Goal: Task Accomplishment & Management: Manage account settings

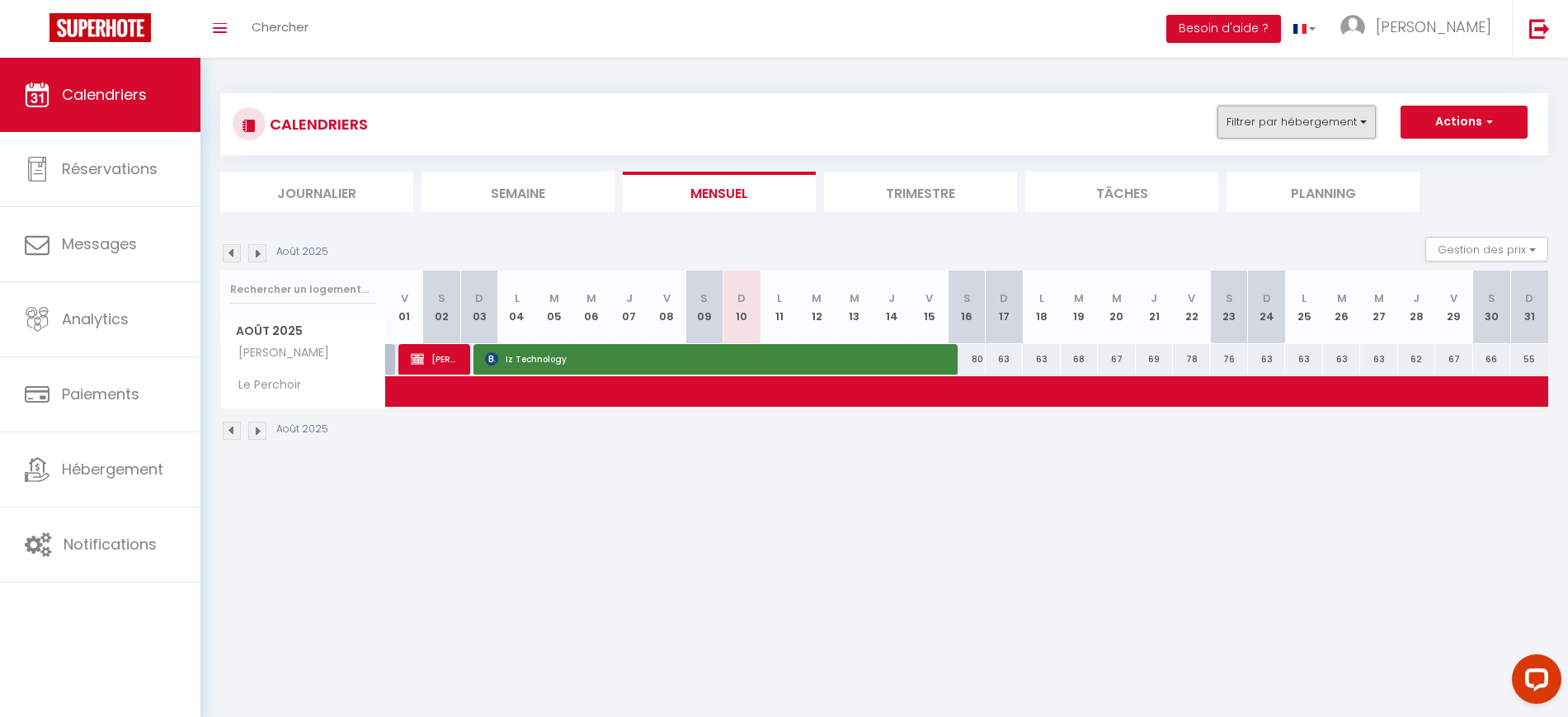
click at [1303, 120] on button "Filtrer par hébergement" at bounding box center [1296, 122] width 158 height 33
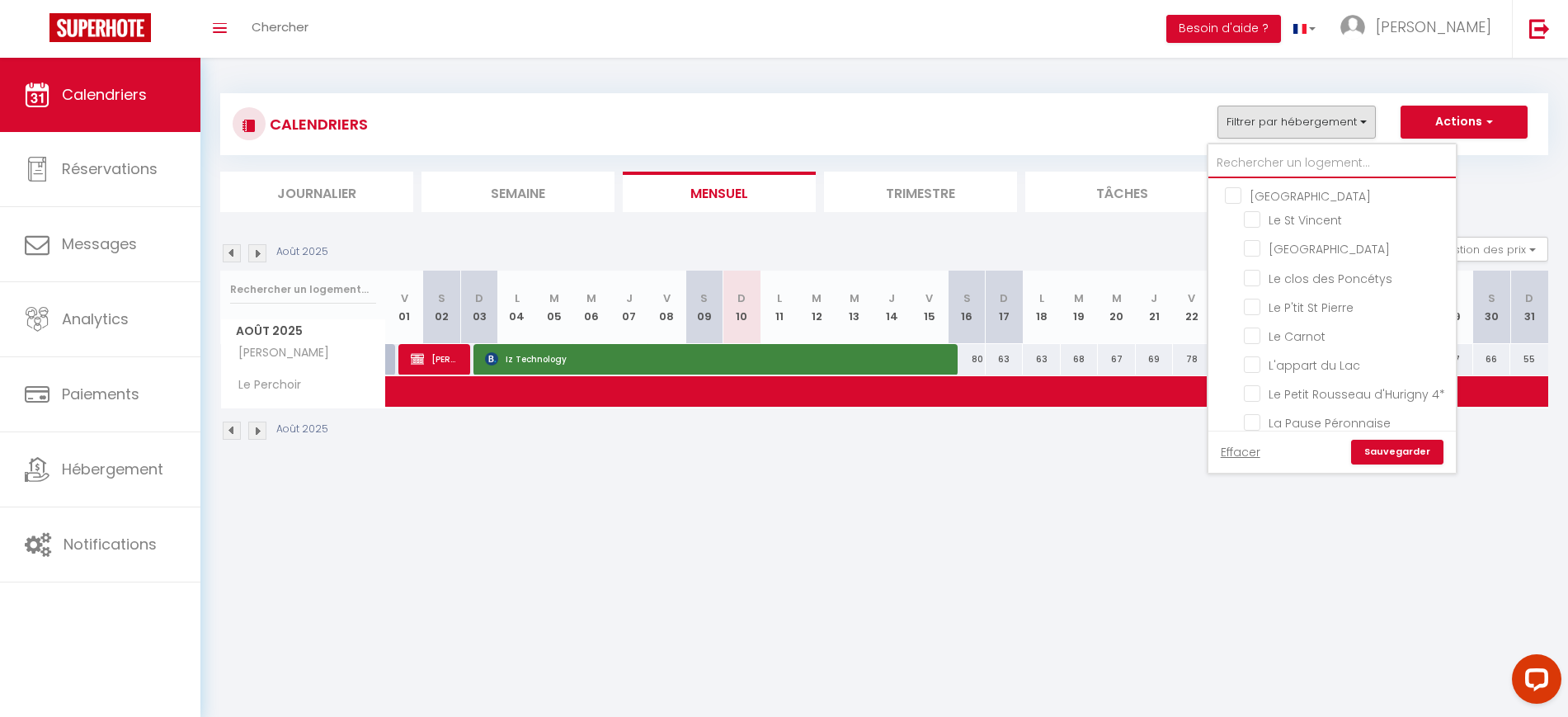
click at [1253, 155] on input "text" at bounding box center [1331, 163] width 247 height 30
type input "C"
checkbox input "false"
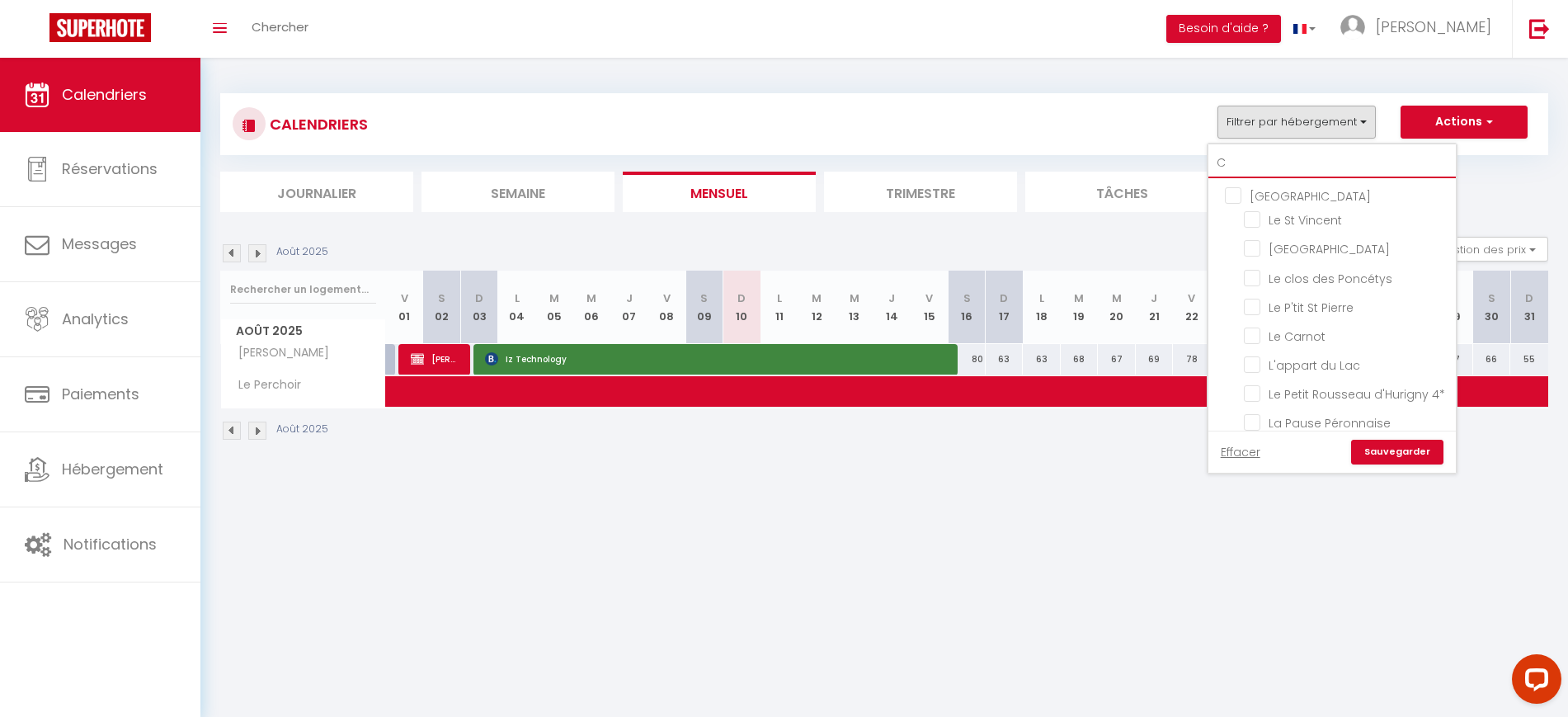
checkbox input "false"
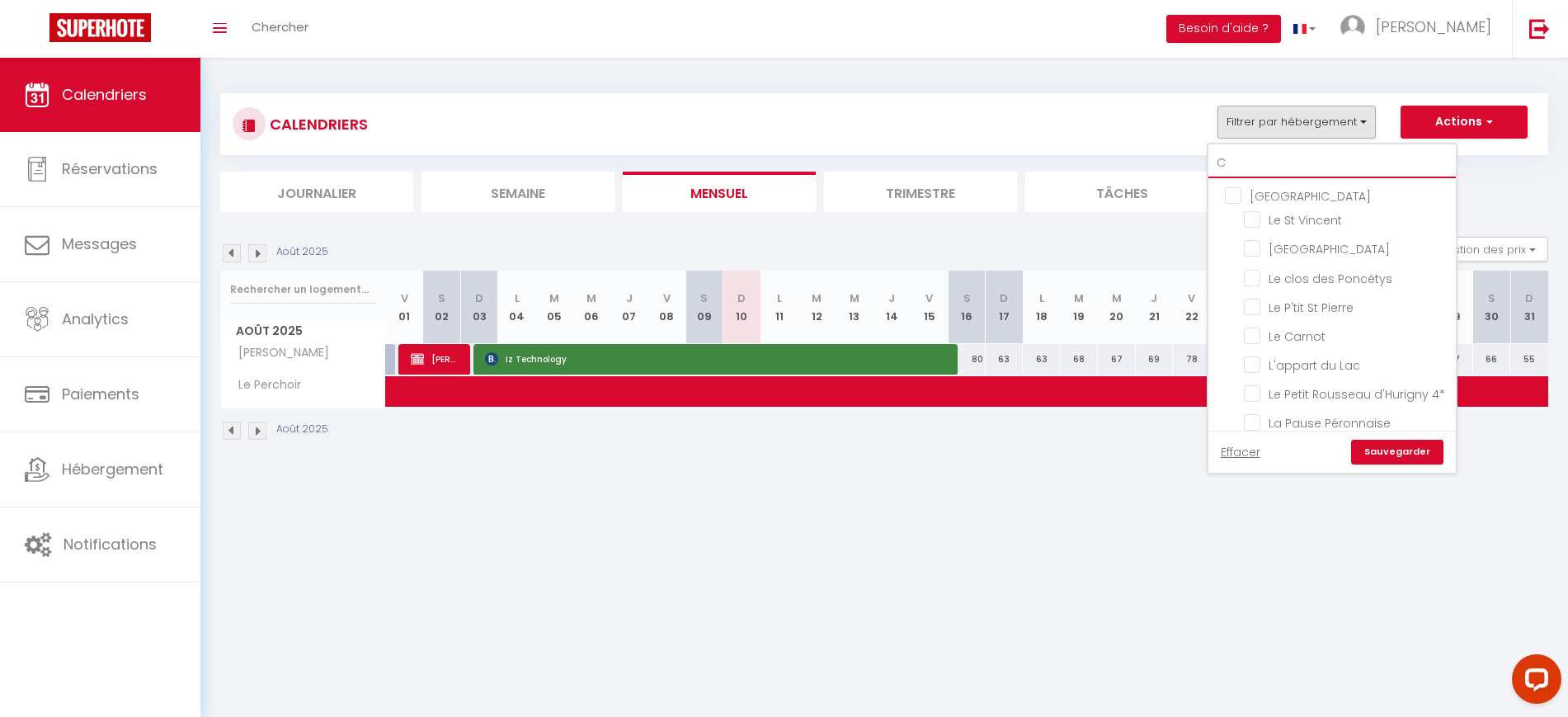
checkbox input "false"
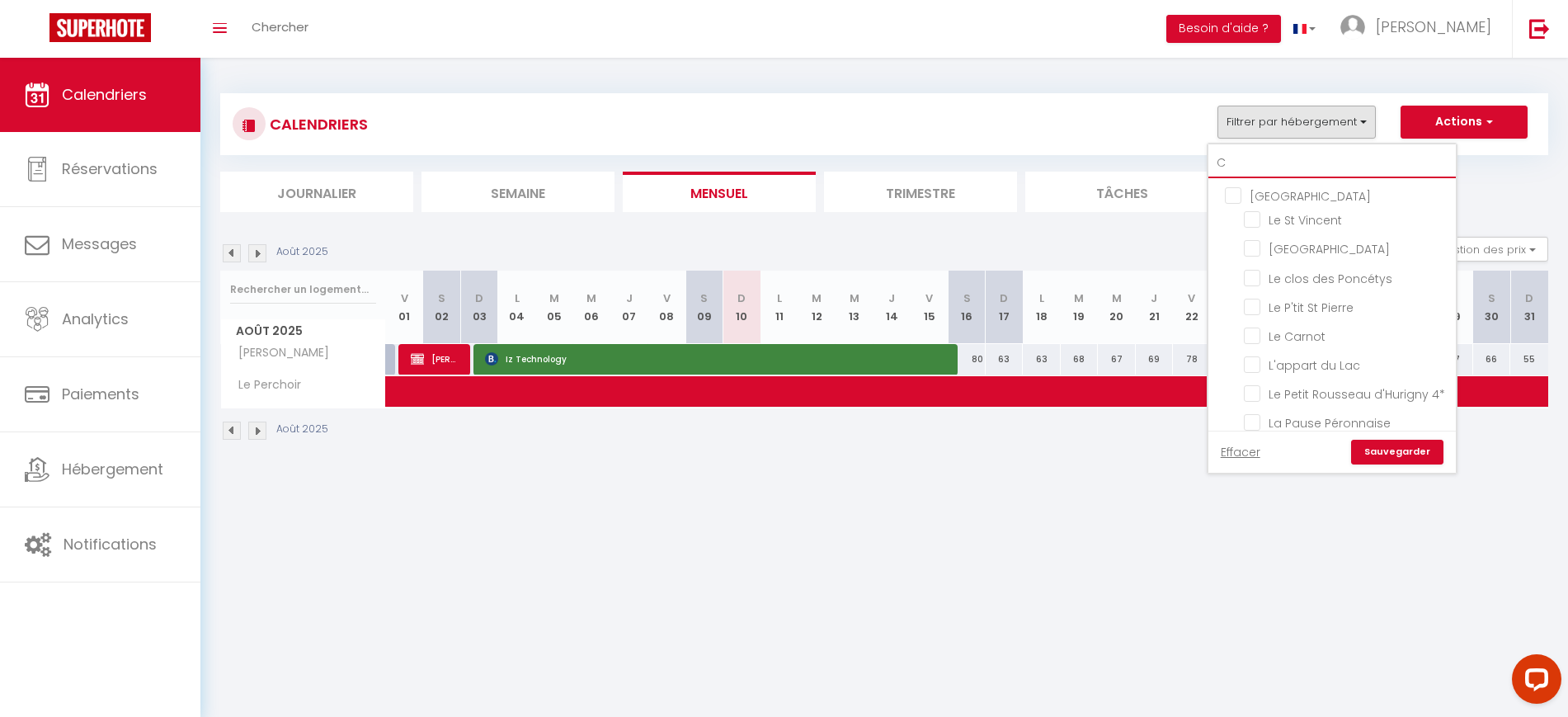
checkbox input "false"
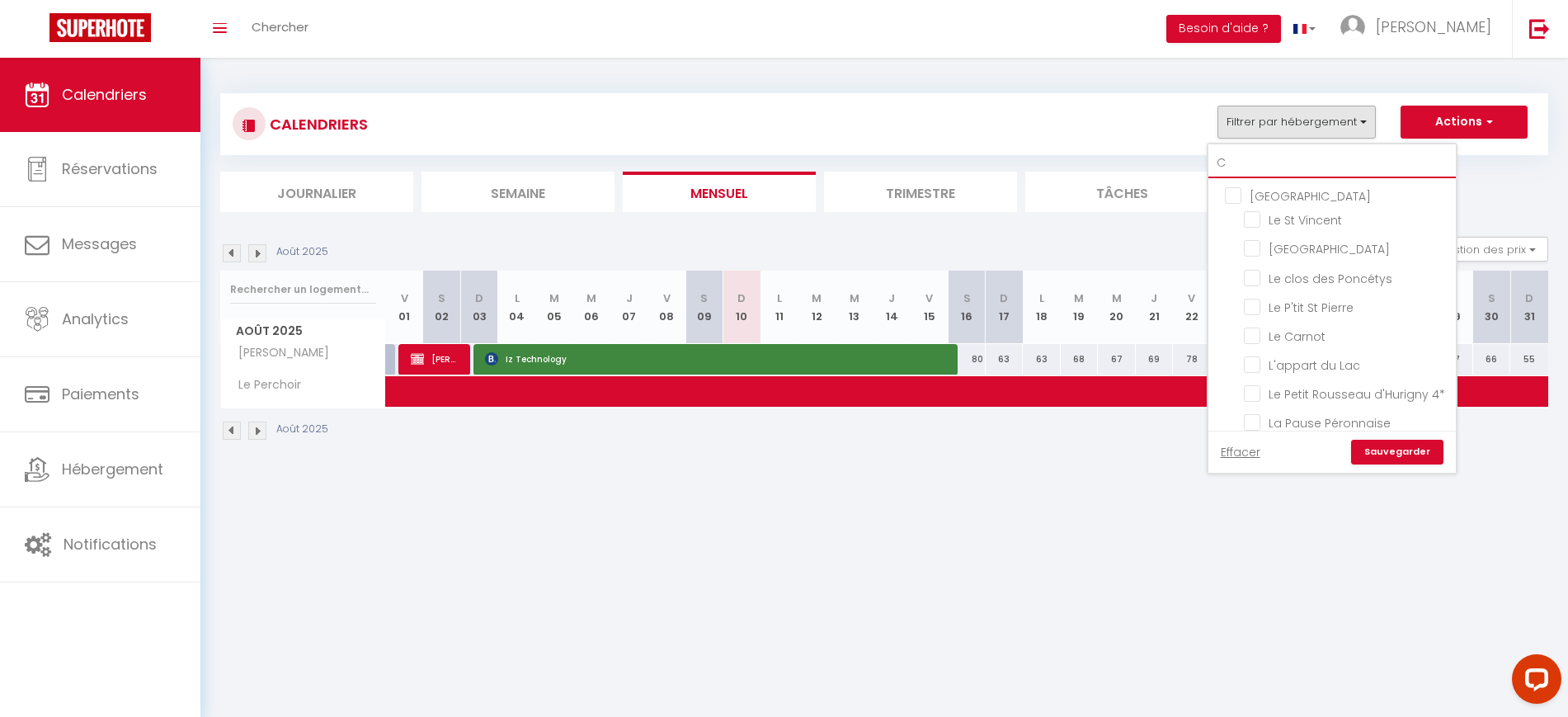
checkbox input "false"
type input "CI"
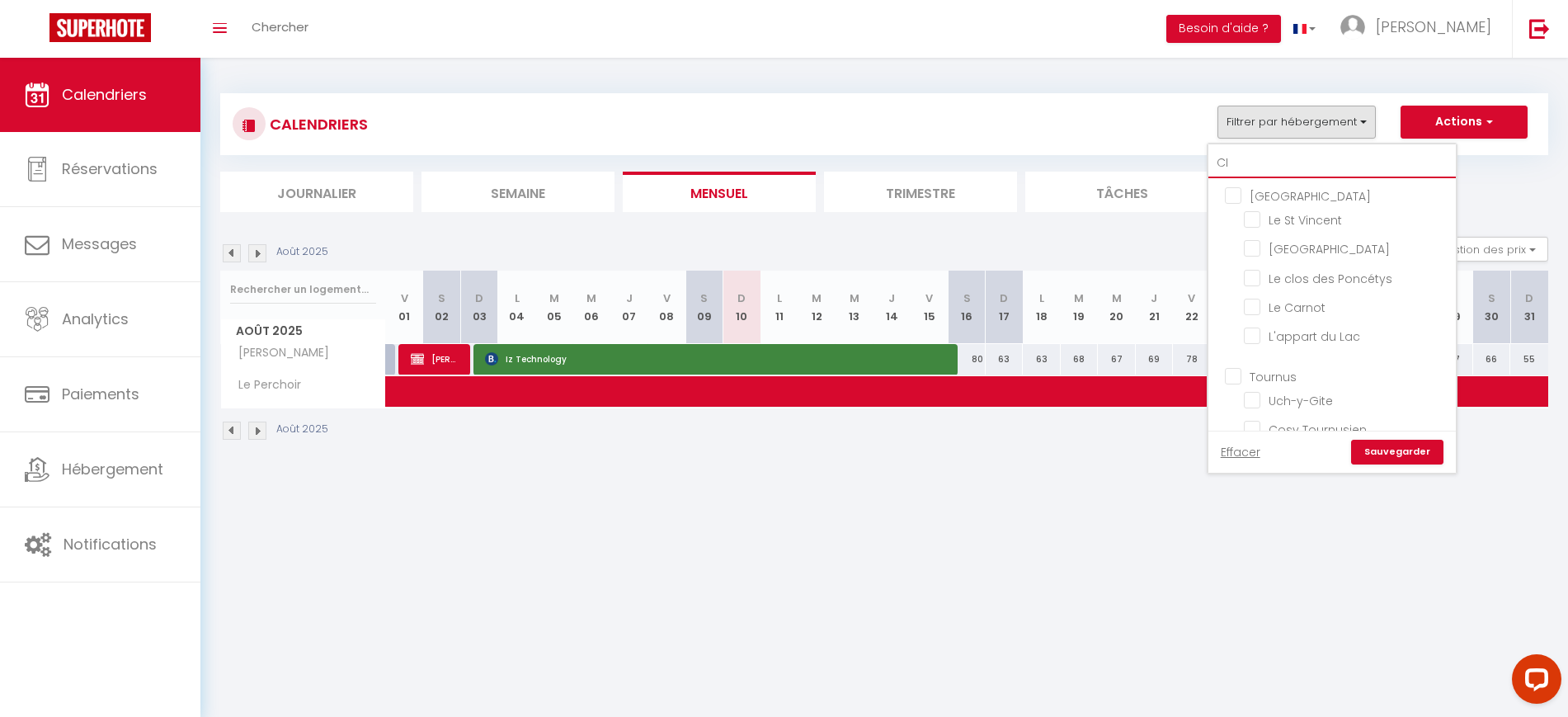
checkbox input "false"
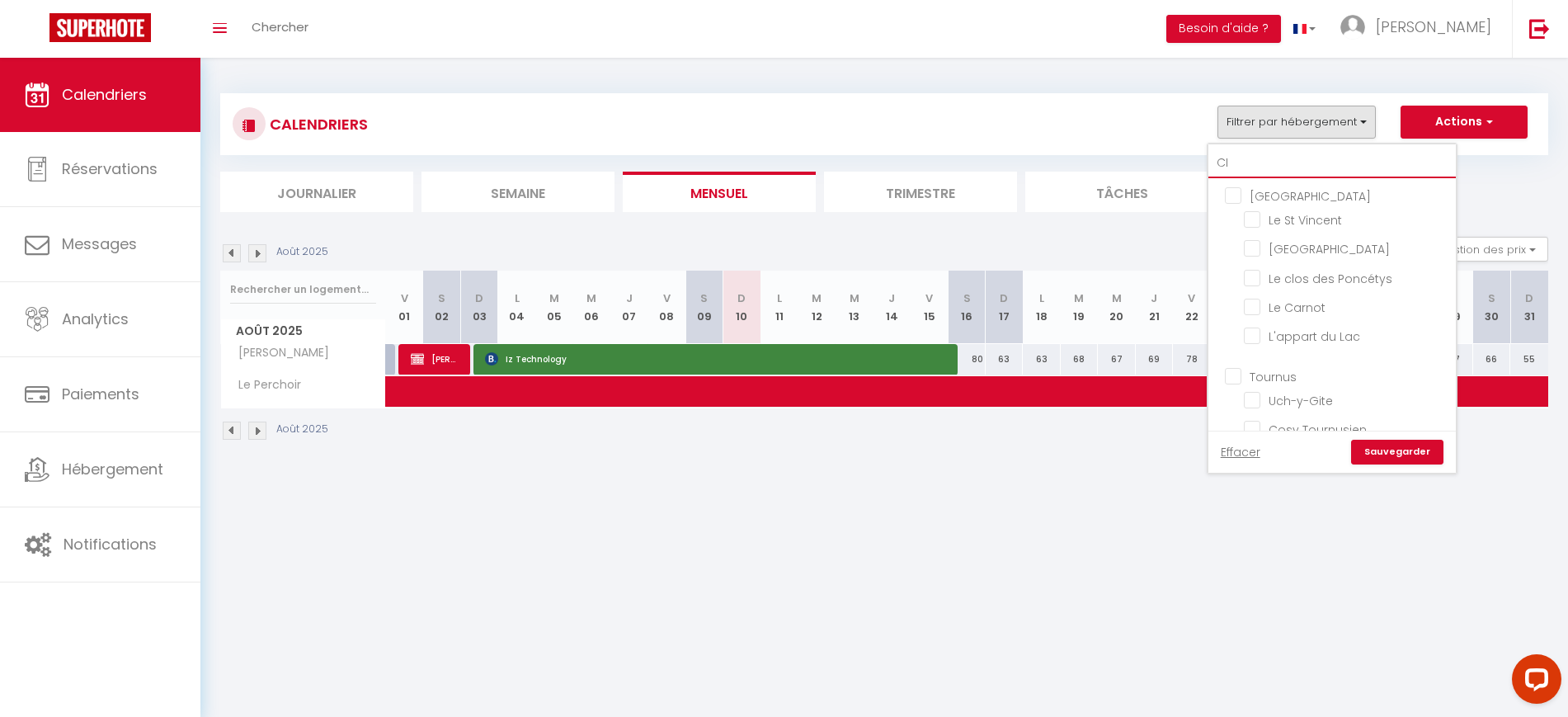
checkbox input "false"
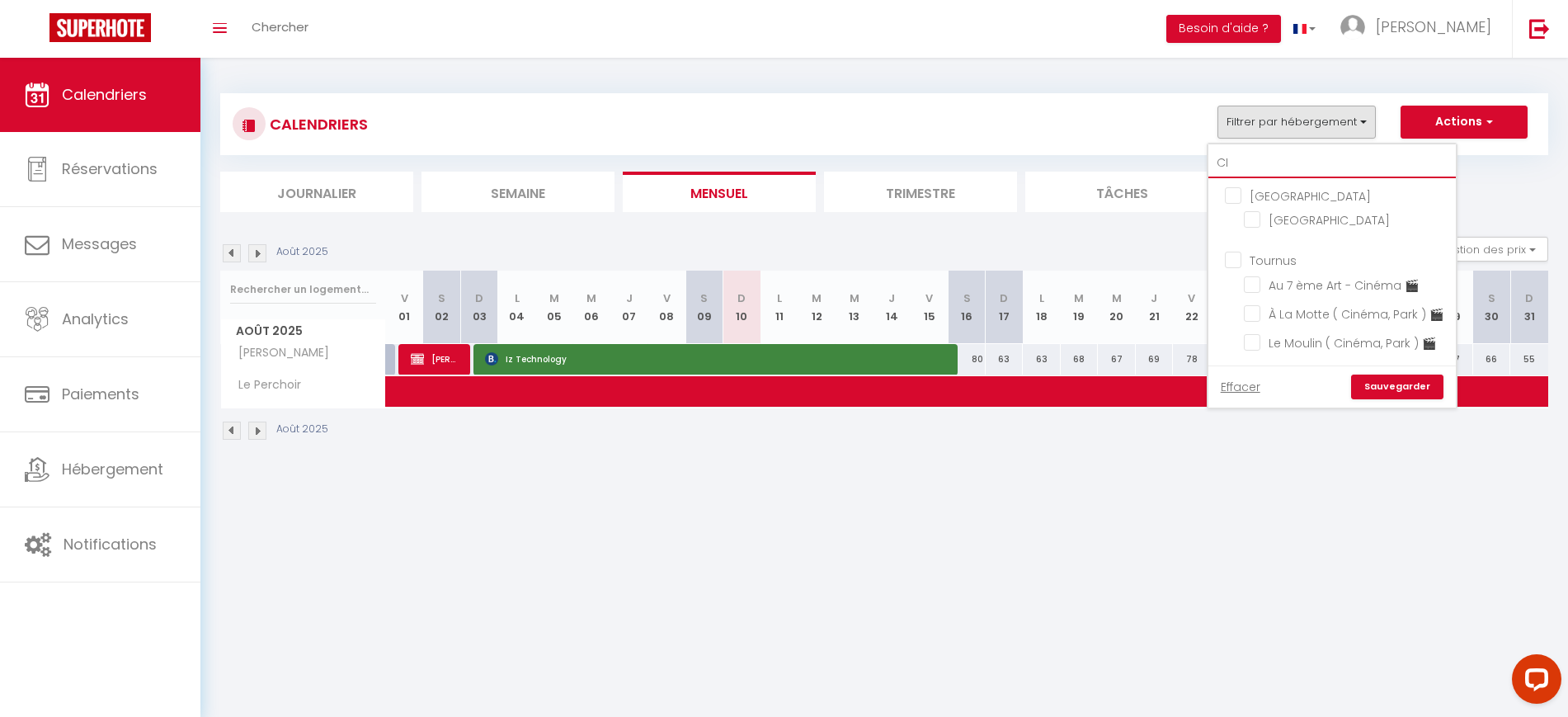
type input "CIT"
checkbox input "false"
type input "CITY"
checkbox input "false"
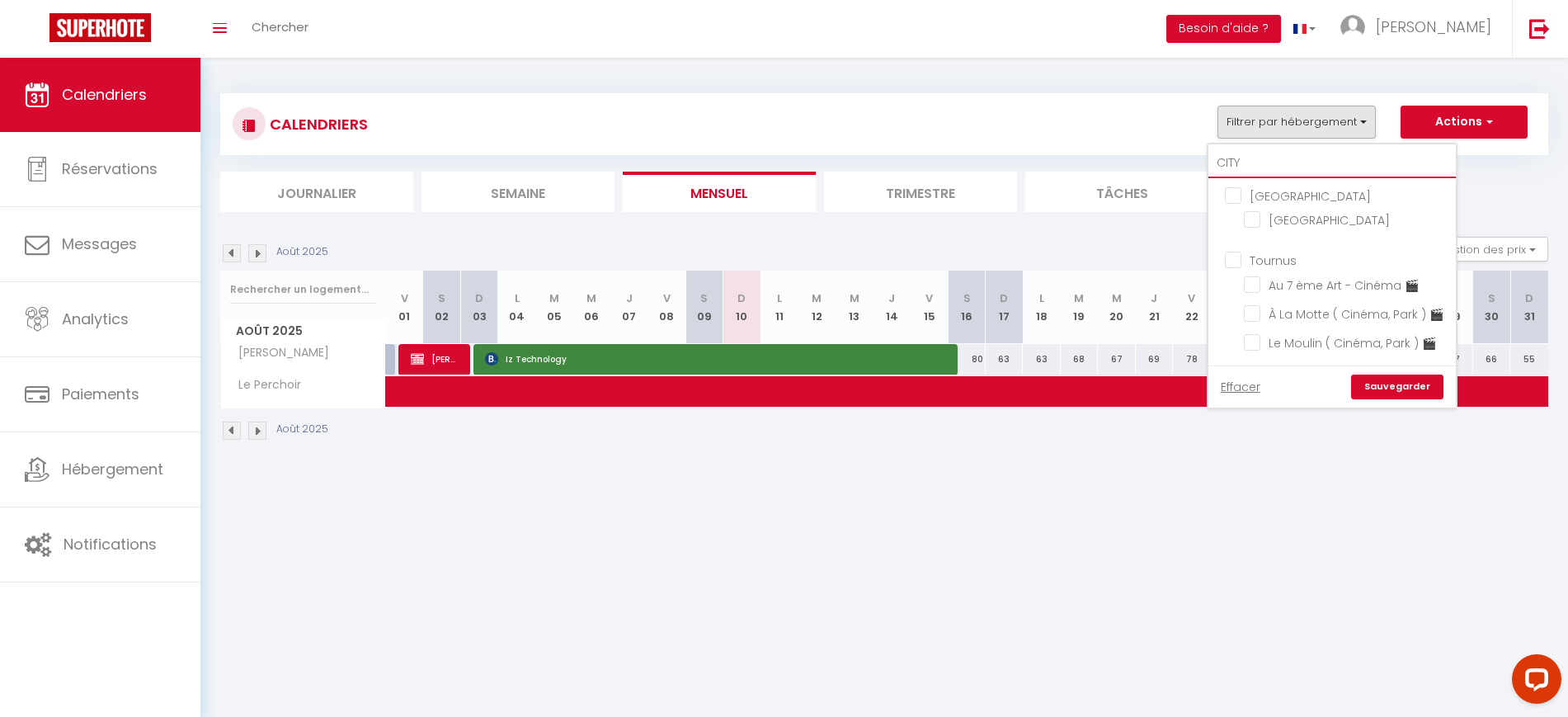
checkbox input "false"
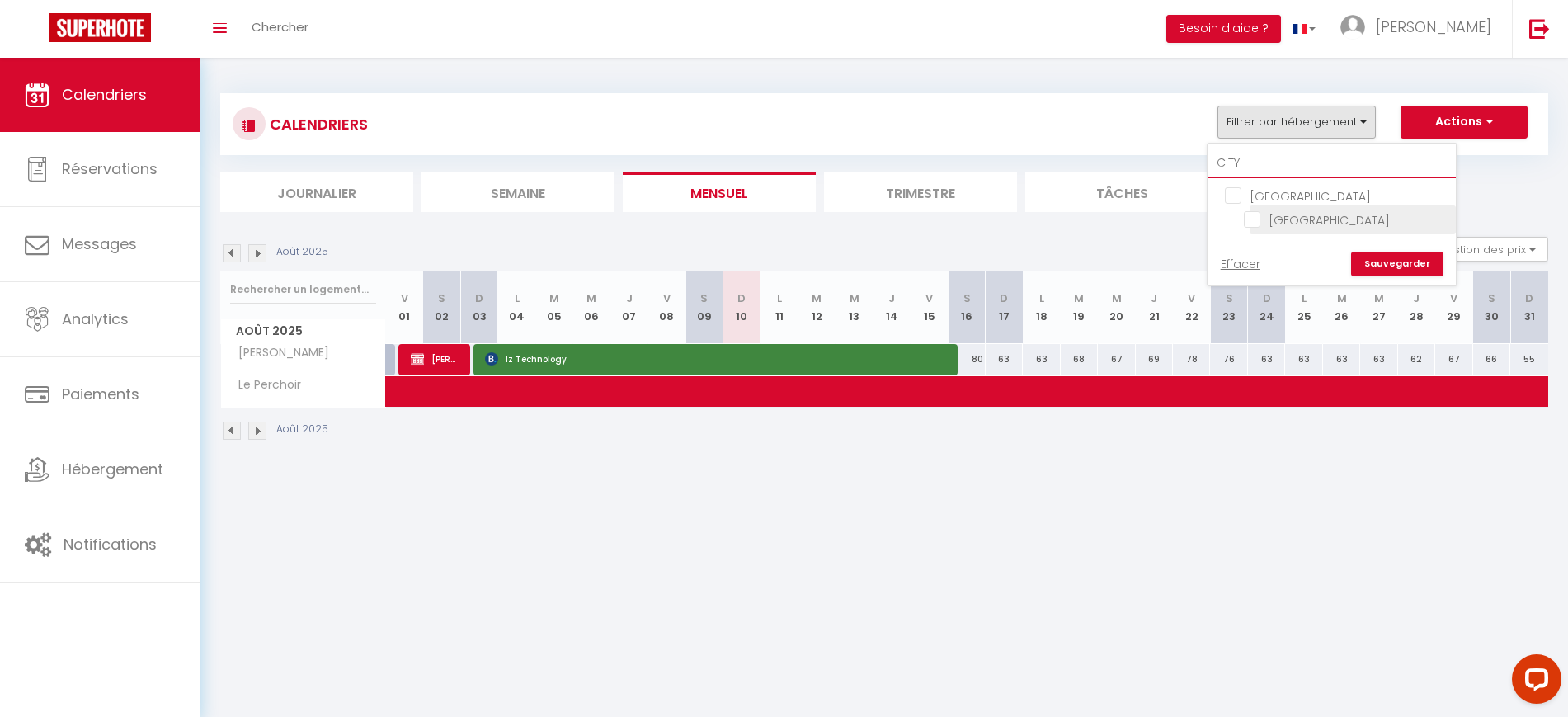
type input "CITY"
click at [1251, 226] on input "[GEOGRAPHIC_DATA]" at bounding box center [1346, 219] width 206 height 17
click at [1241, 259] on link "Effacer" at bounding box center [1240, 264] width 39 height 18
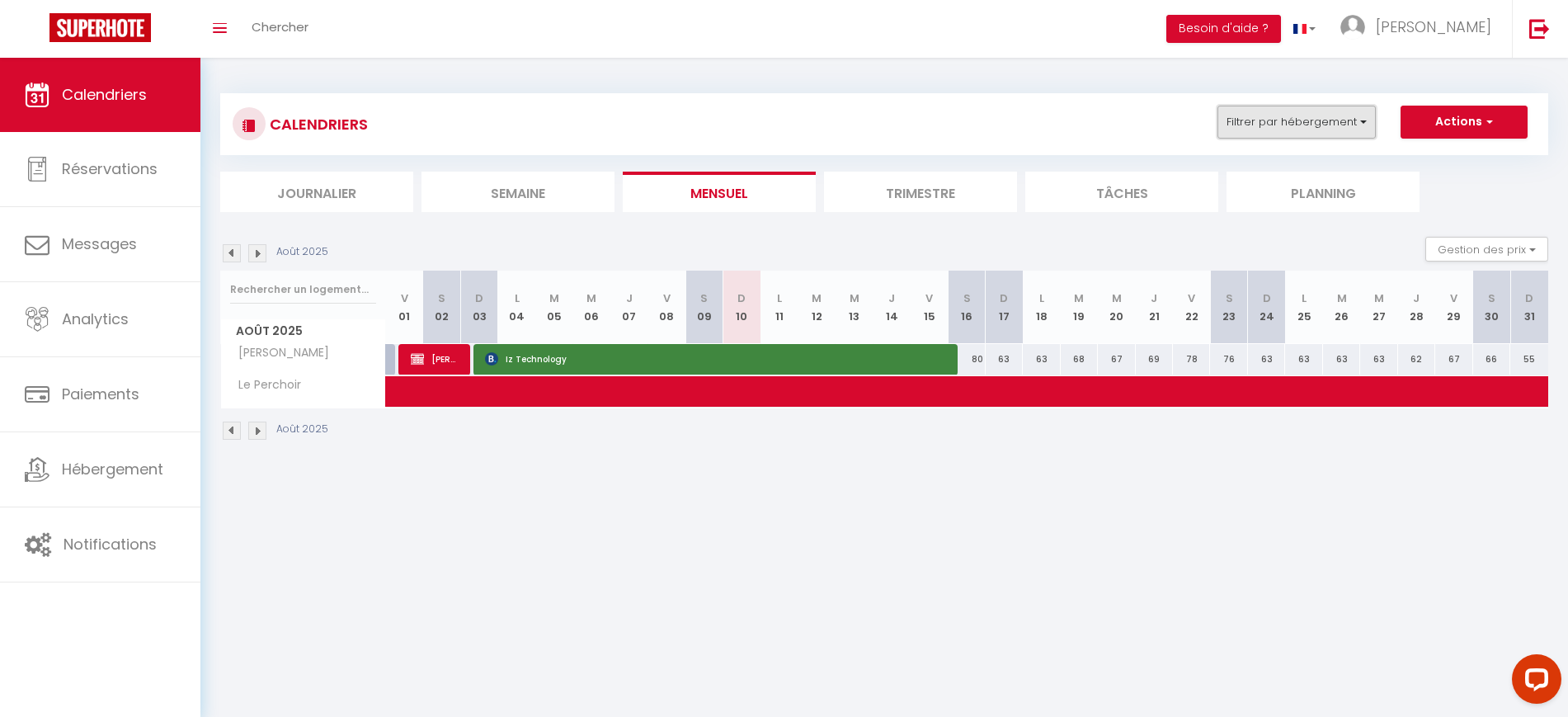
click at [1298, 107] on button "Filtrer par hébergement" at bounding box center [1296, 122] width 158 height 33
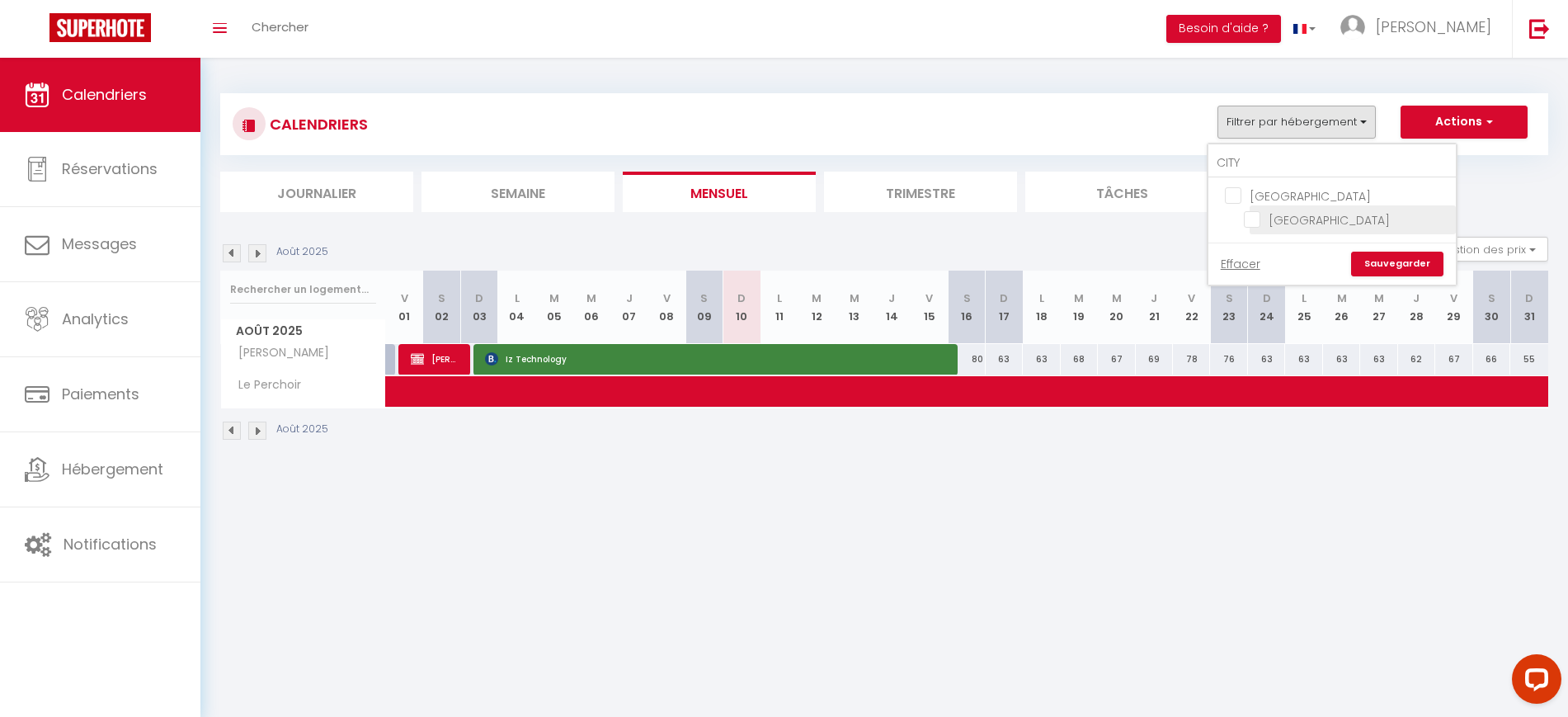
click at [1274, 223] on input "[GEOGRAPHIC_DATA]" at bounding box center [1346, 219] width 206 height 17
checkbox input "true"
click at [1427, 266] on link "Sauvegarder" at bounding box center [1397, 264] width 93 height 25
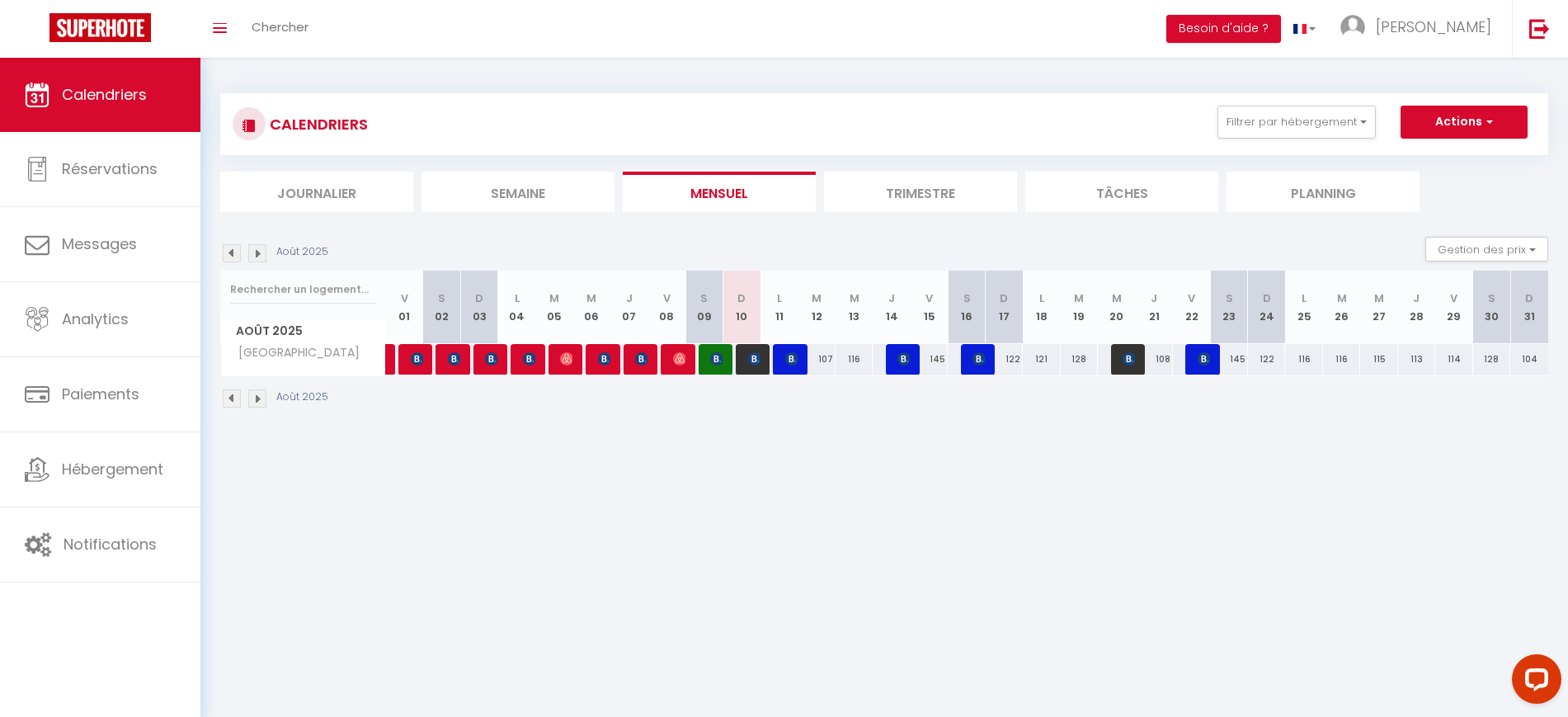
click at [228, 250] on img at bounding box center [231, 253] width 18 height 18
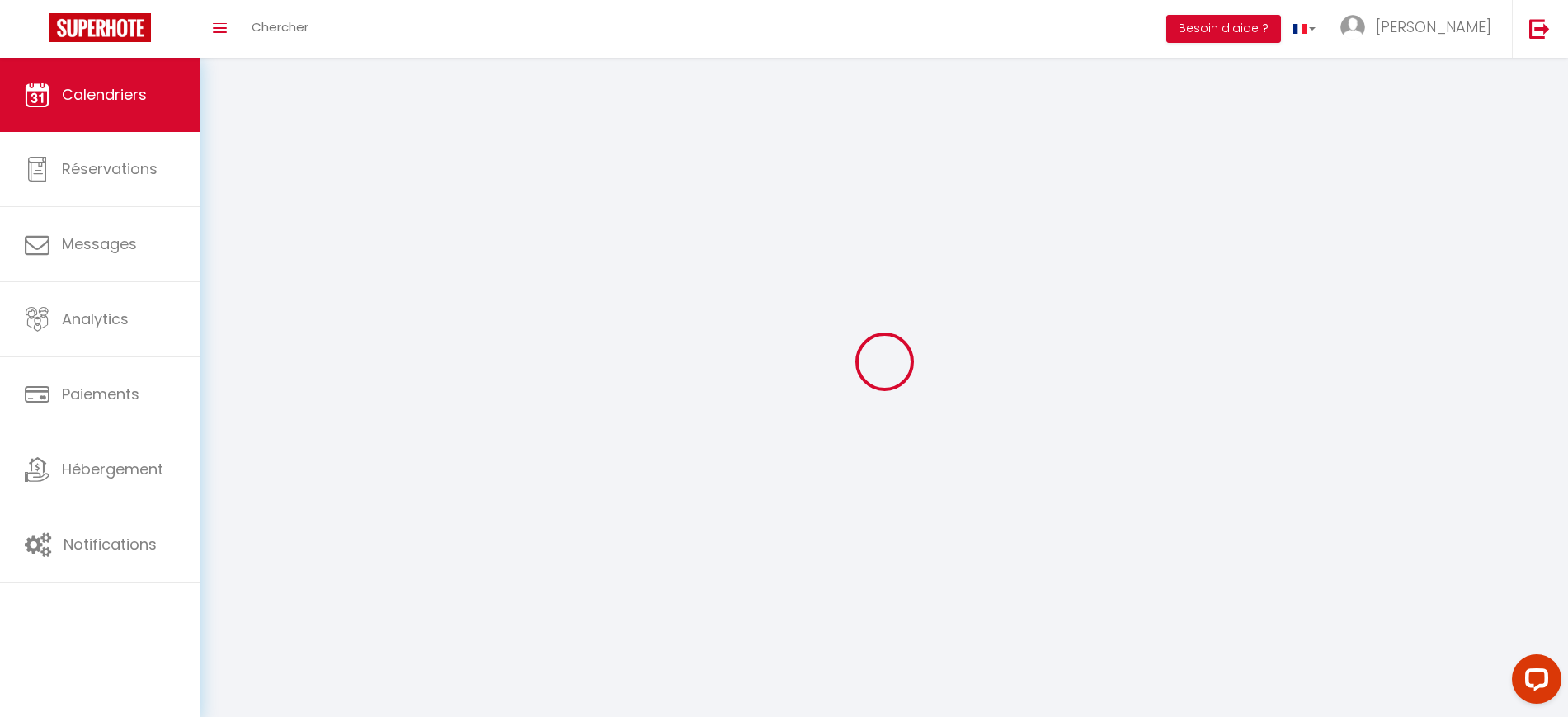
select select
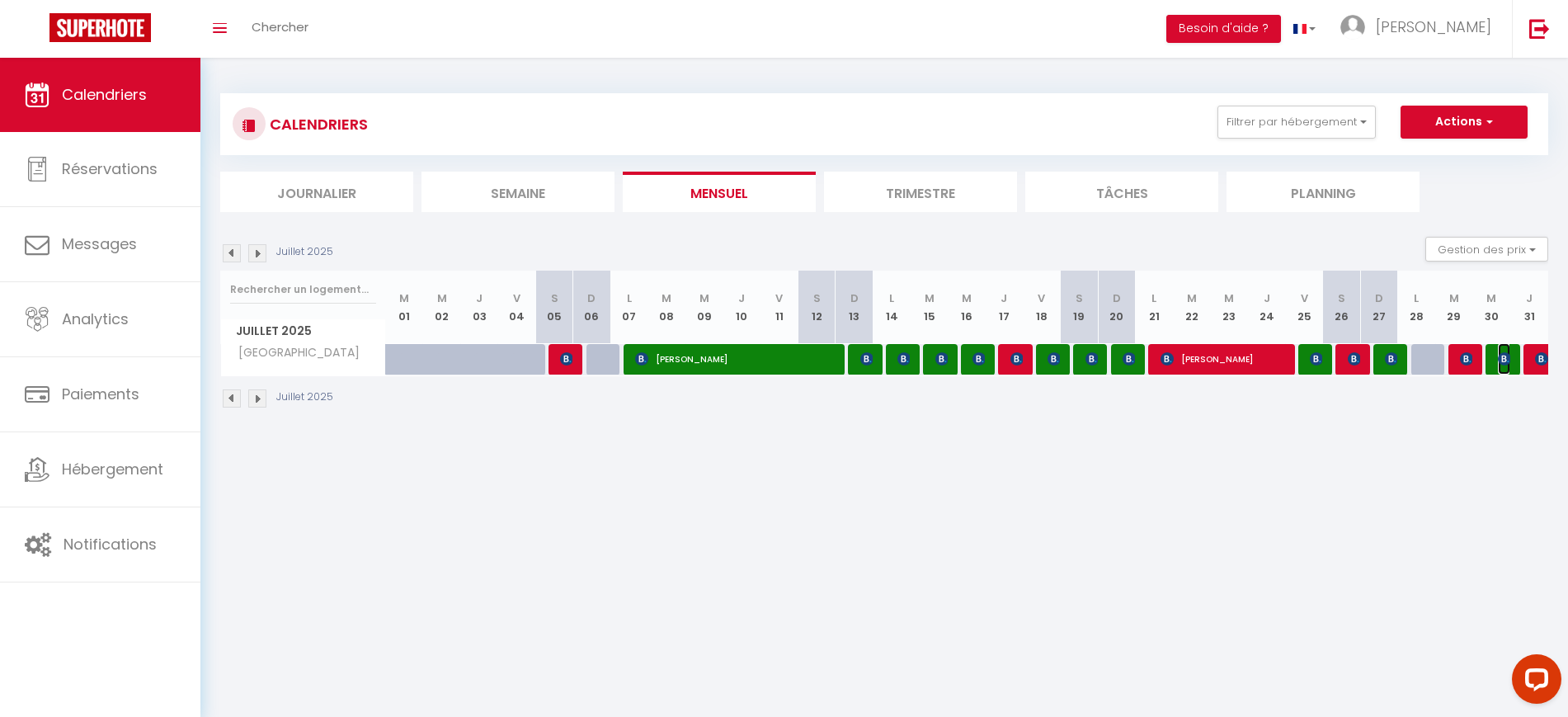
click at [1502, 363] on img at bounding box center [1503, 358] width 13 height 13
select select "OK"
select select "0"
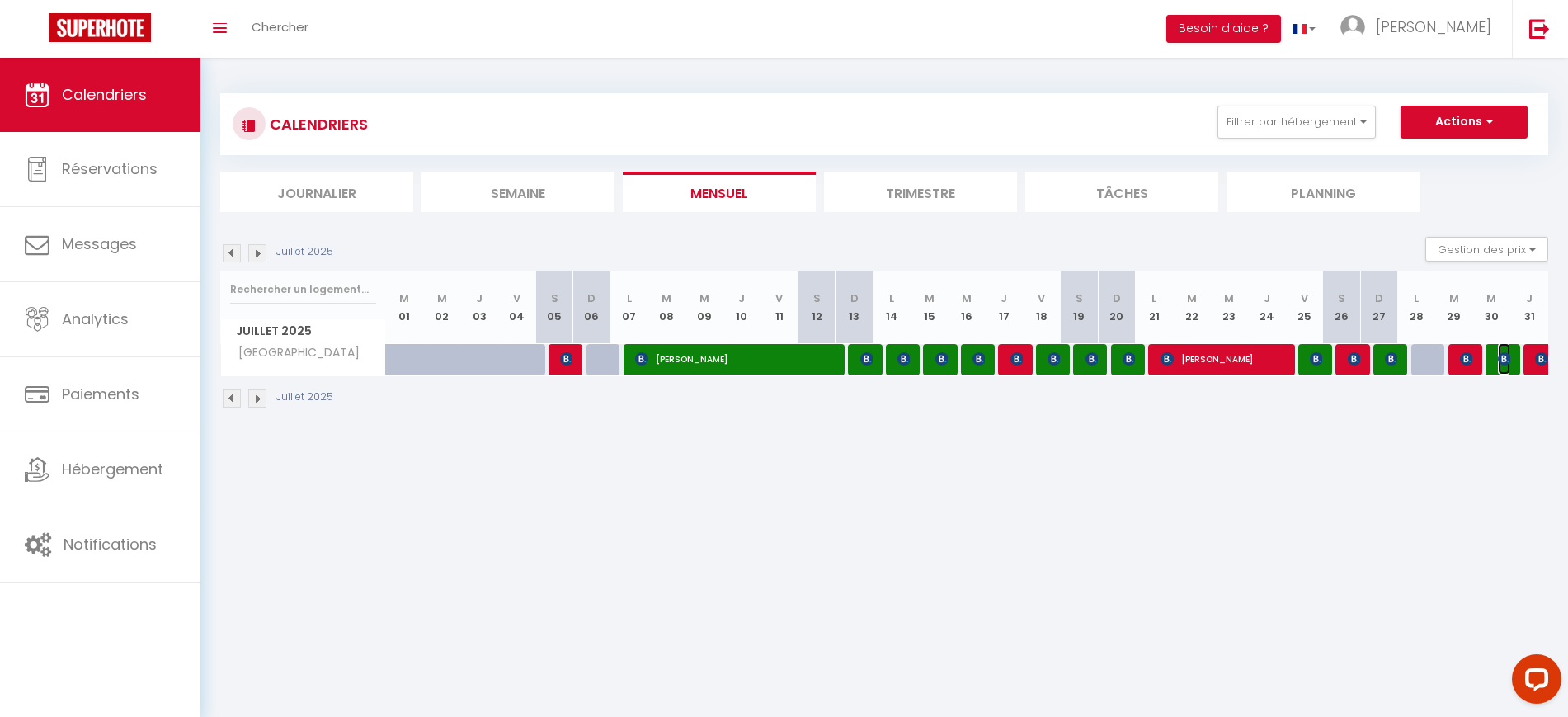
select select "1"
select select
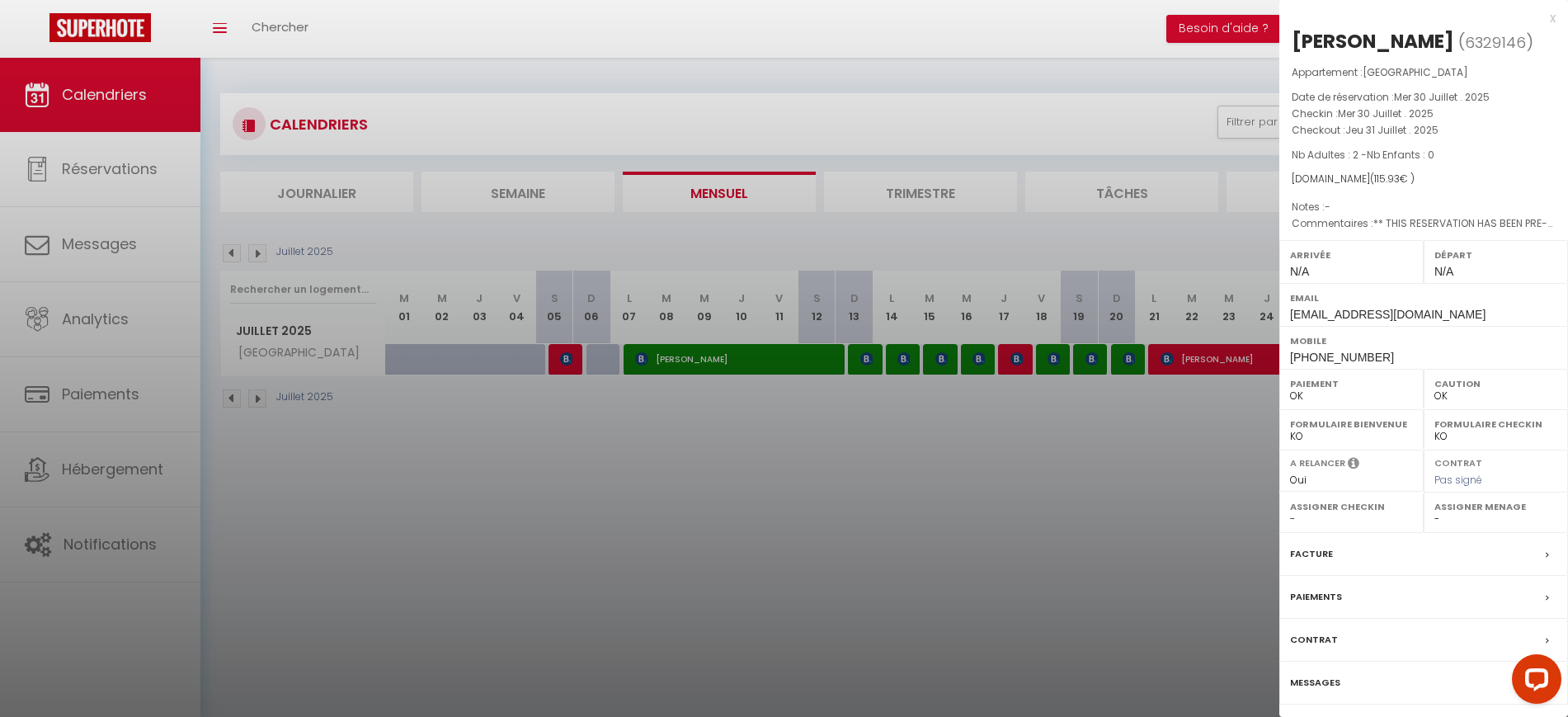
click at [867, 501] on div at bounding box center [784, 358] width 1568 height 717
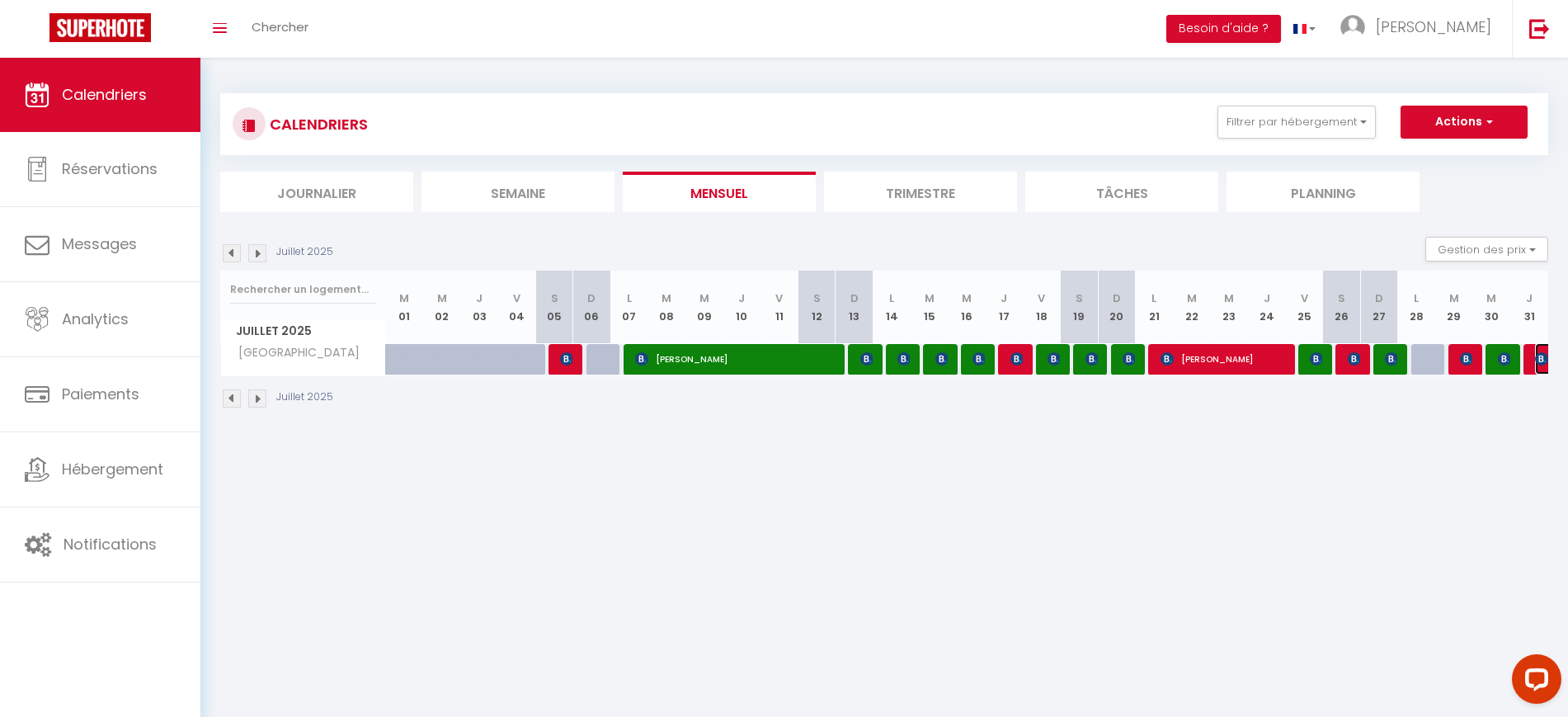
click at [1543, 360] on img at bounding box center [1540, 358] width 13 height 13
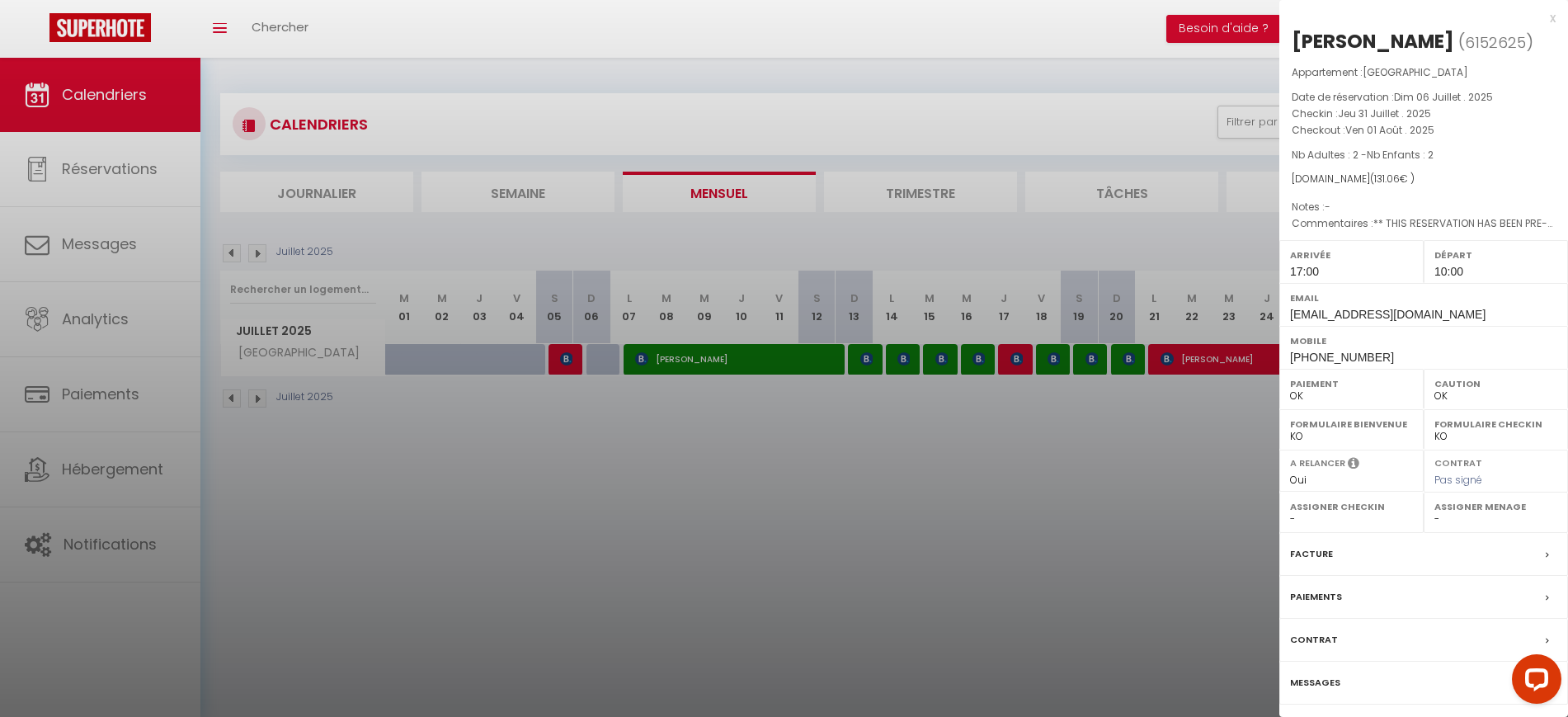
click at [1085, 554] on div at bounding box center [784, 358] width 1568 height 717
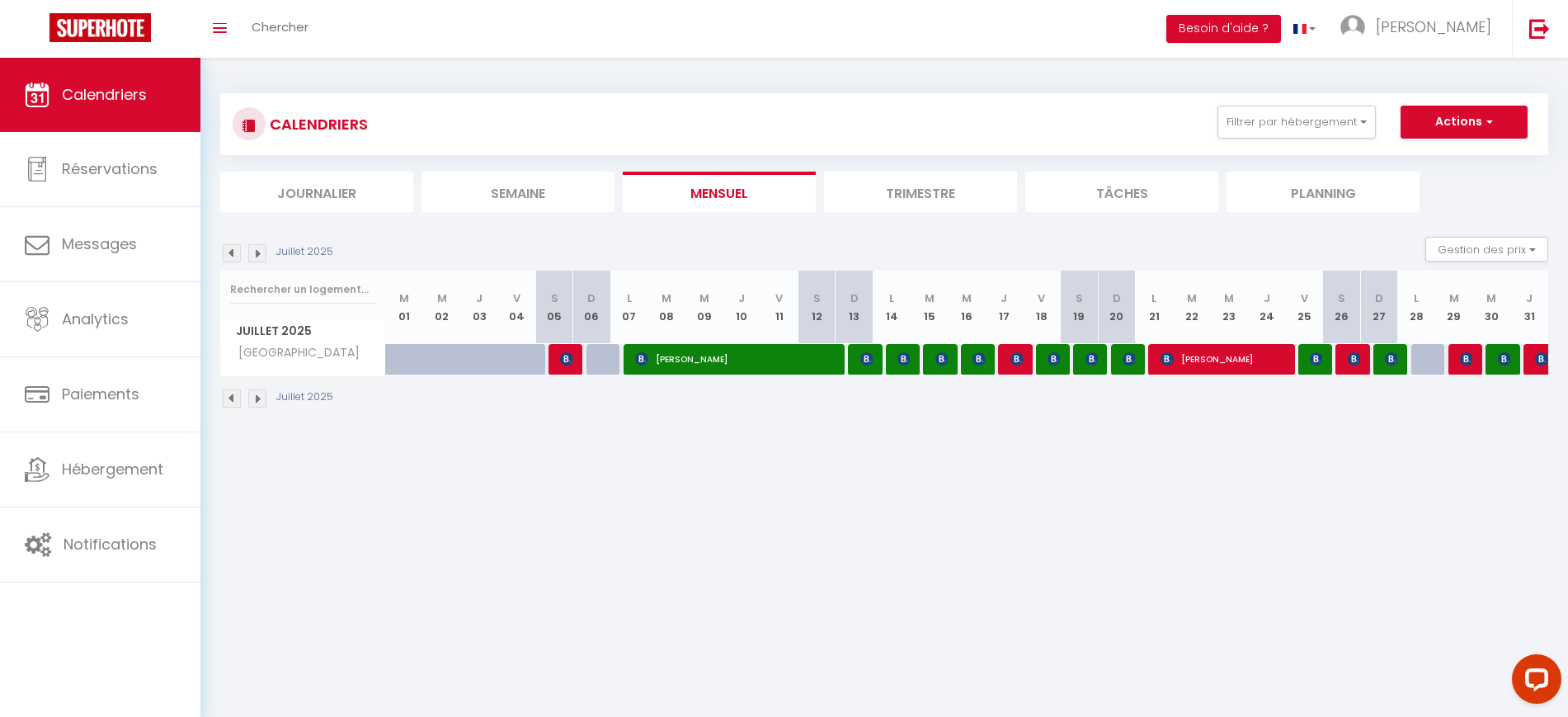
click at [261, 254] on img at bounding box center [257, 253] width 18 height 18
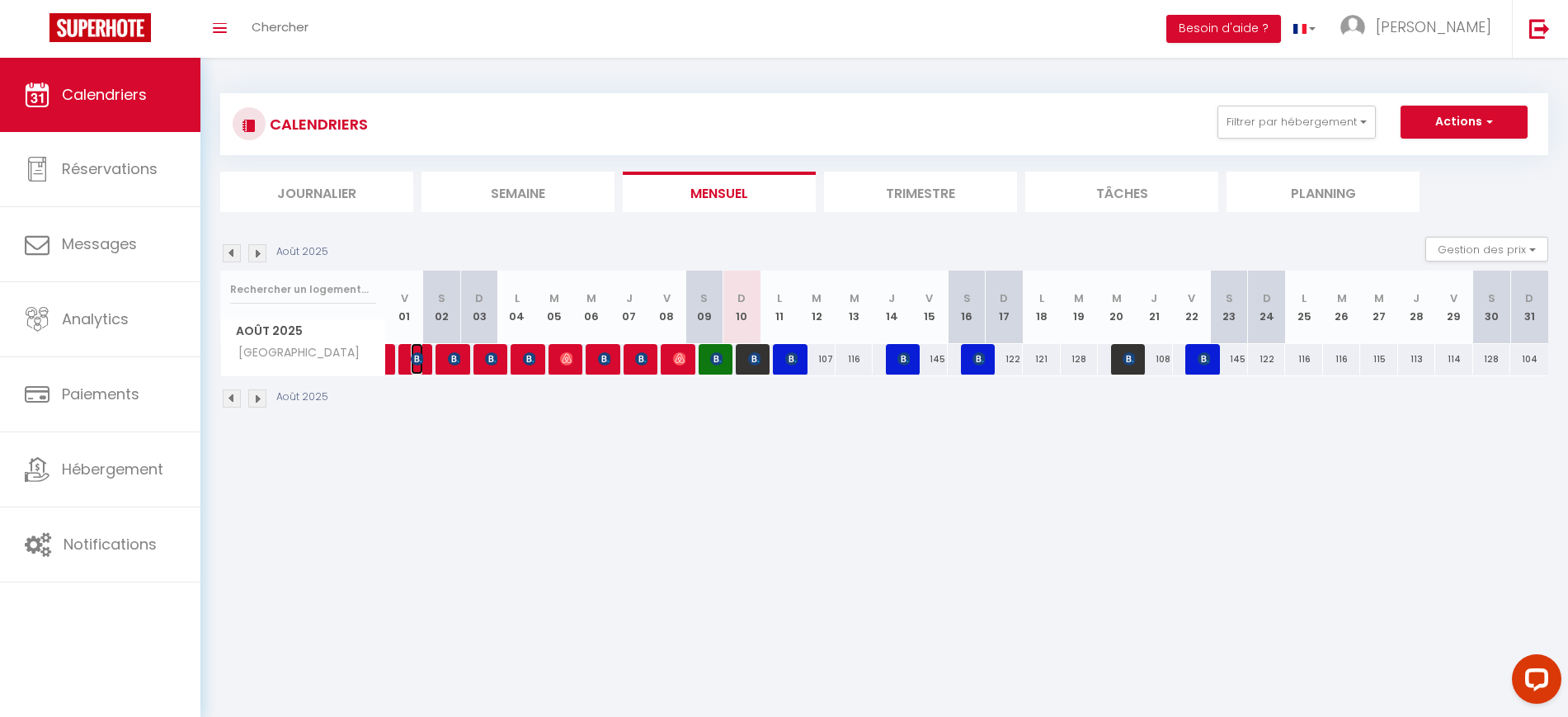
click at [410, 358] on img at bounding box center [416, 358] width 13 height 13
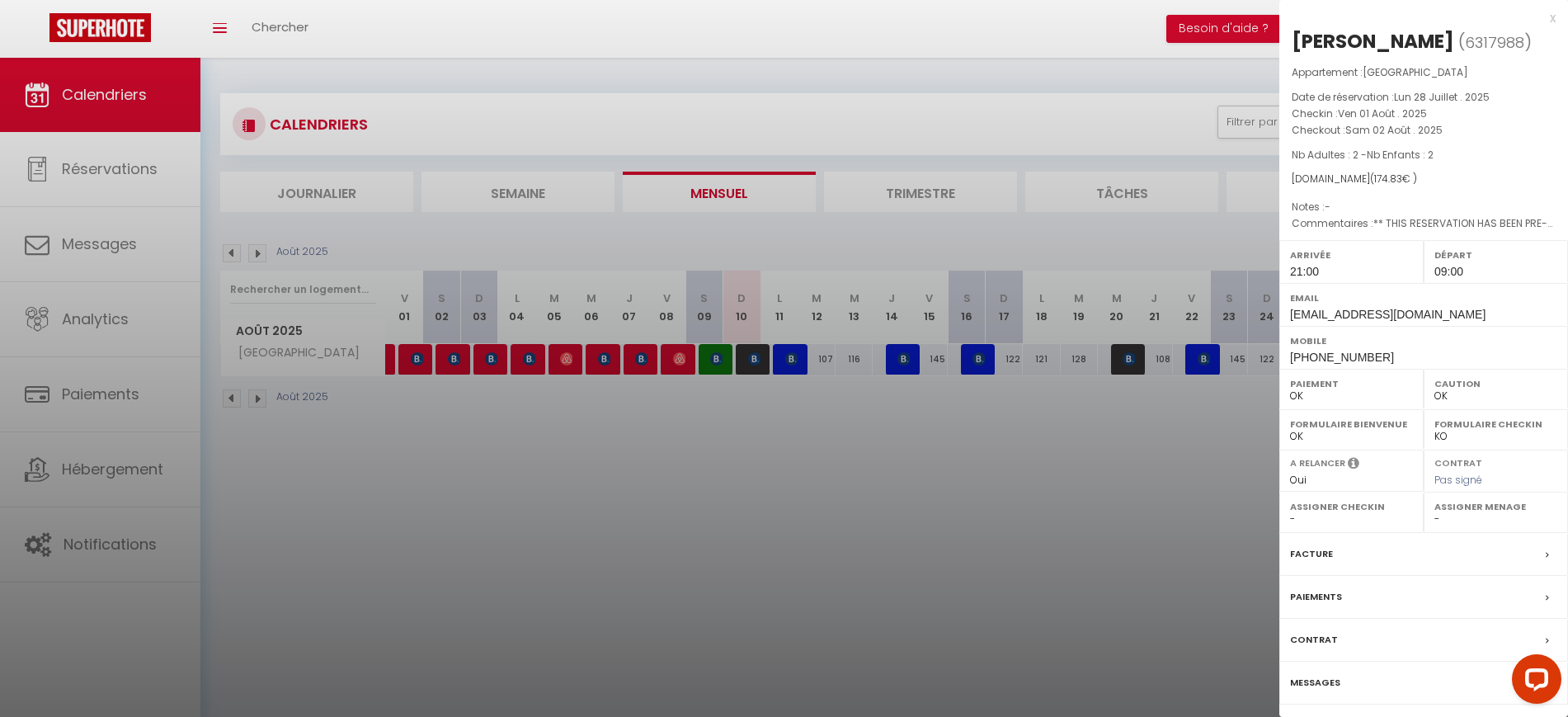
click at [891, 425] on div at bounding box center [784, 358] width 1568 height 717
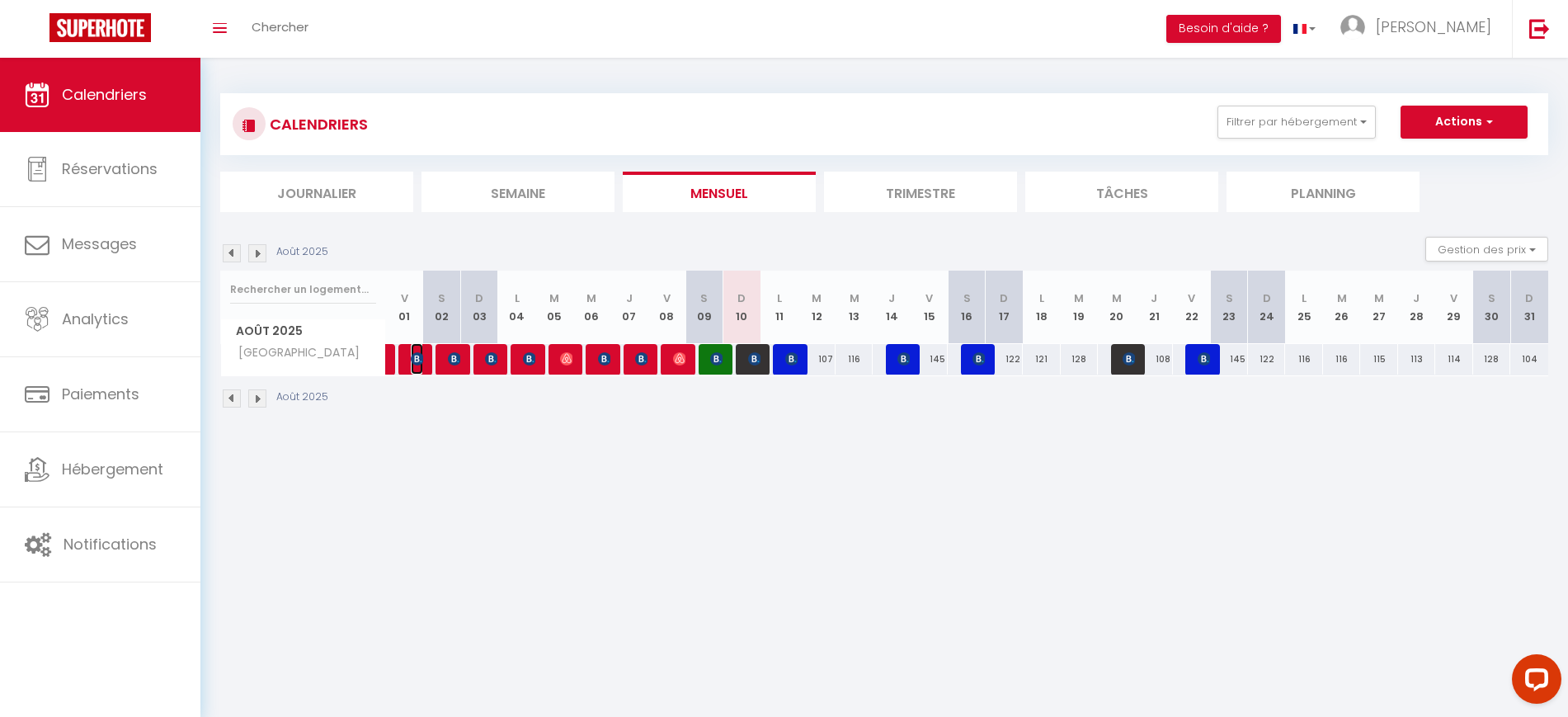
click at [421, 358] on img at bounding box center [416, 358] width 13 height 13
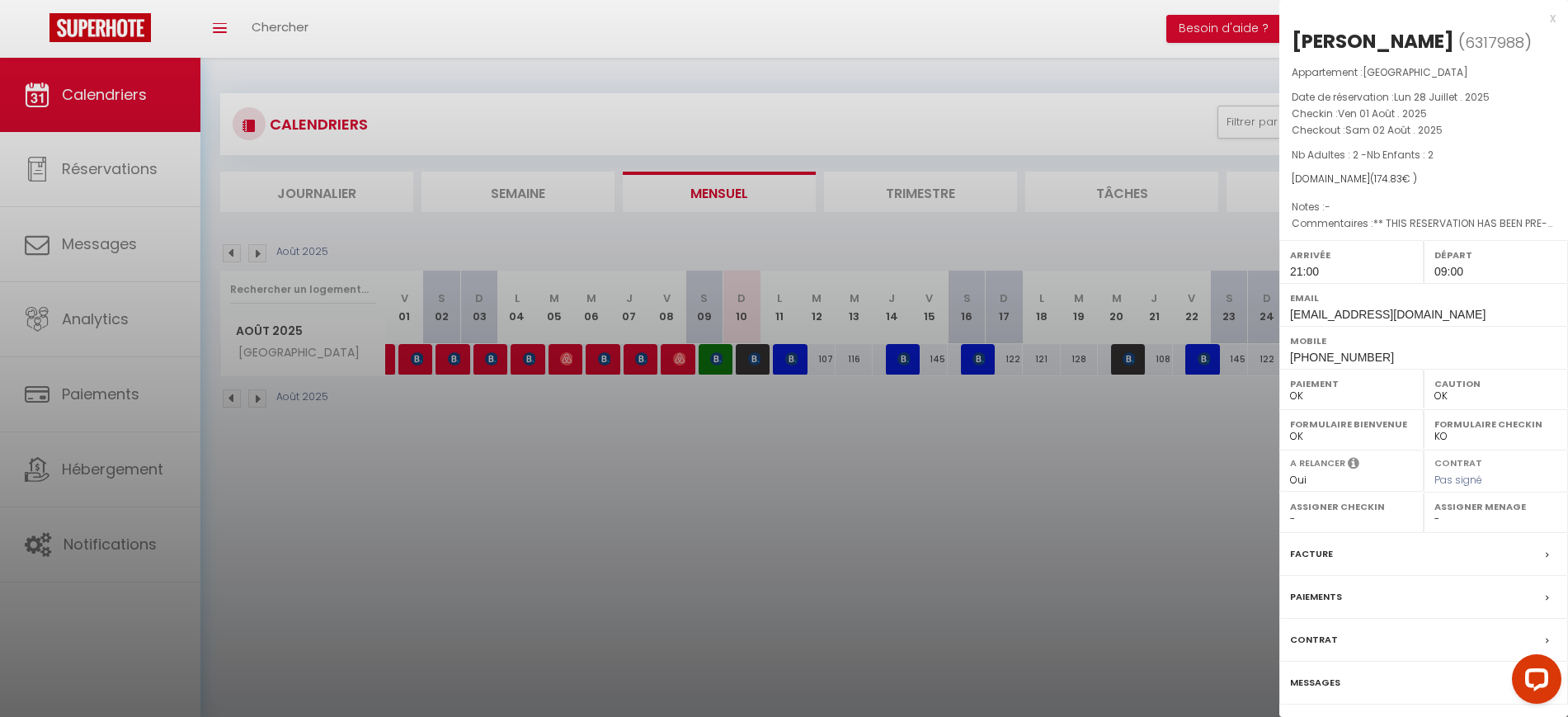
click at [498, 448] on div at bounding box center [784, 358] width 1568 height 717
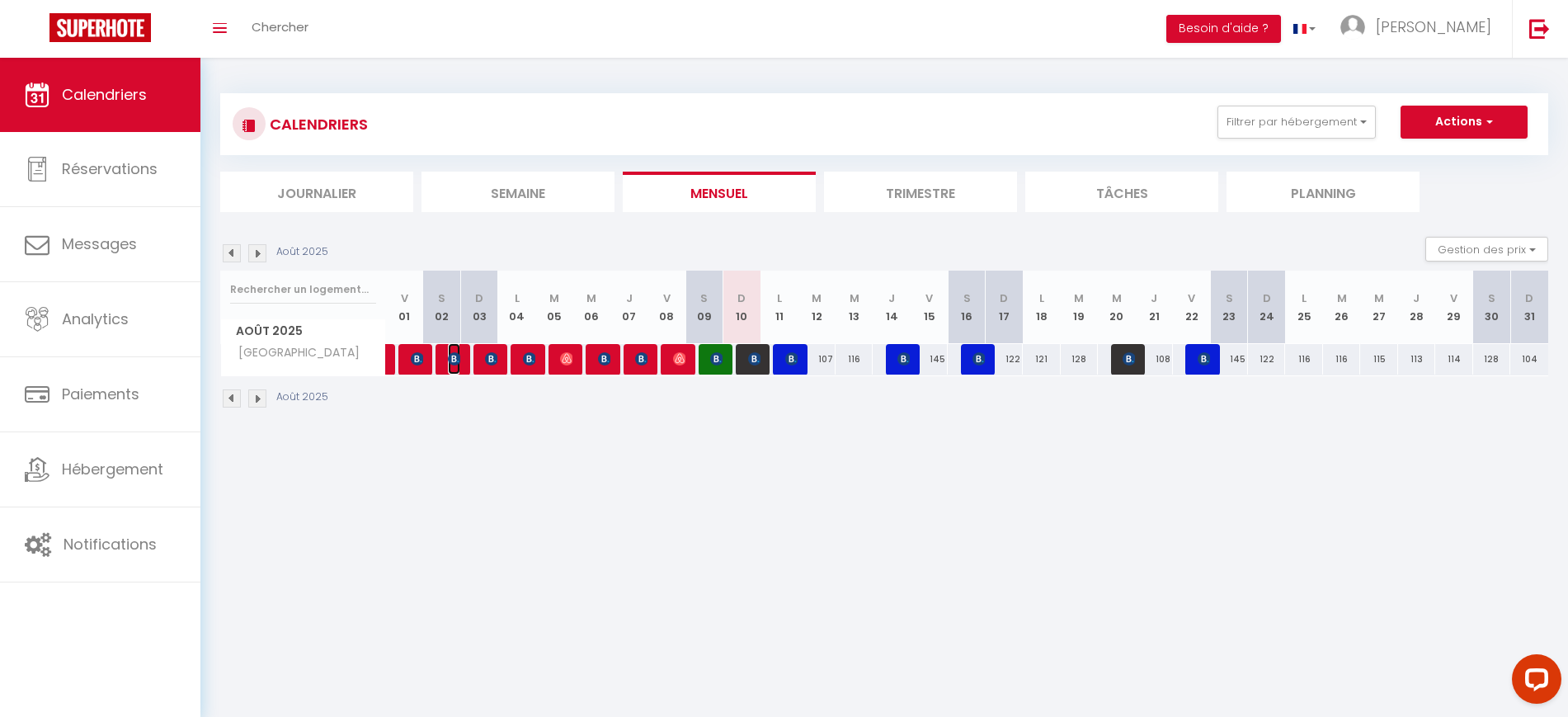
click at [449, 362] on img at bounding box center [454, 358] width 13 height 13
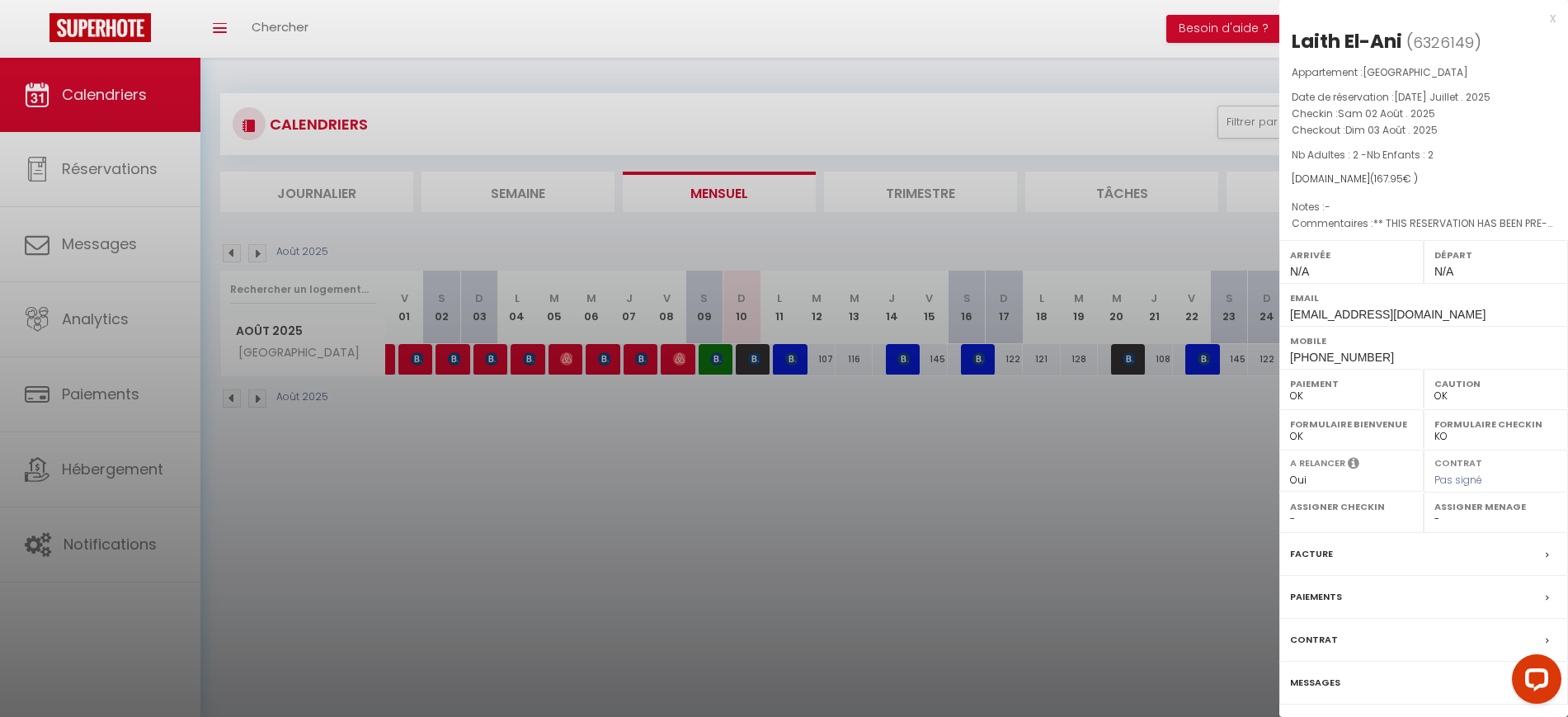
click at [516, 460] on div at bounding box center [784, 358] width 1568 height 717
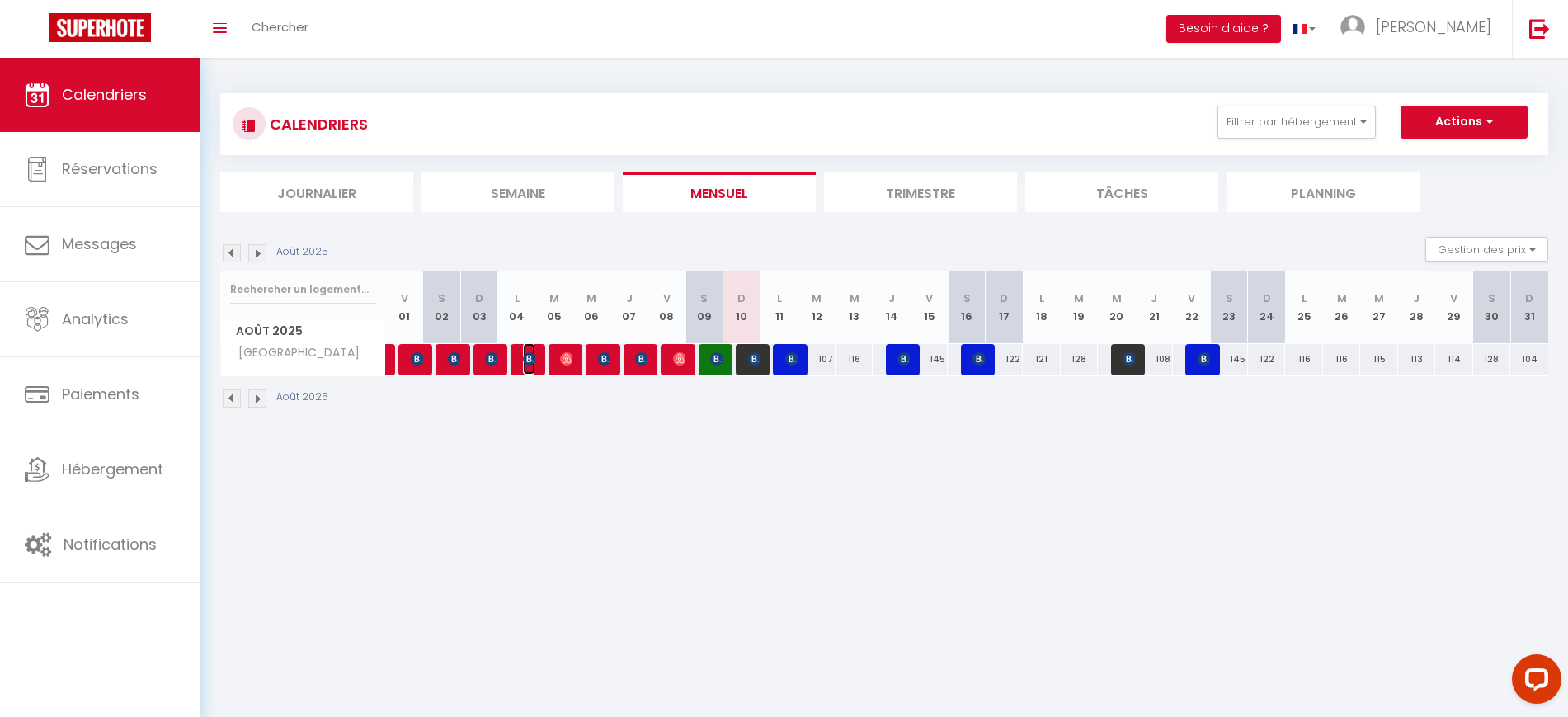
click at [529, 346] on span "[PERSON_NAME]" at bounding box center [529, 359] width 13 height 32
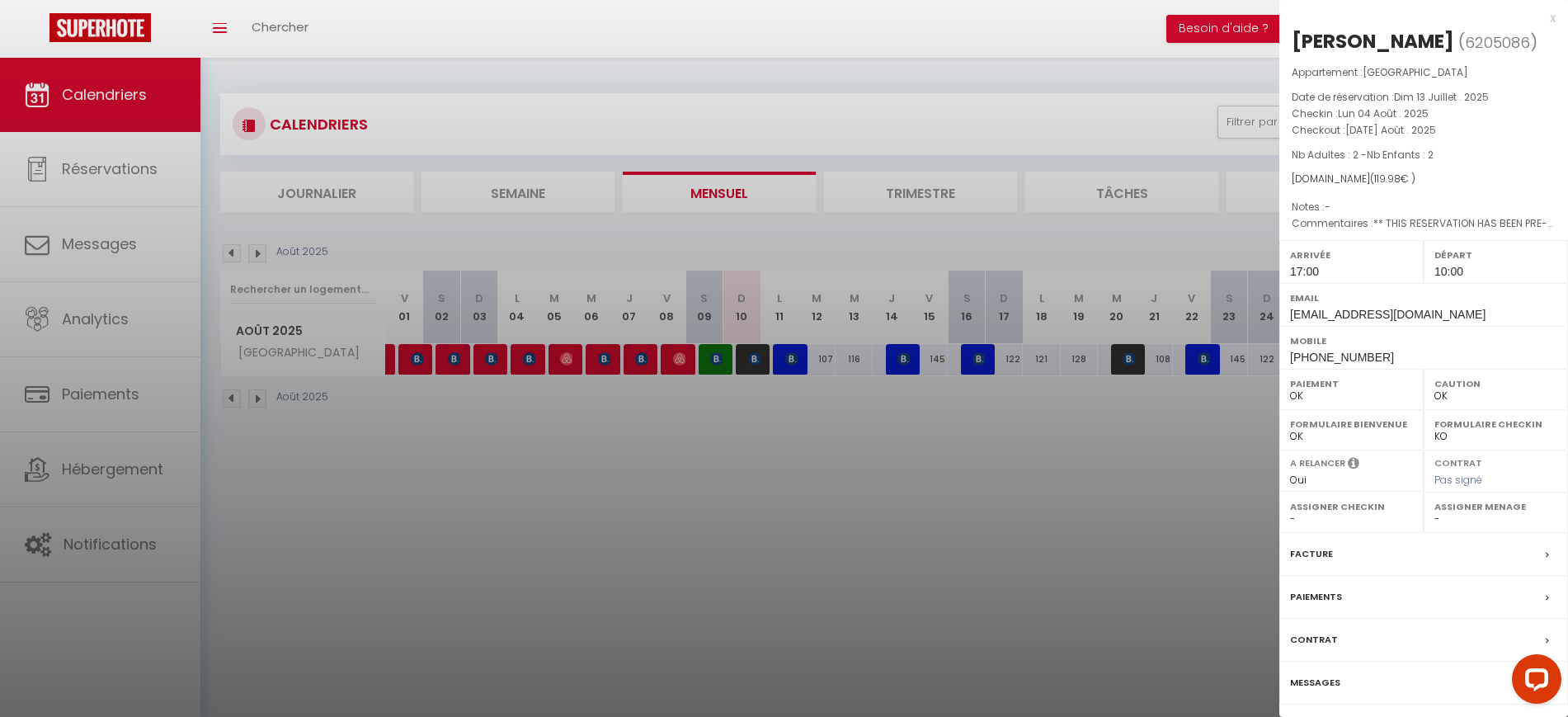
click at [982, 640] on div at bounding box center [784, 358] width 1568 height 717
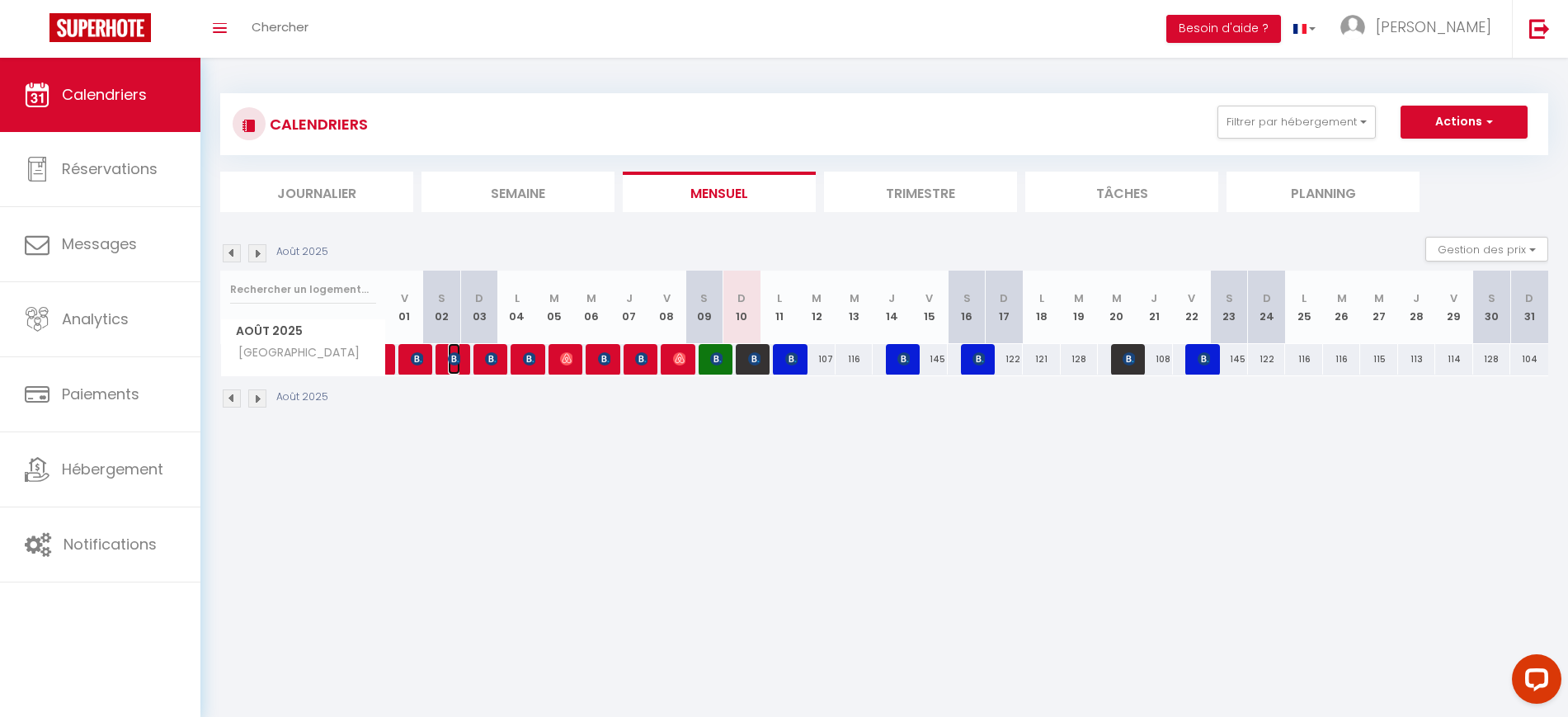
click at [455, 356] on img at bounding box center [454, 358] width 13 height 13
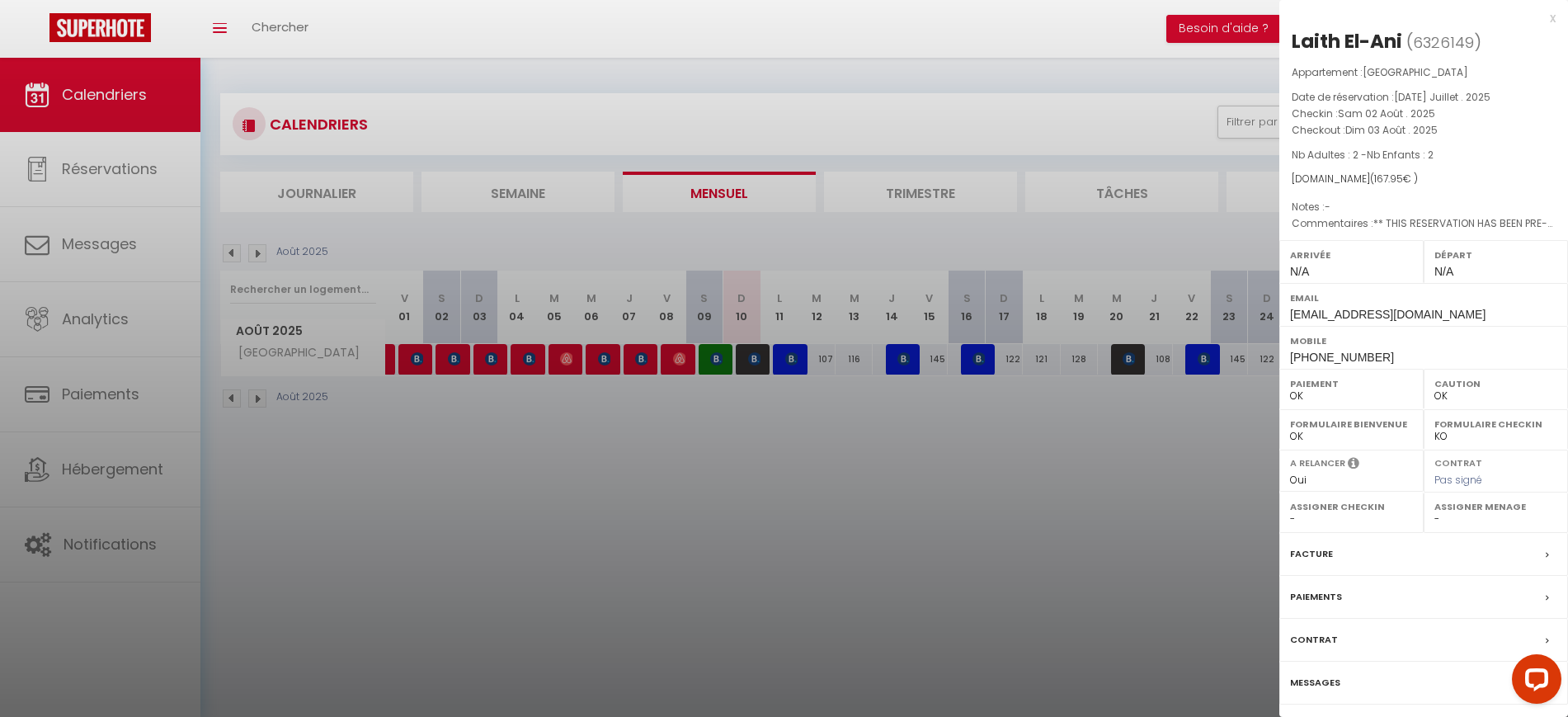
click at [655, 571] on div at bounding box center [784, 358] width 1568 height 717
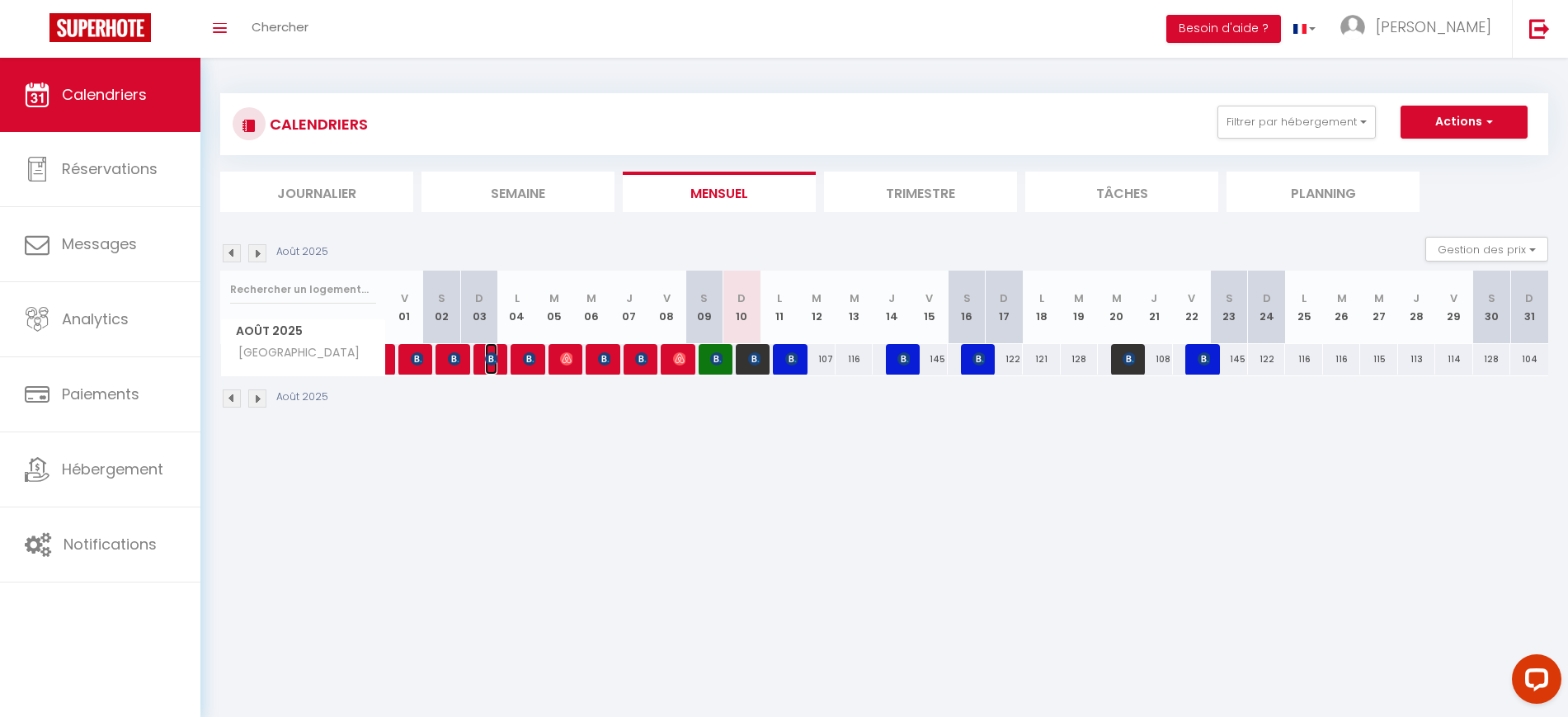
click at [495, 360] on img at bounding box center [491, 358] width 13 height 13
select select "1"
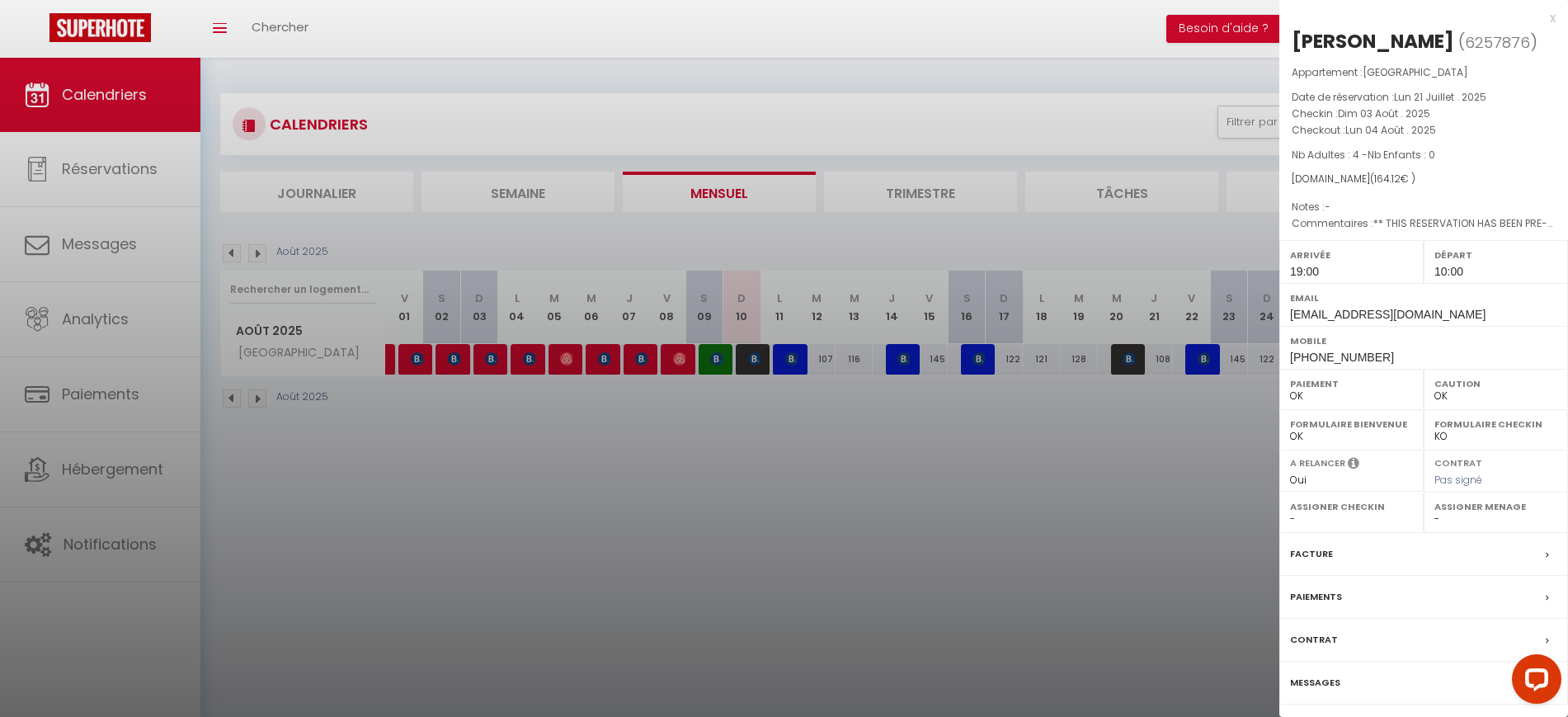
click at [557, 481] on div at bounding box center [784, 358] width 1568 height 717
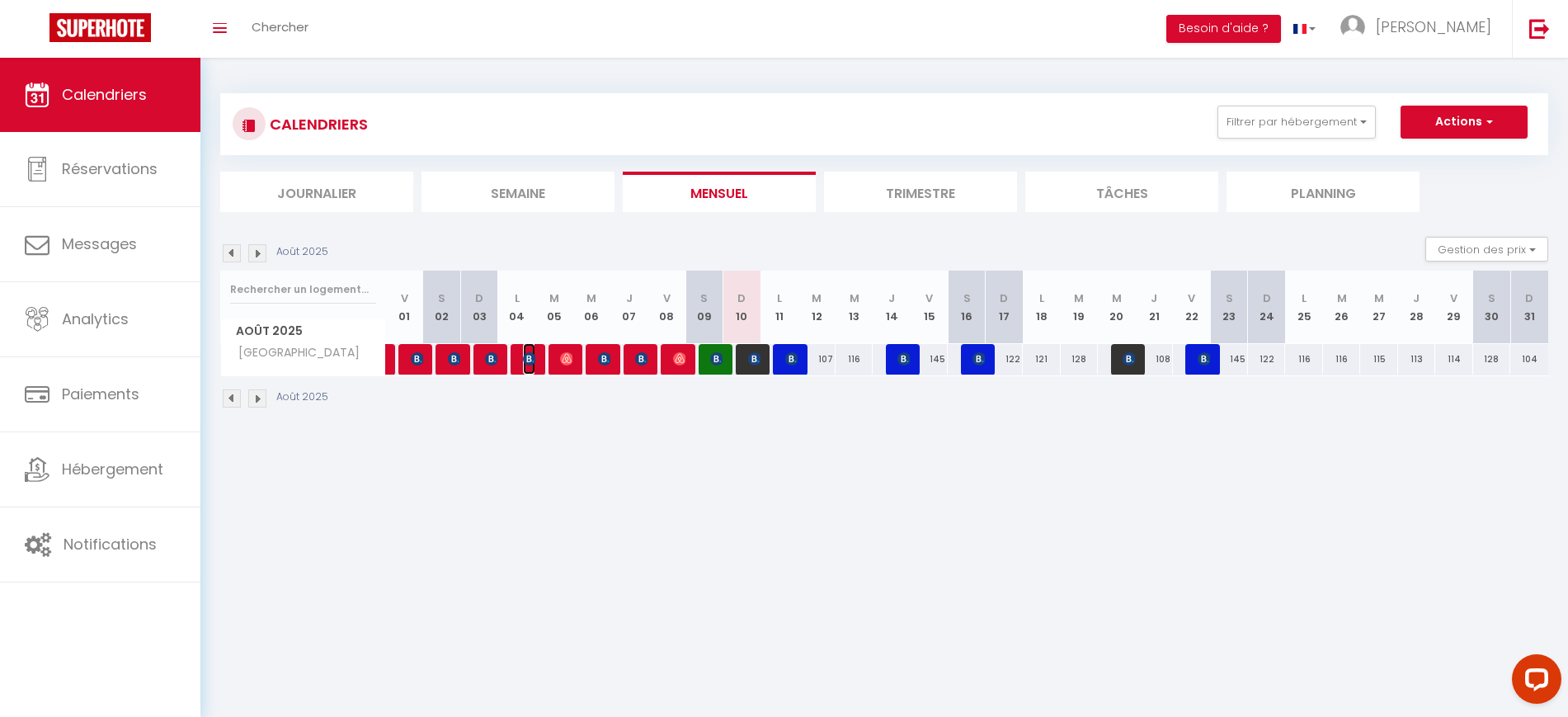
click at [523, 349] on span "[PERSON_NAME]" at bounding box center [529, 359] width 13 height 32
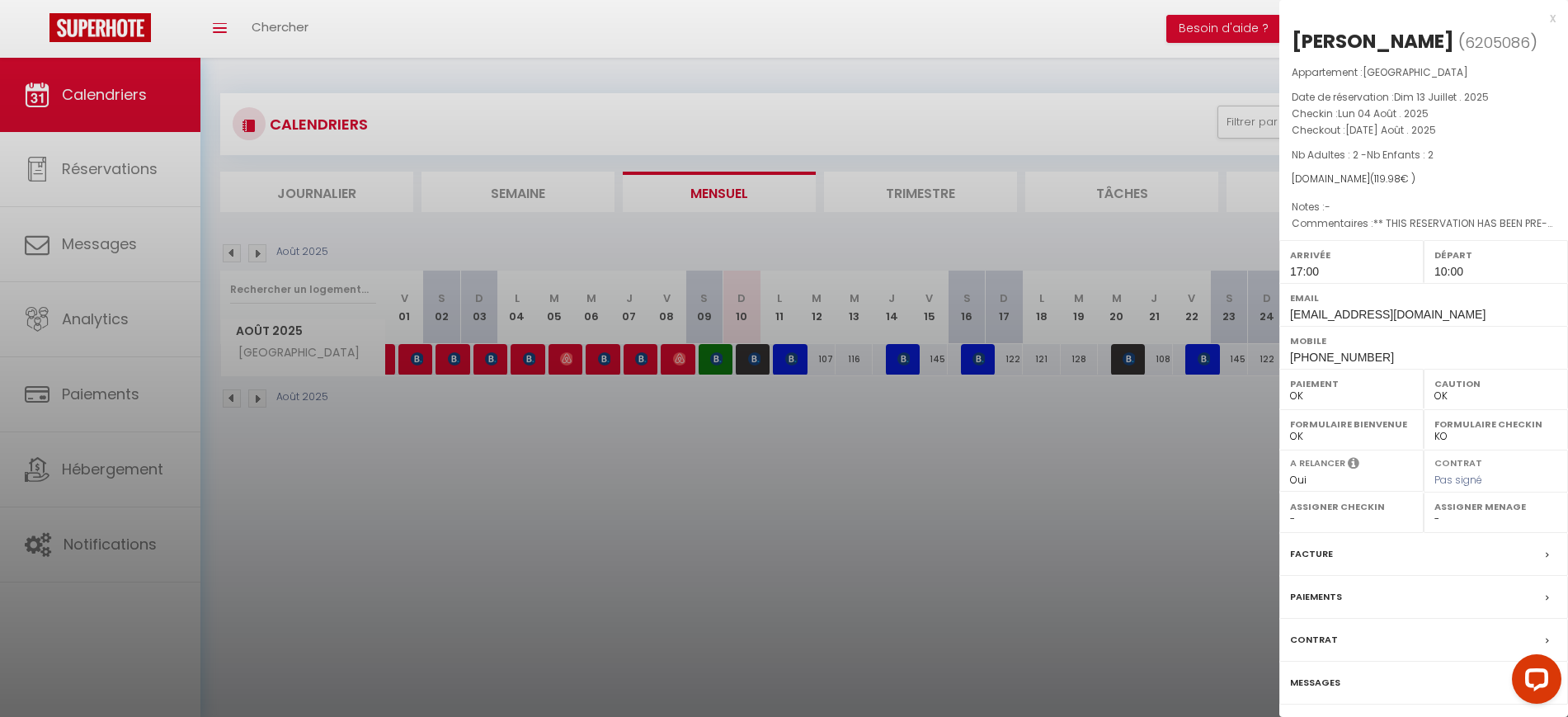
click at [633, 476] on div at bounding box center [784, 358] width 1568 height 717
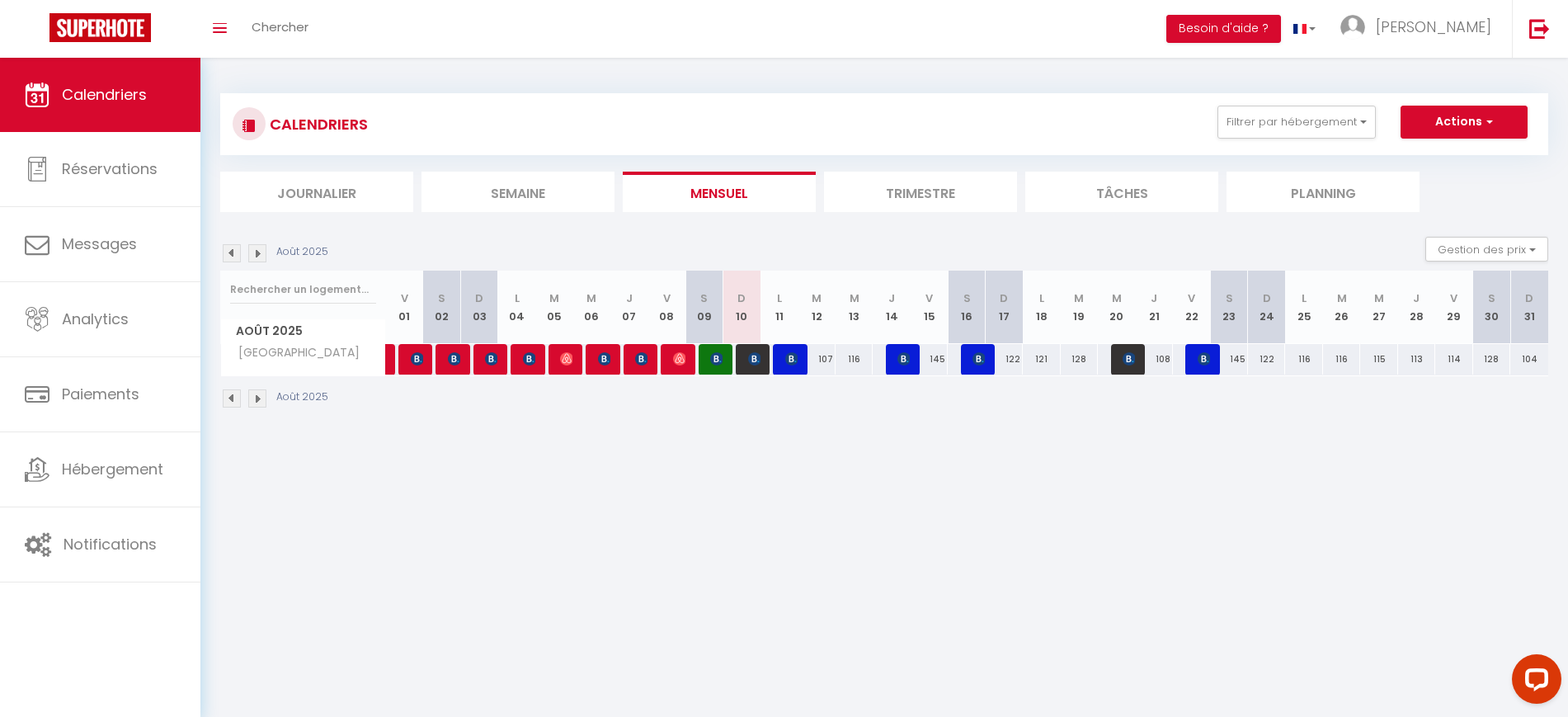
click at [232, 257] on img at bounding box center [231, 253] width 18 height 18
select select "0"
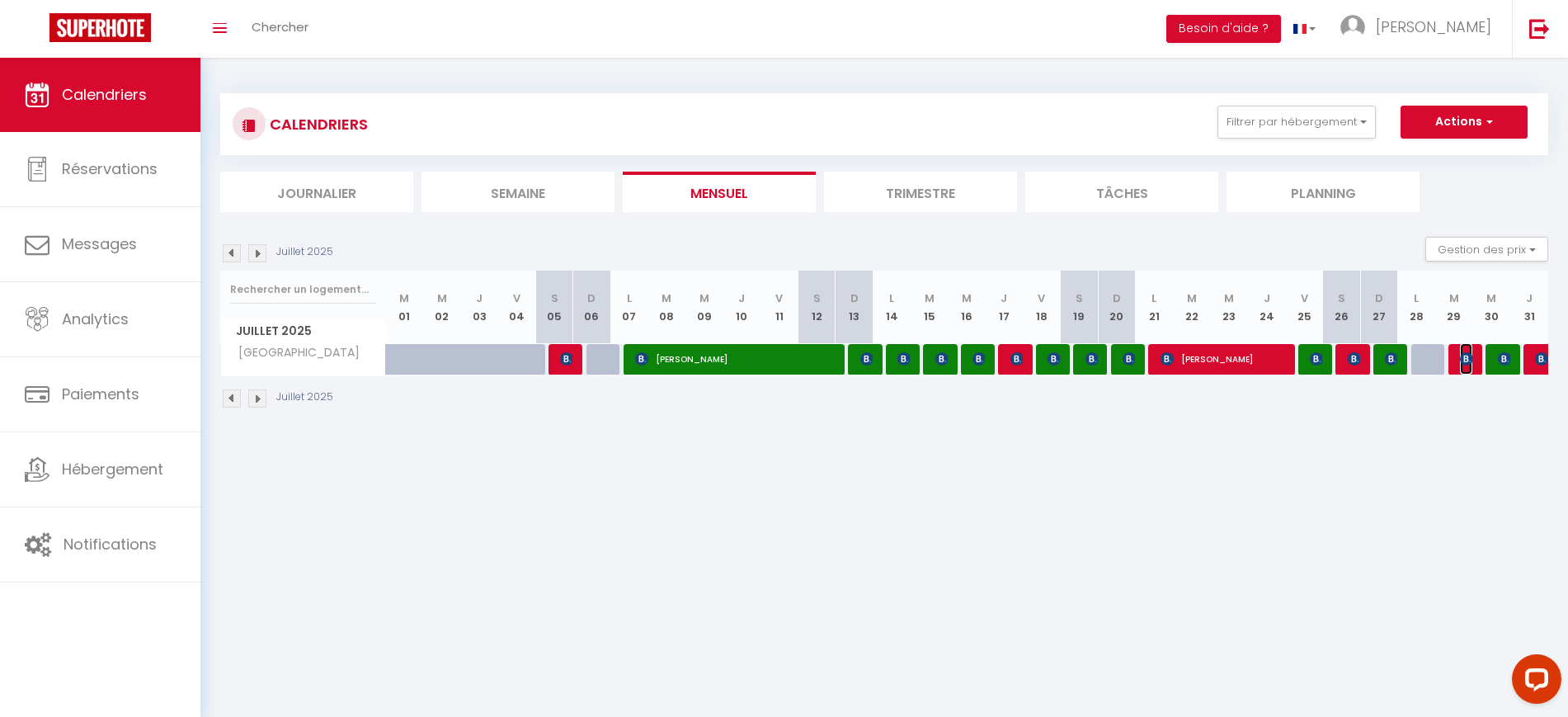
click at [1463, 358] on img at bounding box center [1466, 358] width 13 height 13
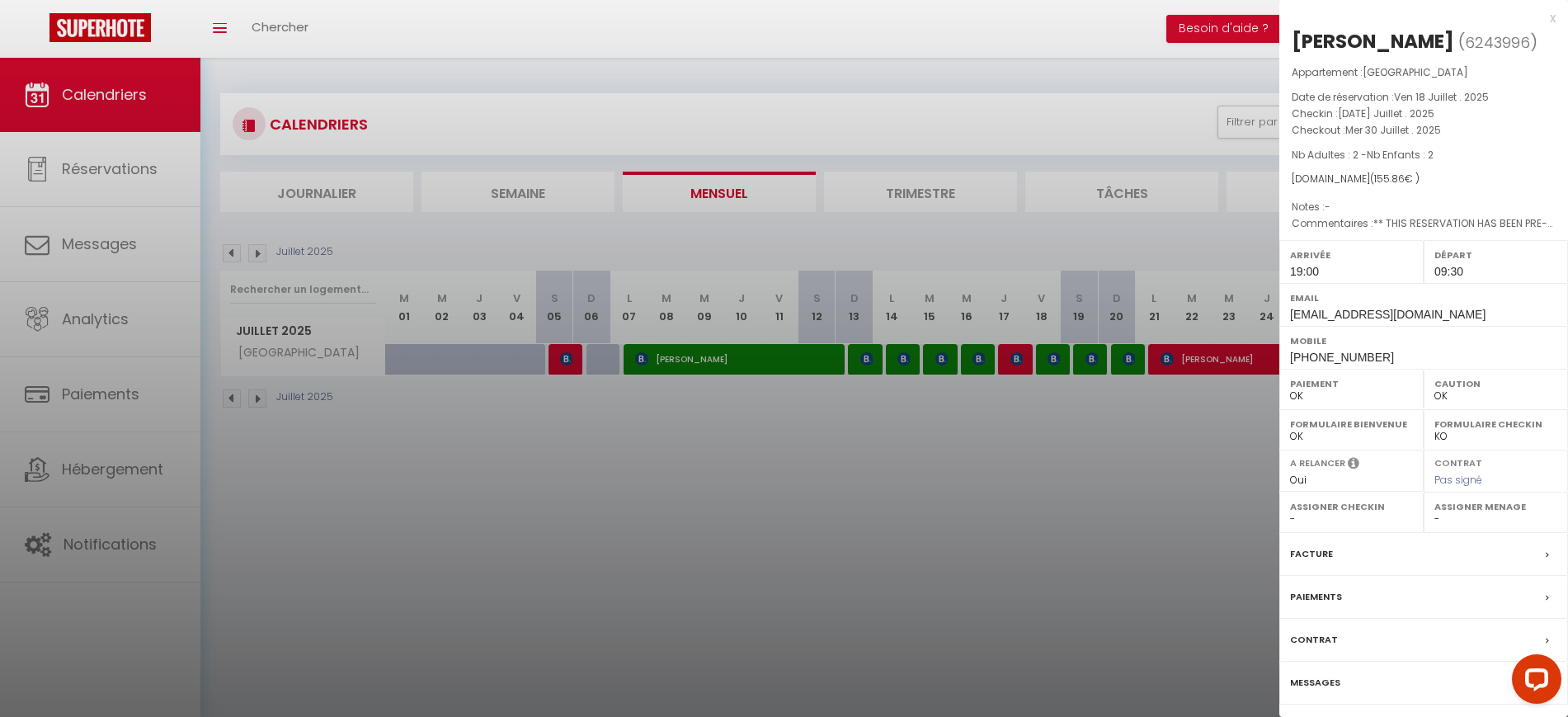
click at [1151, 521] on div at bounding box center [784, 358] width 1568 height 717
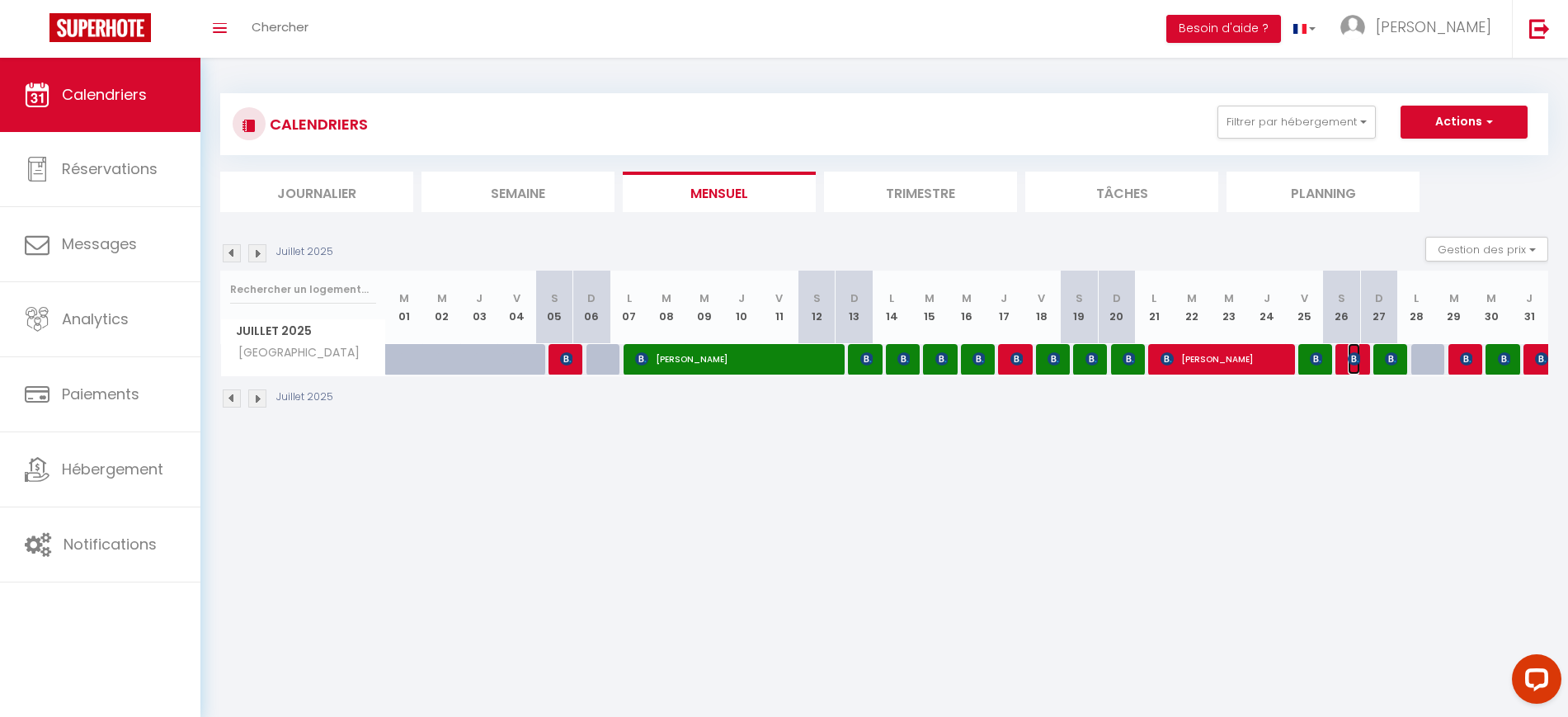
click at [1348, 364] on img at bounding box center [1353, 358] width 13 height 13
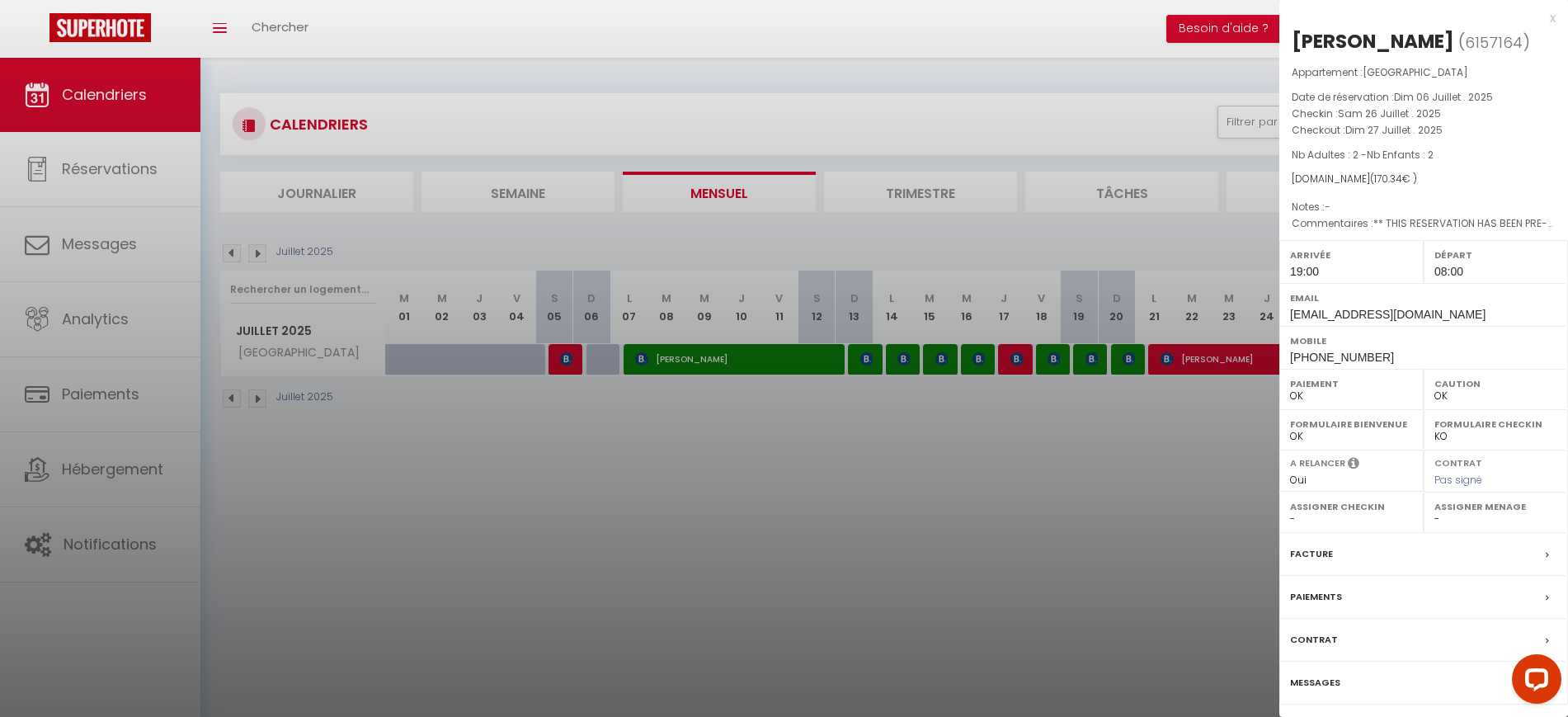
click at [1187, 455] on div at bounding box center [784, 358] width 1568 height 717
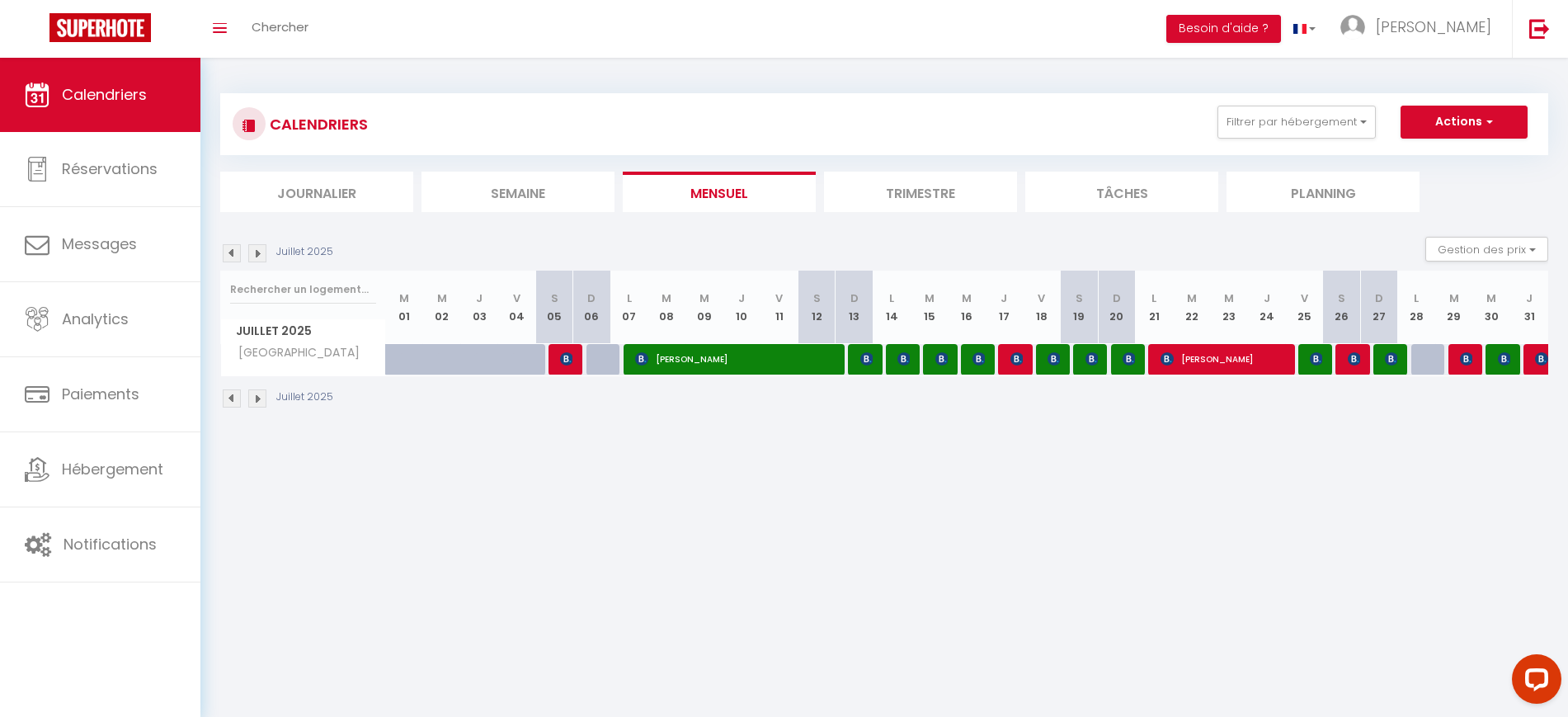
click at [1308, 358] on div at bounding box center [1317, 359] width 37 height 32
click at [1316, 359] on img at bounding box center [1315, 358] width 13 height 13
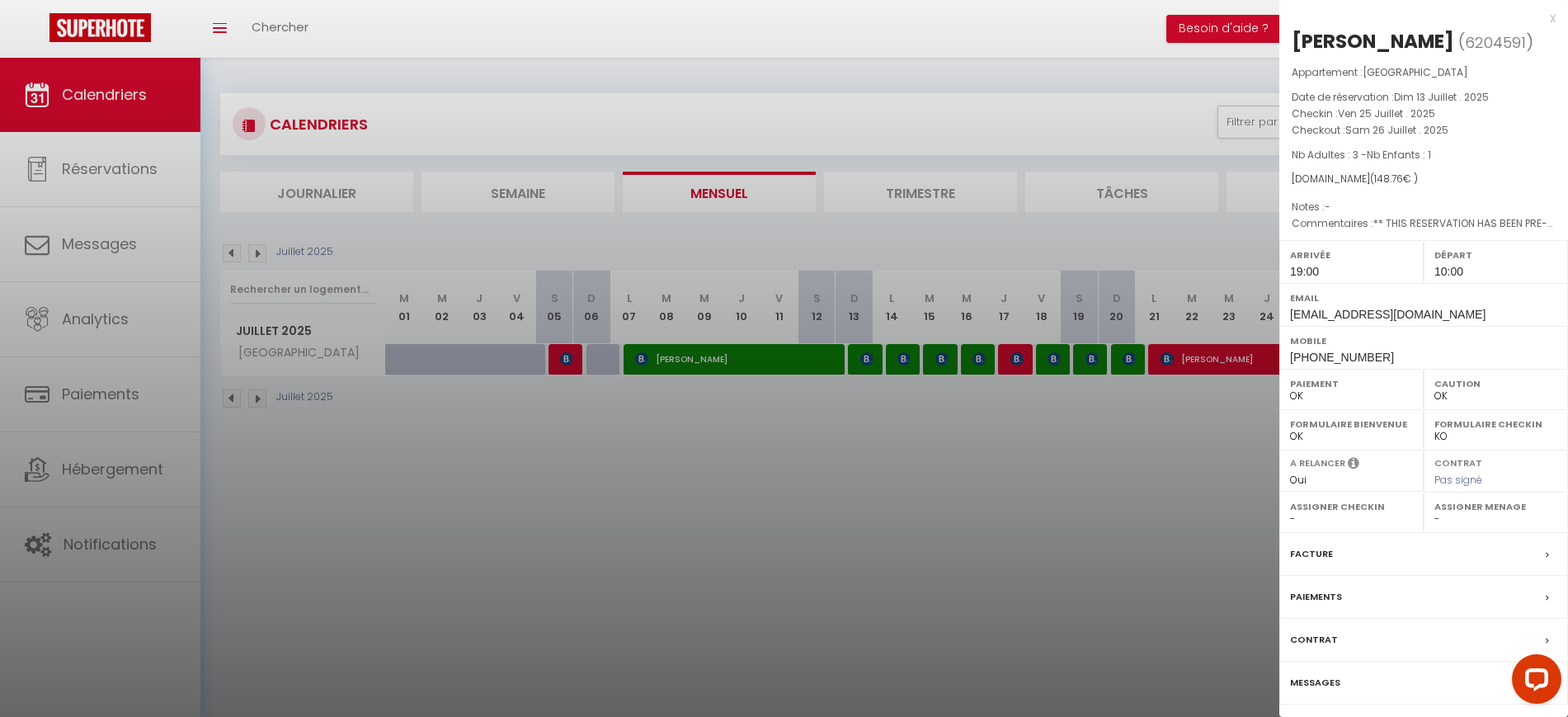
click at [1164, 478] on div at bounding box center [784, 358] width 1568 height 717
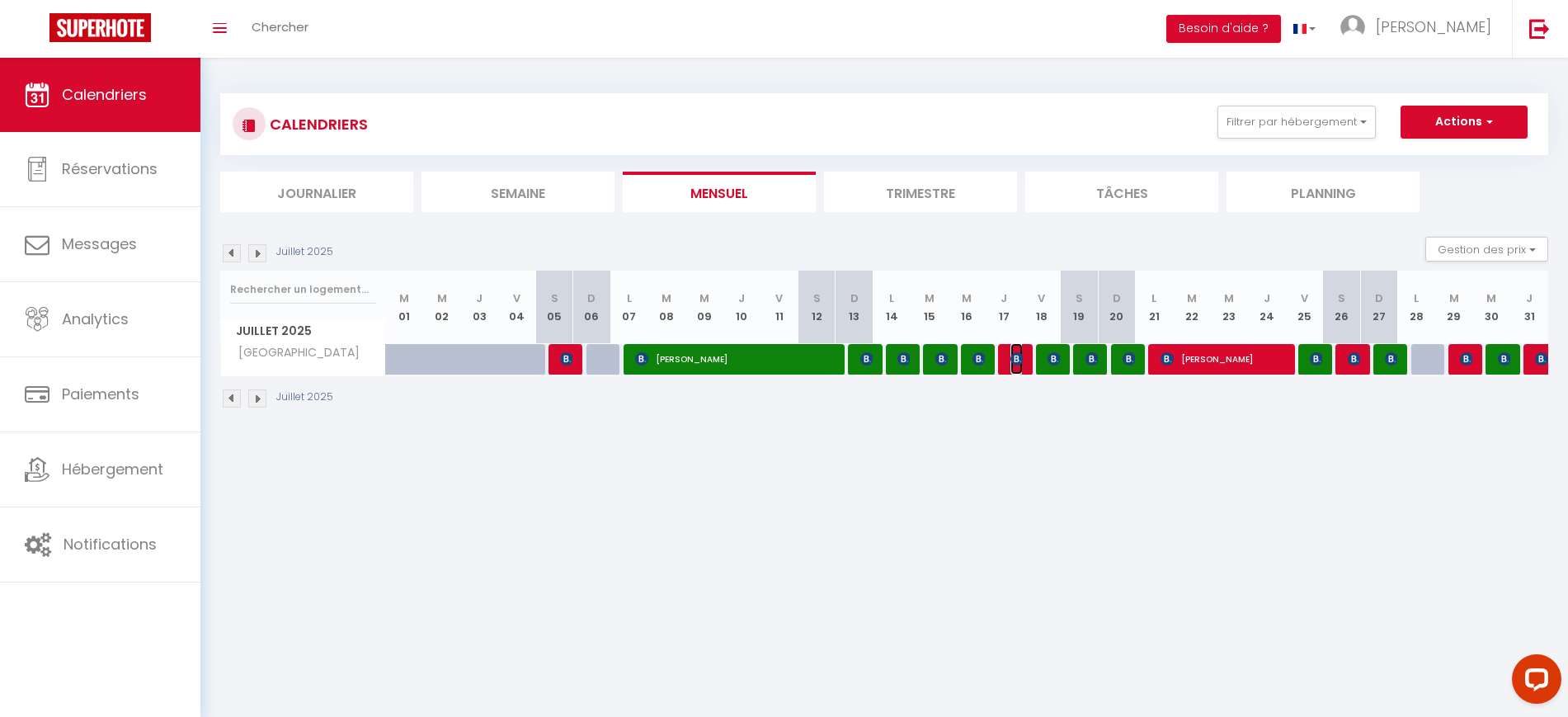
click at [1021, 361] on img at bounding box center [1016, 358] width 13 height 13
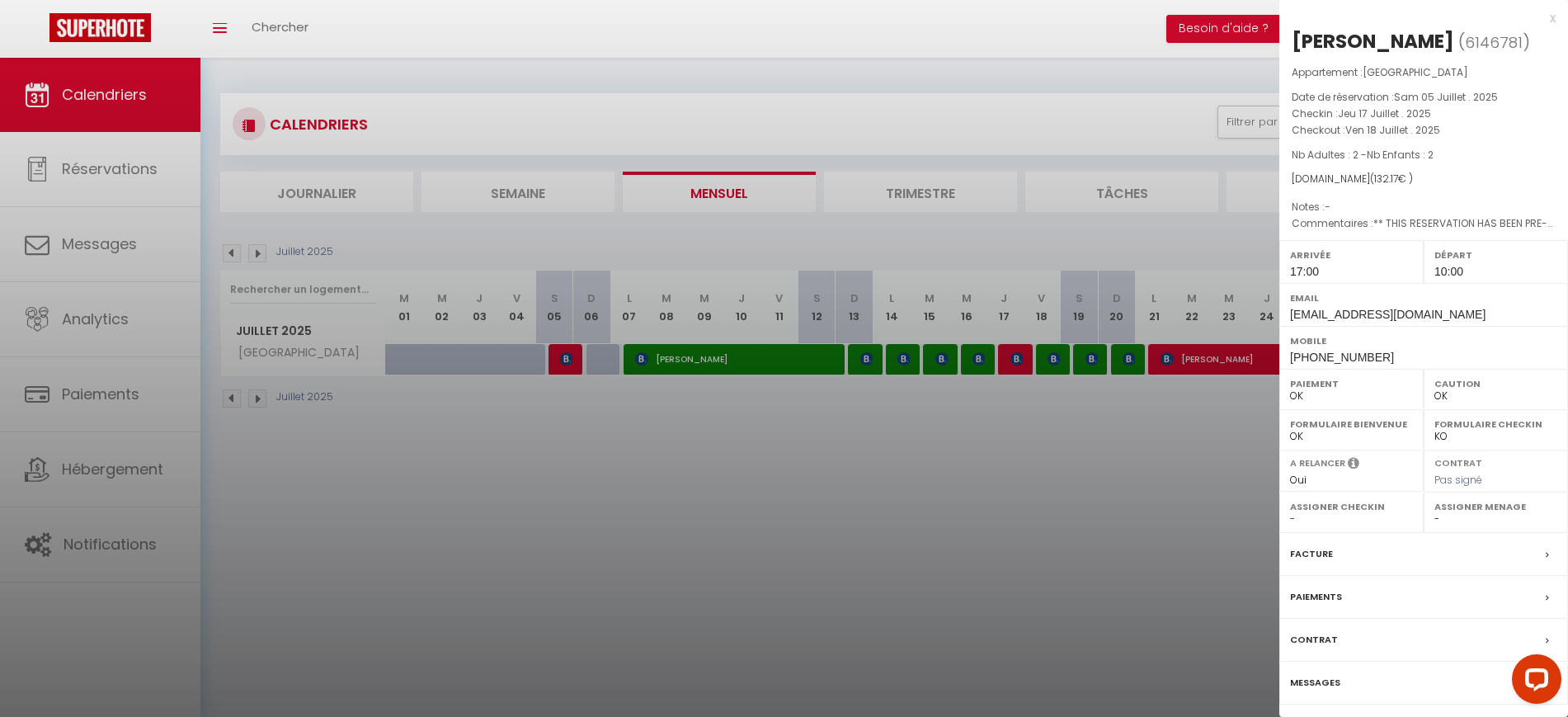
click at [997, 481] on div at bounding box center [784, 358] width 1568 height 717
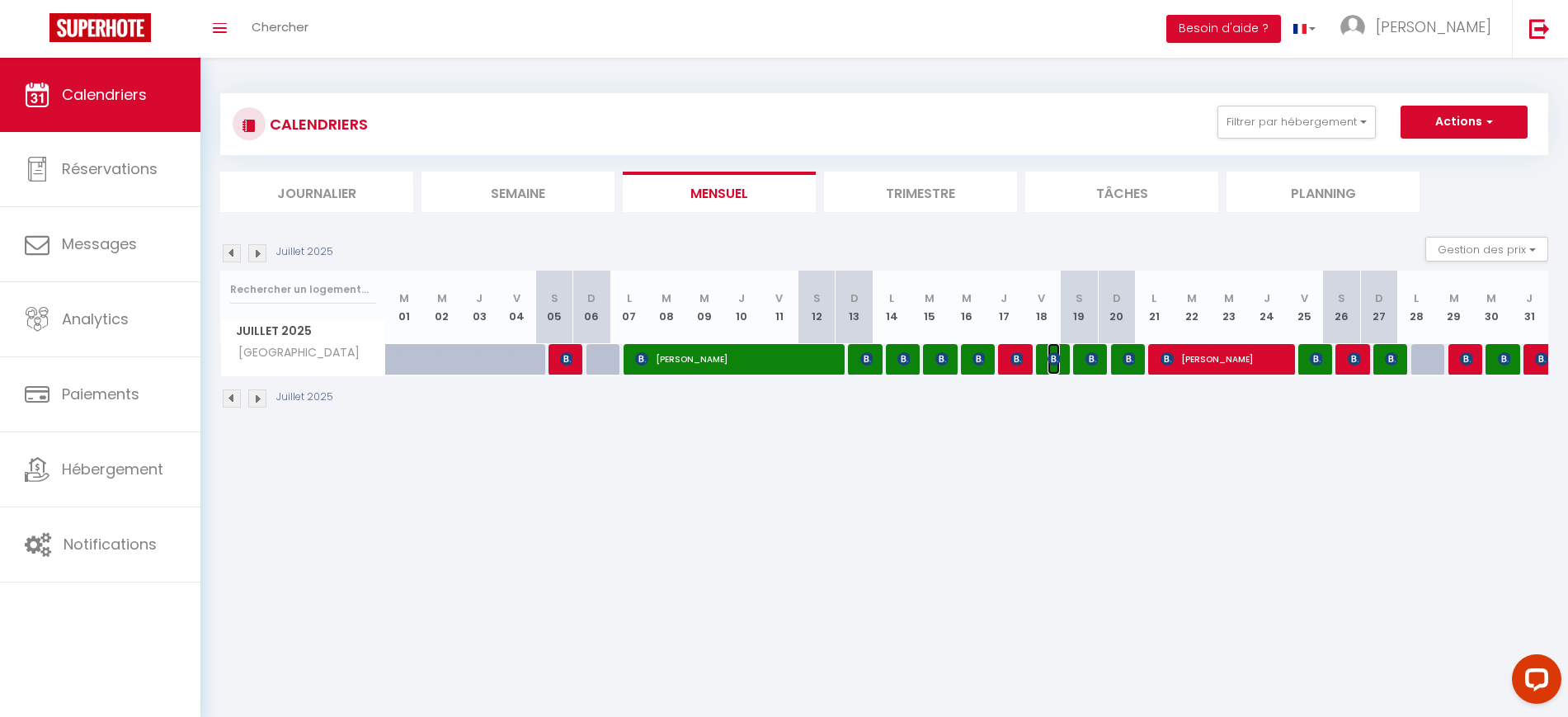
click at [1049, 358] on img at bounding box center [1053, 358] width 13 height 13
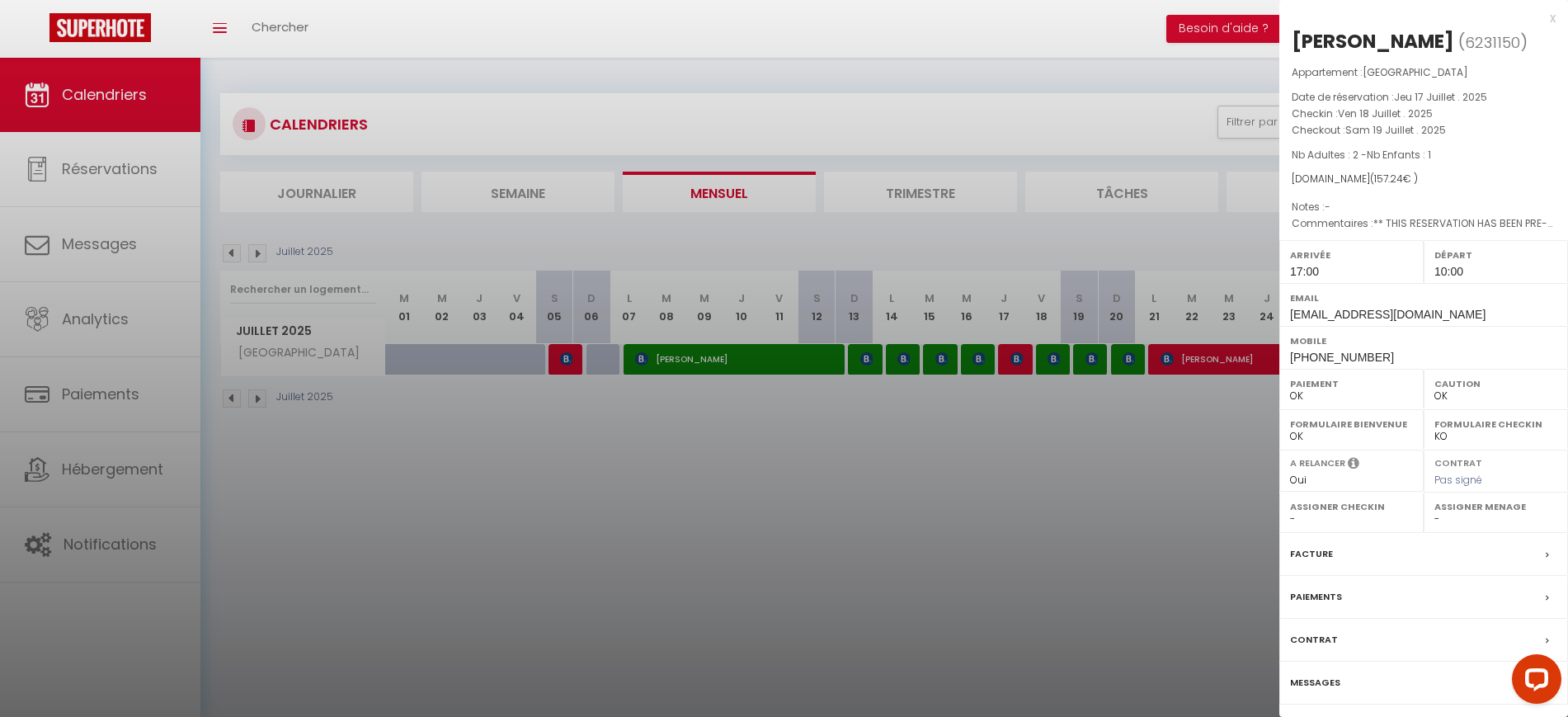
click at [1023, 458] on div at bounding box center [784, 358] width 1568 height 717
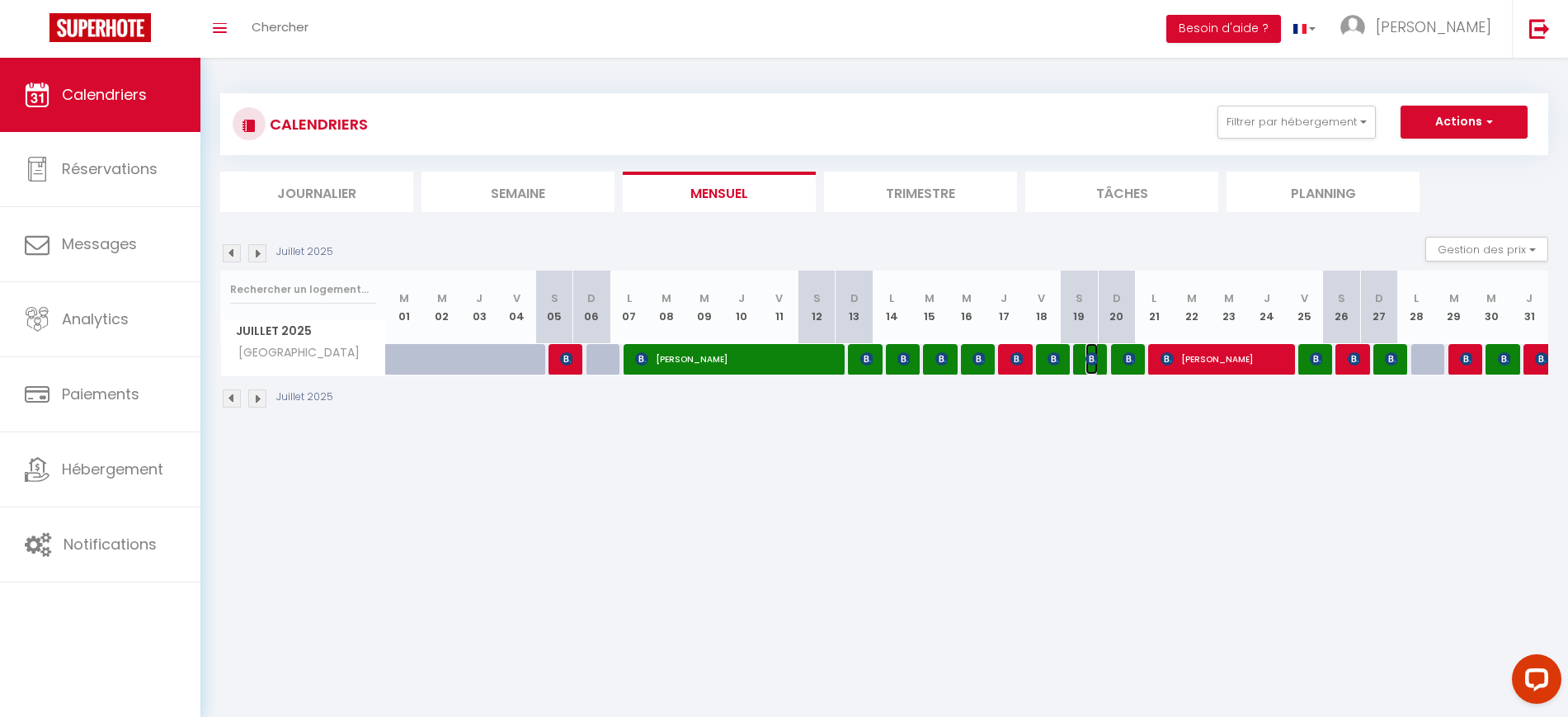
click at [1085, 358] on img at bounding box center [1091, 358] width 13 height 13
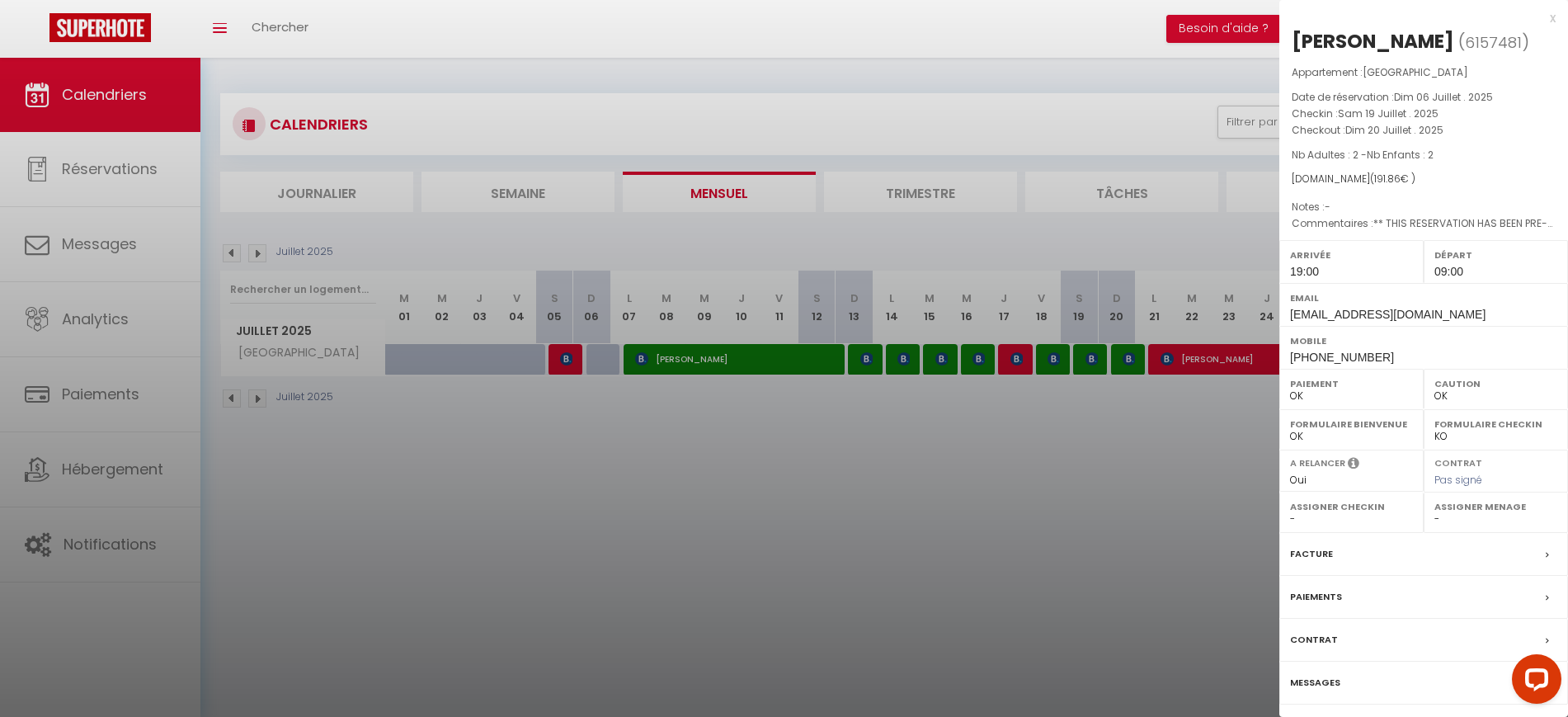
click at [1035, 490] on div at bounding box center [784, 358] width 1568 height 717
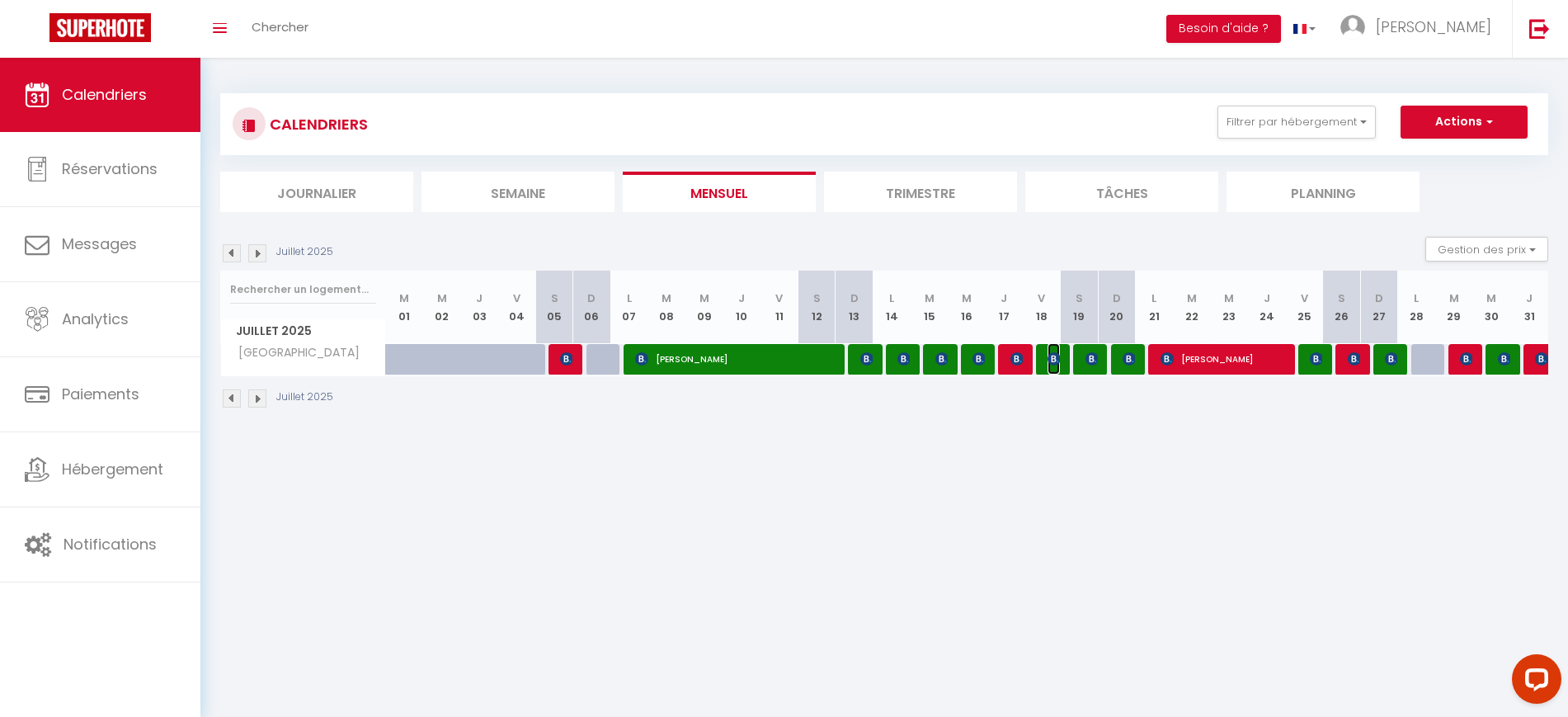
click at [1049, 359] on img at bounding box center [1053, 358] width 13 height 13
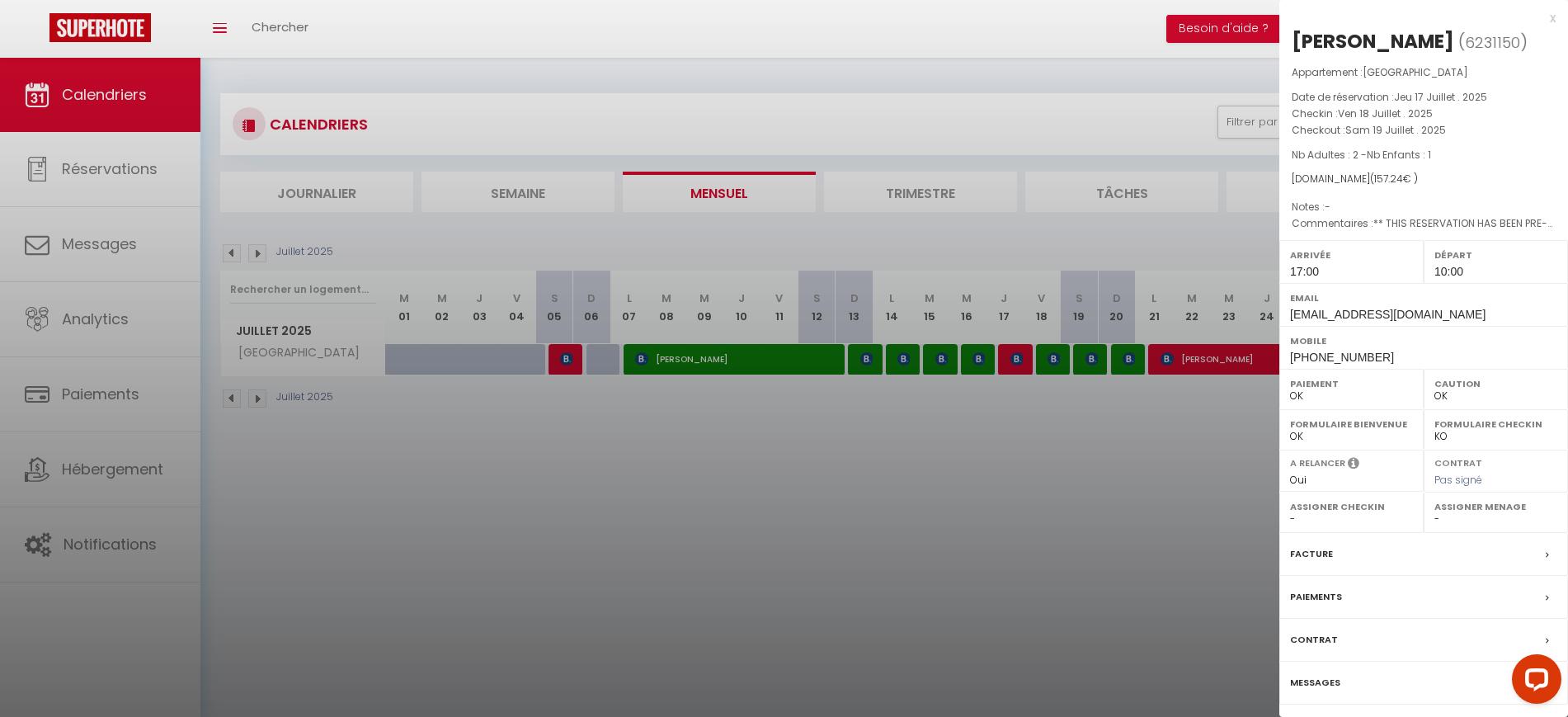
click at [1014, 429] on div at bounding box center [784, 358] width 1568 height 717
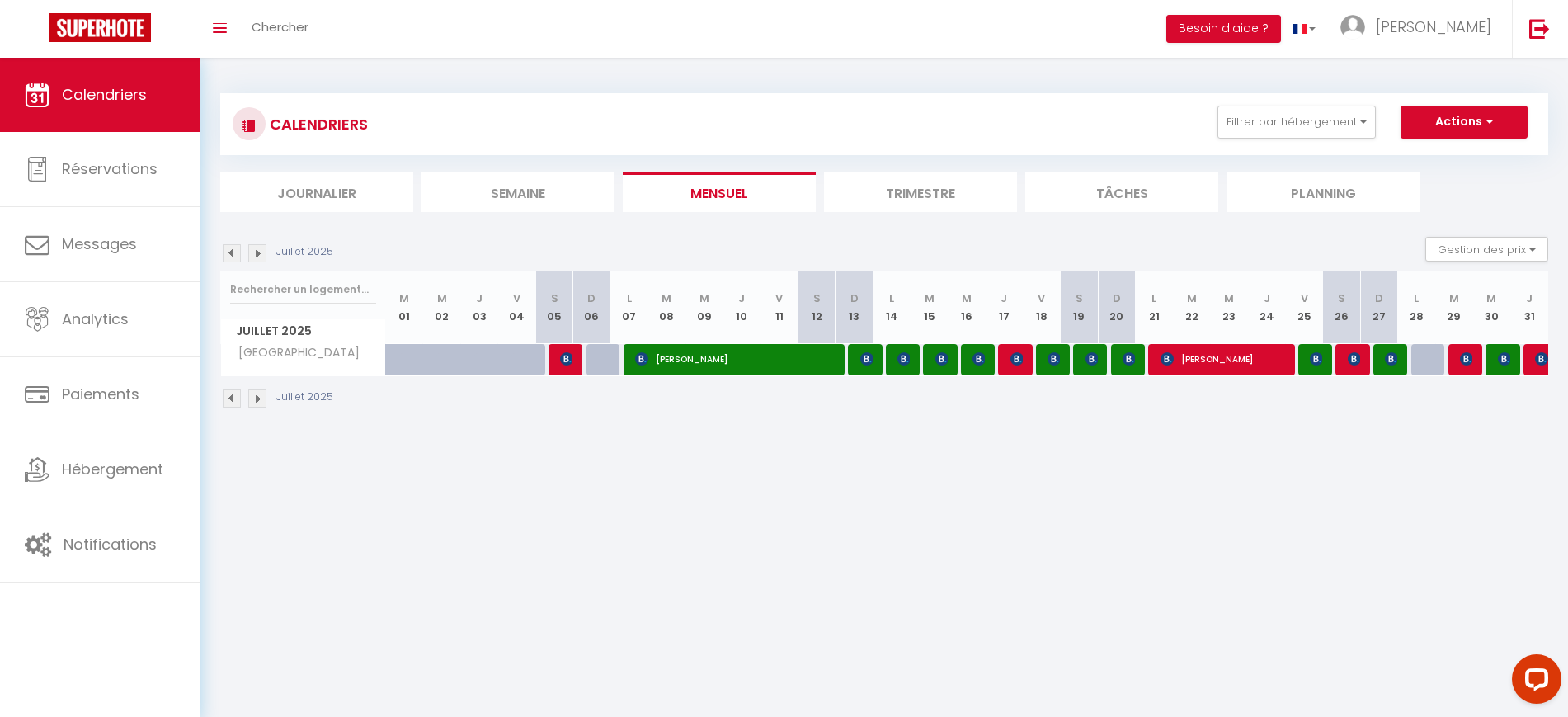
click at [1007, 369] on div at bounding box center [1017, 359] width 37 height 32
click at [973, 354] on img at bounding box center [978, 358] width 13 height 13
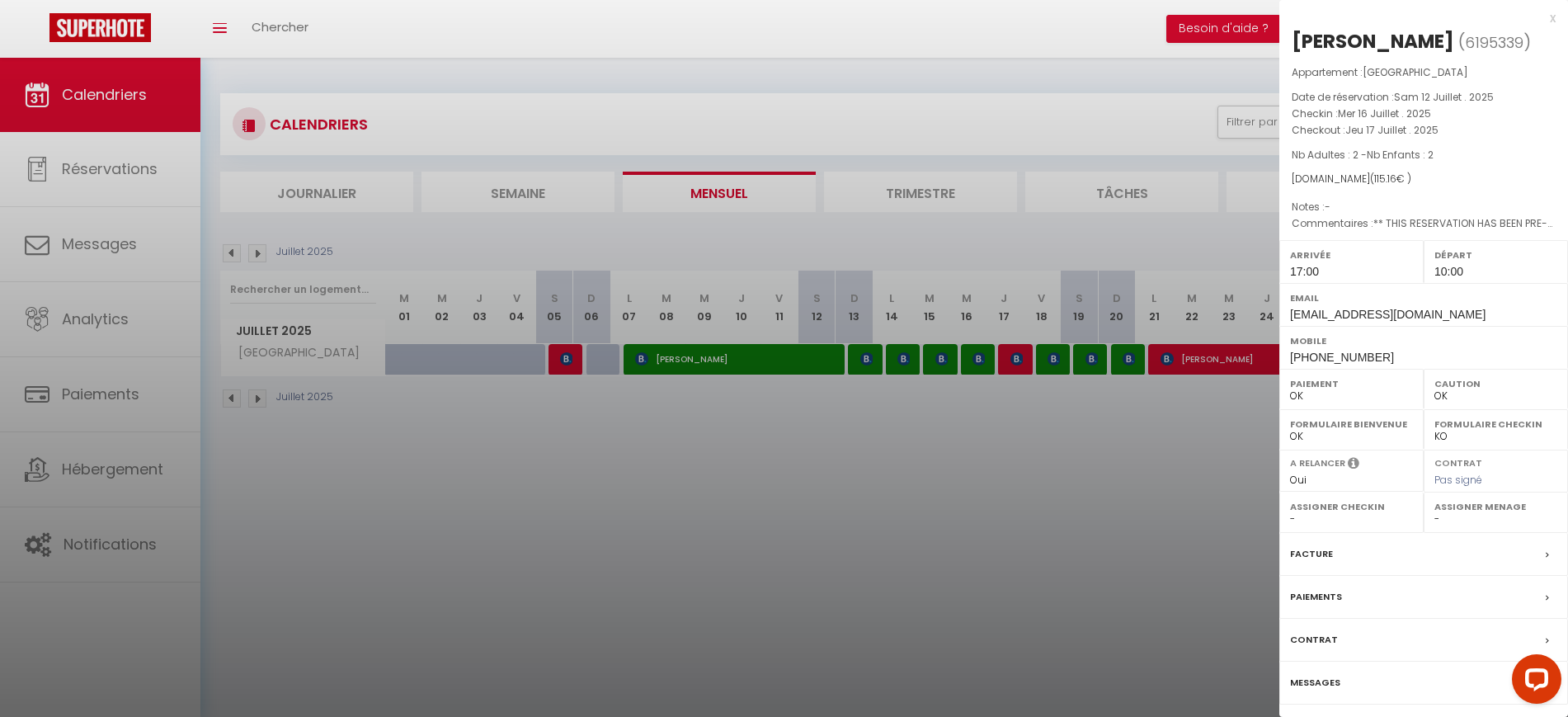
click at [943, 462] on div at bounding box center [784, 358] width 1568 height 717
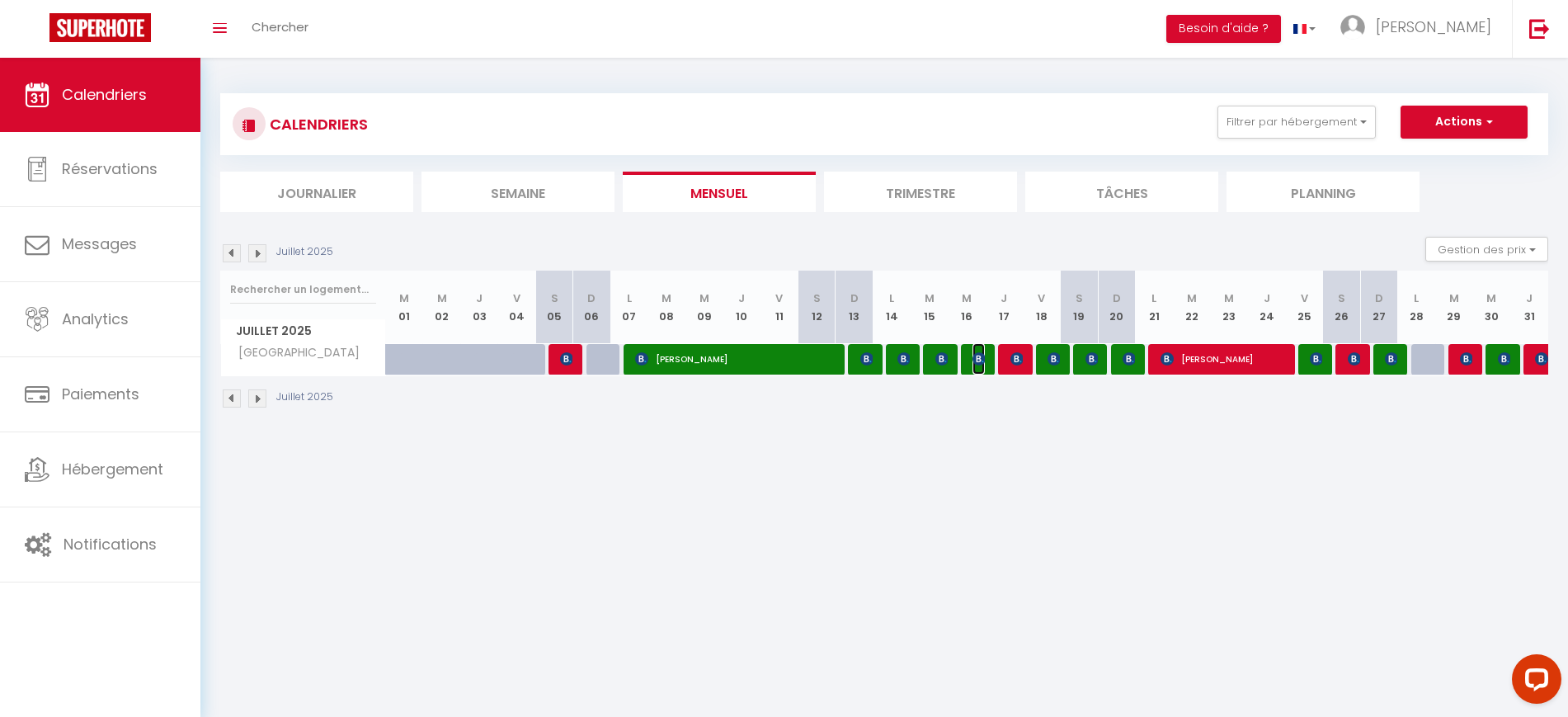
click at [980, 358] on img at bounding box center [978, 358] width 13 height 13
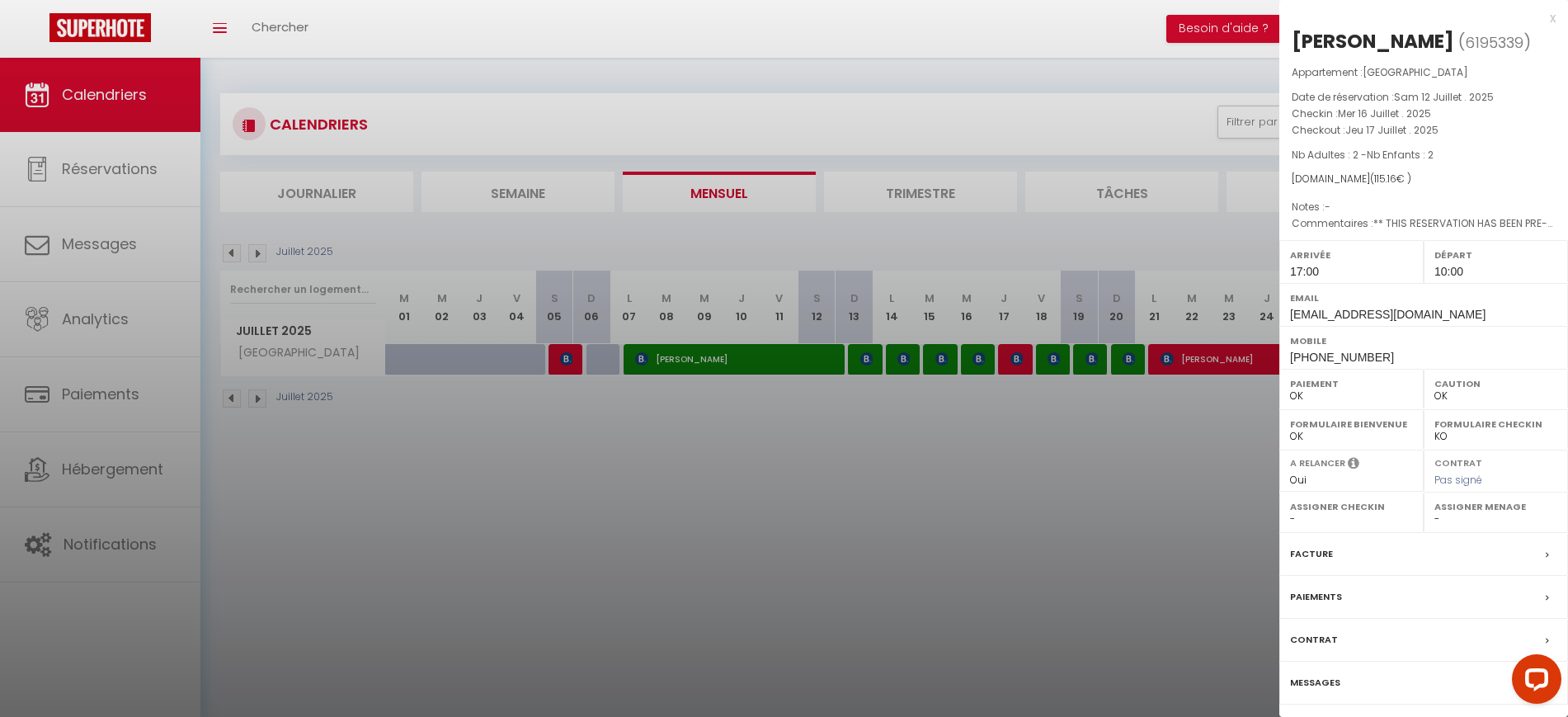
click at [939, 449] on div at bounding box center [784, 358] width 1568 height 717
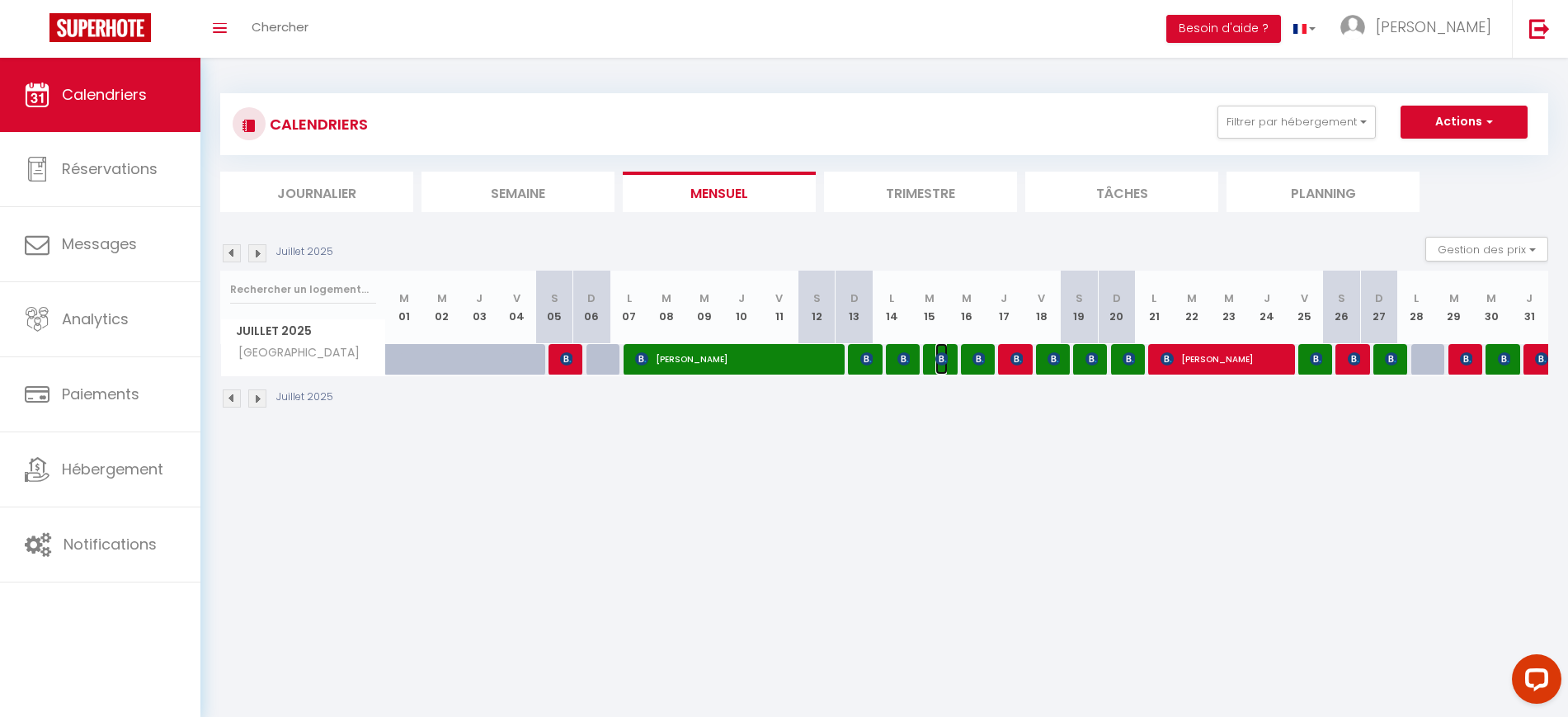
click at [935, 358] on img at bounding box center [941, 358] width 13 height 13
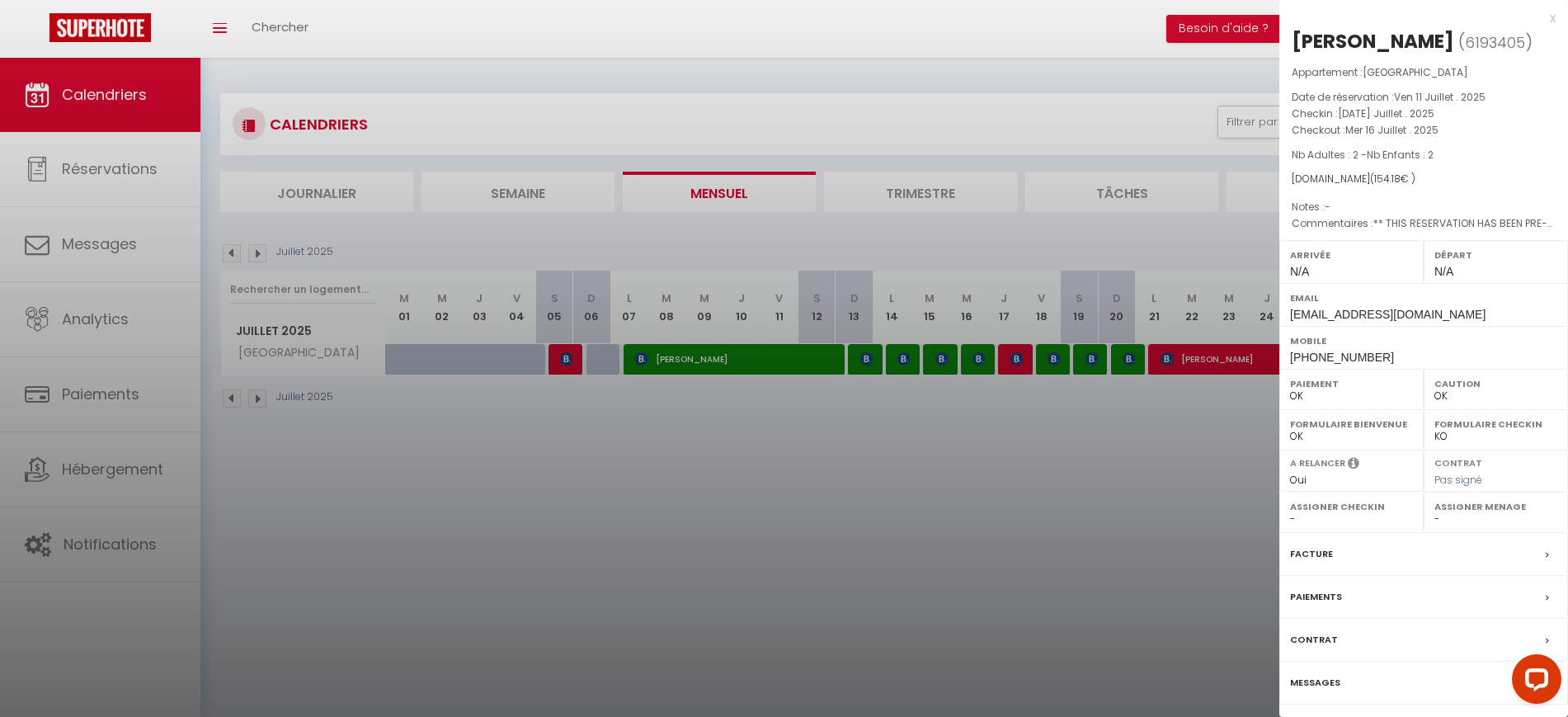
click at [897, 459] on div at bounding box center [784, 358] width 1568 height 717
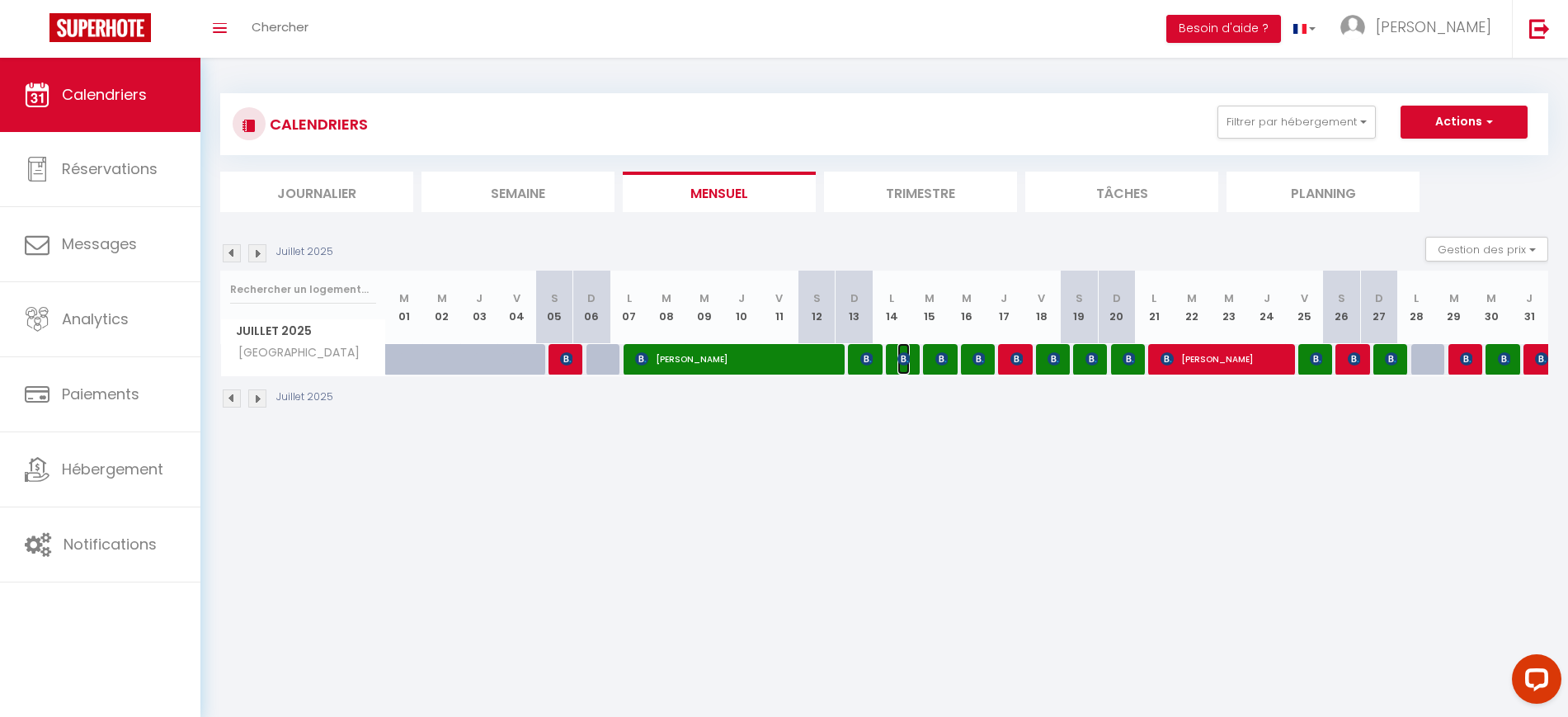
click at [907, 354] on img at bounding box center [903, 358] width 13 height 13
select select "1"
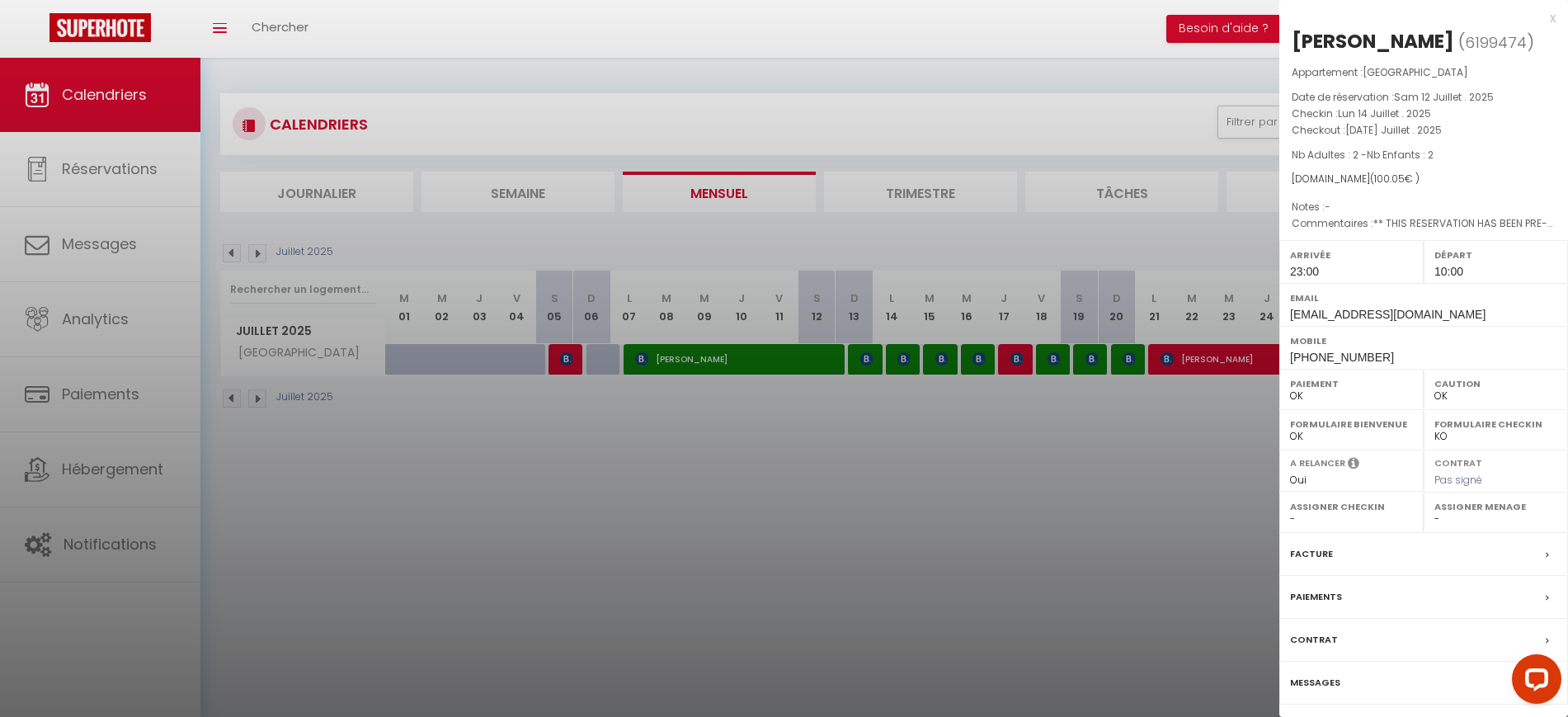
click at [899, 473] on div at bounding box center [784, 358] width 1568 height 717
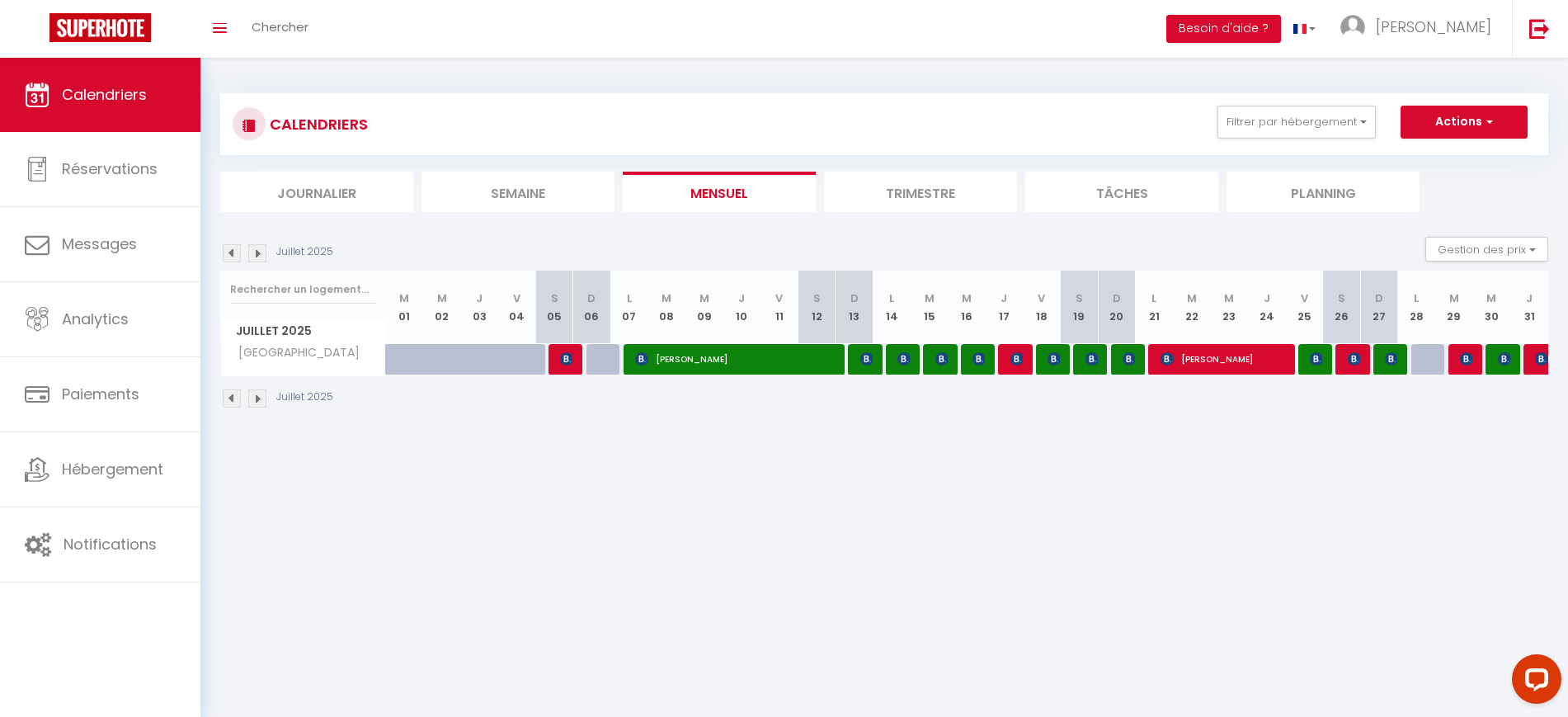
click at [558, 361] on div at bounding box center [567, 359] width 37 height 32
click at [574, 357] on div at bounding box center [564, 359] width 37 height 32
type input "111"
type input "Dim 06 Juillet 2025"
type input "Lun 07 Juillet 2025"
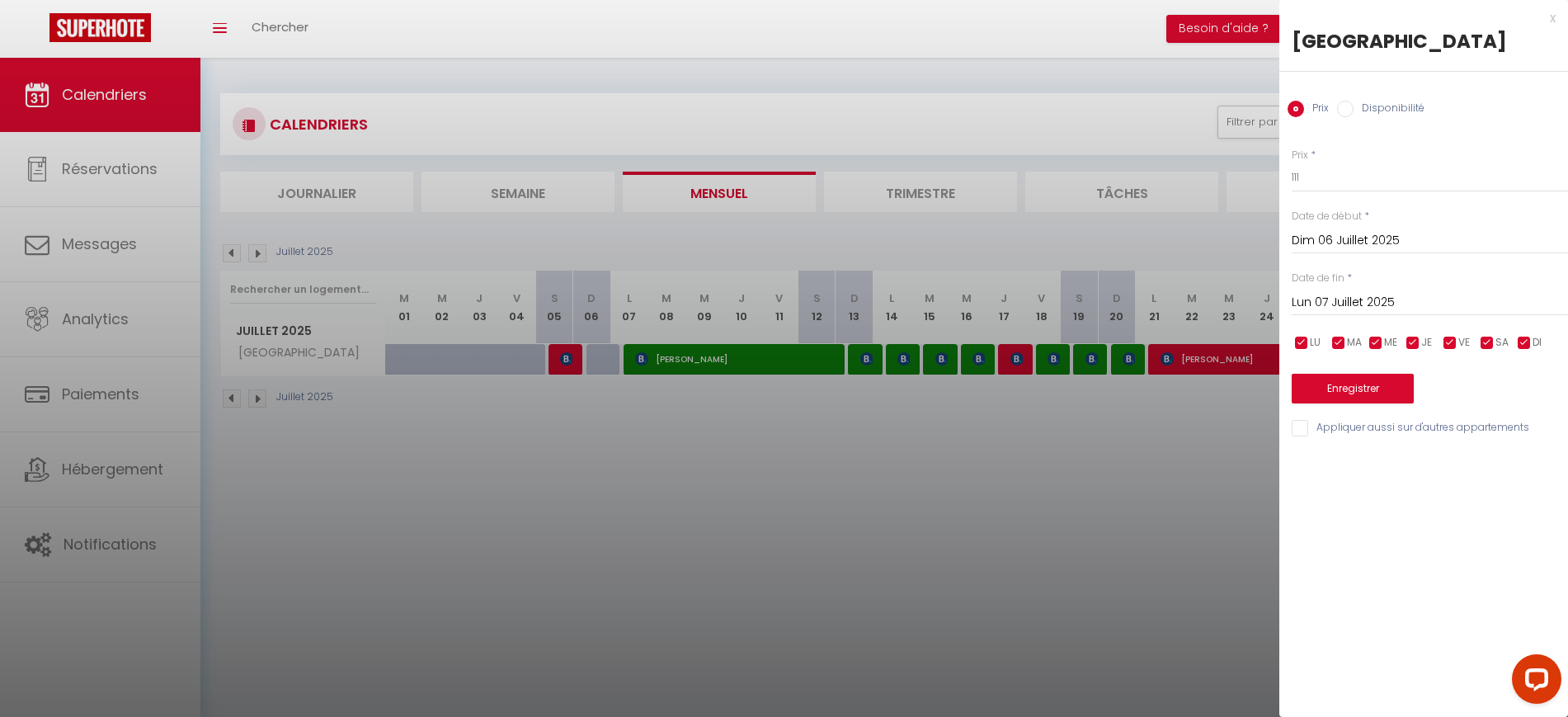
click at [572, 359] on div at bounding box center [784, 358] width 1568 height 717
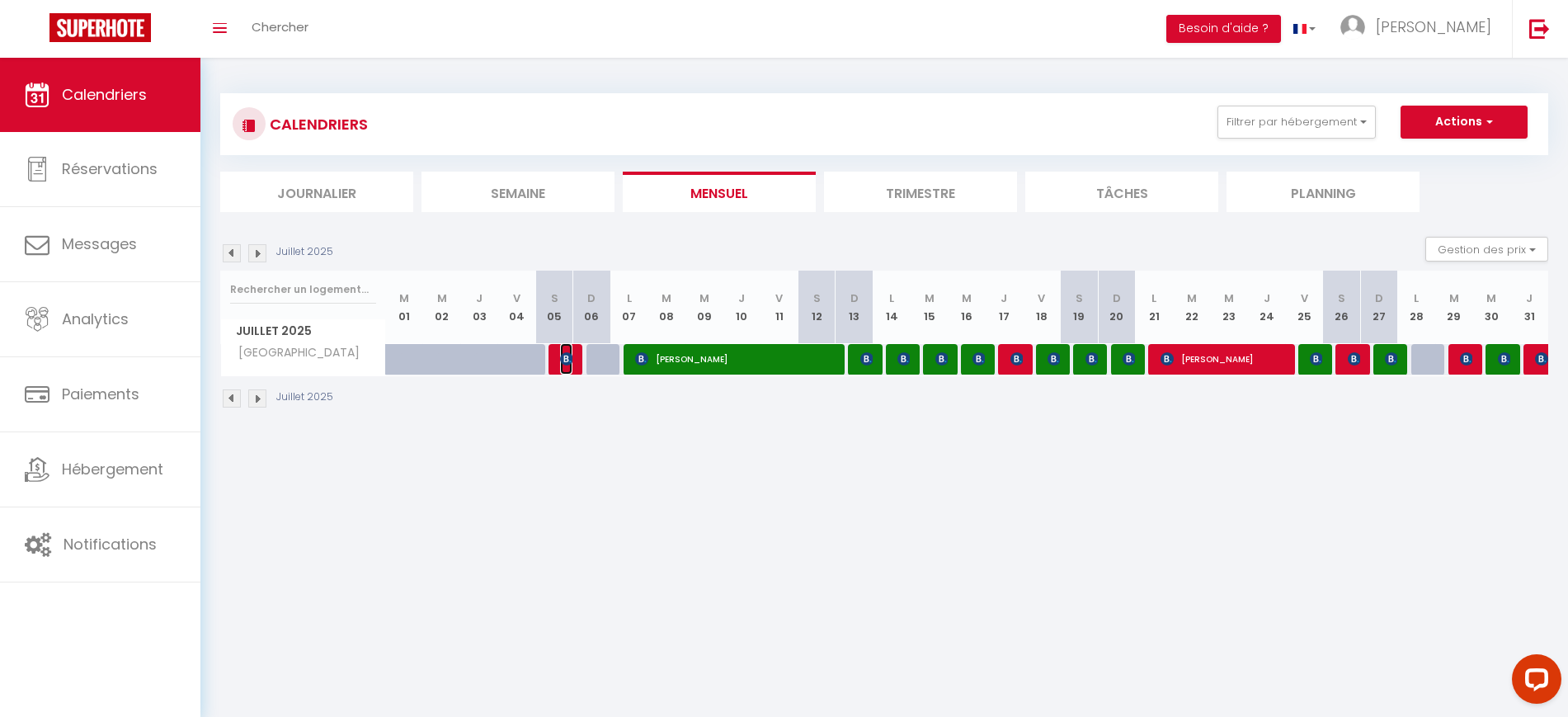
click at [572, 359] on img at bounding box center [566, 358] width 13 height 13
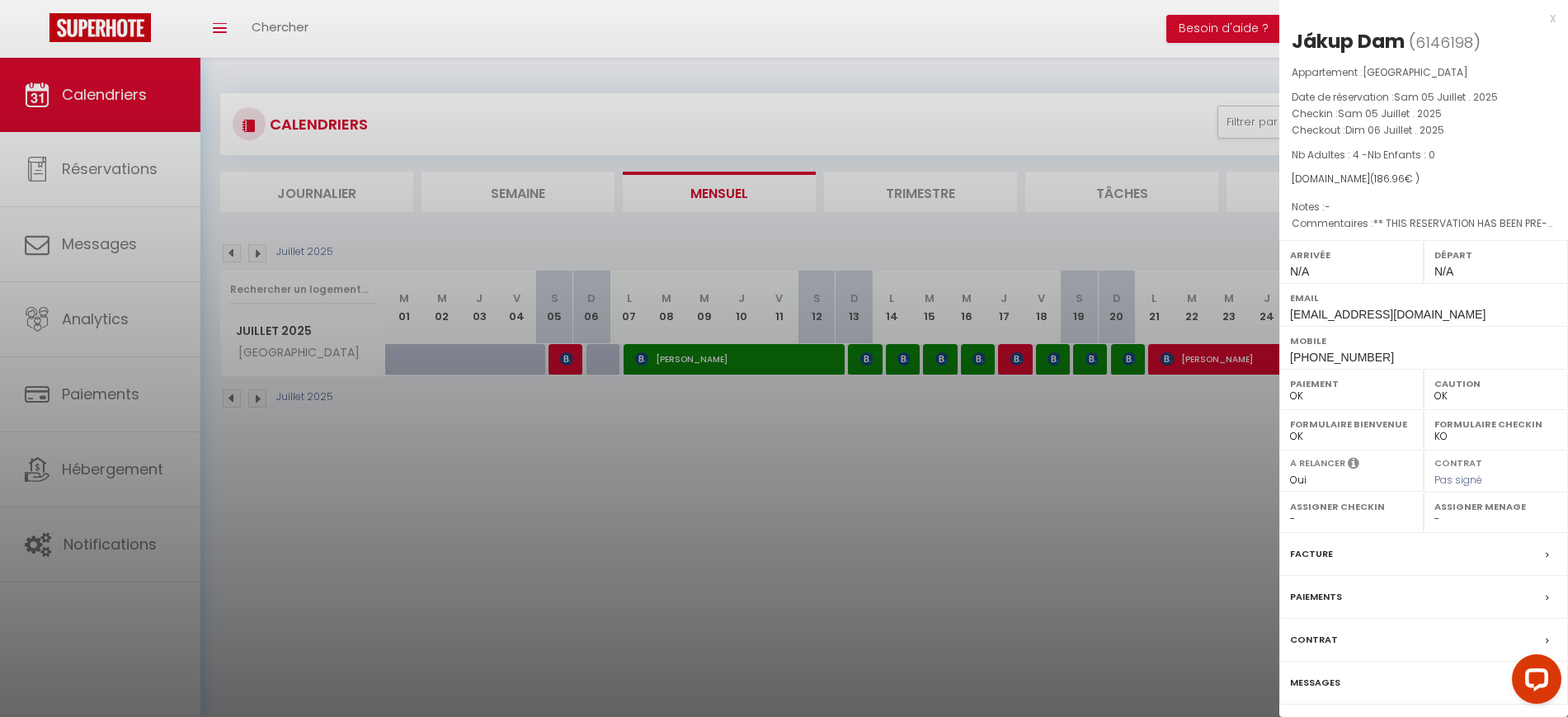
click at [556, 499] on div at bounding box center [784, 358] width 1568 height 717
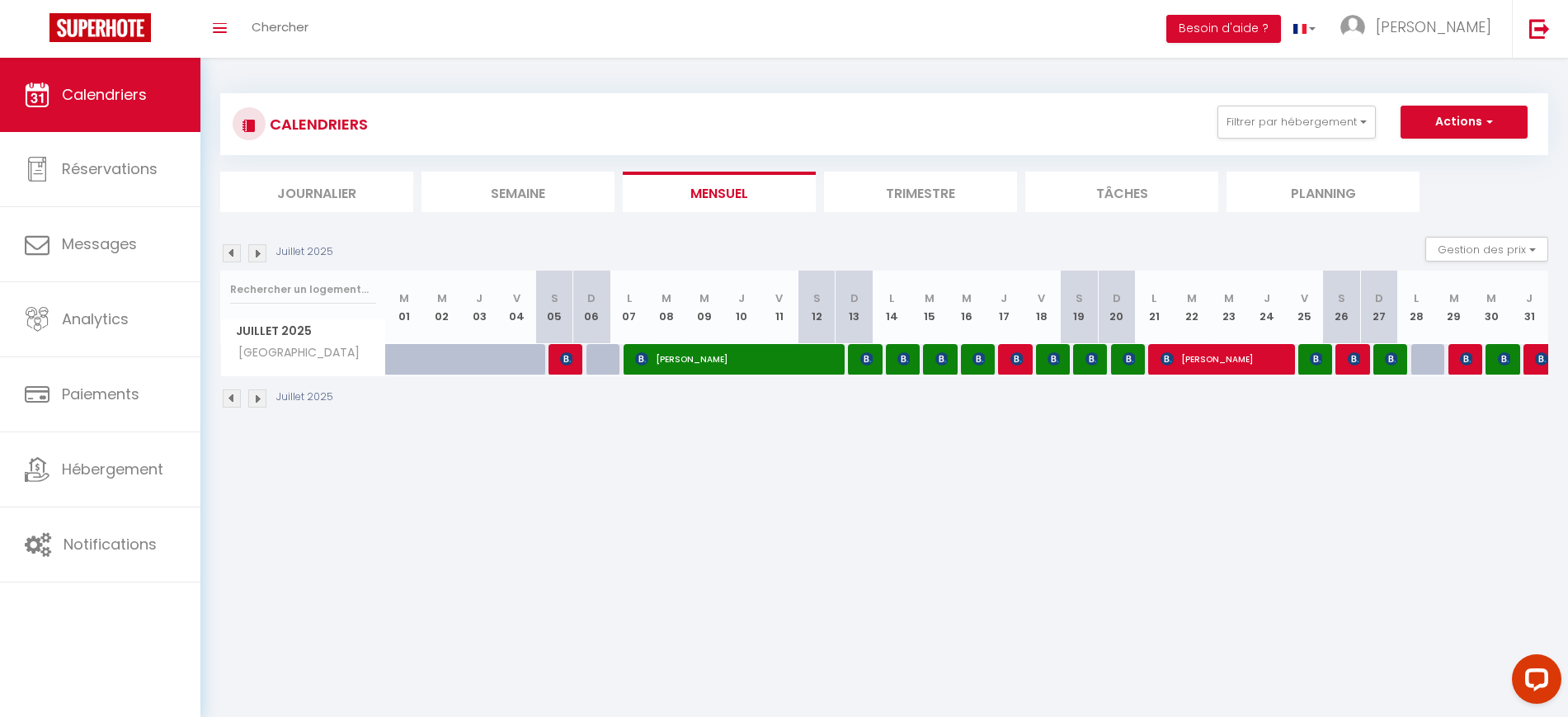
click at [226, 256] on img at bounding box center [231, 253] width 18 height 18
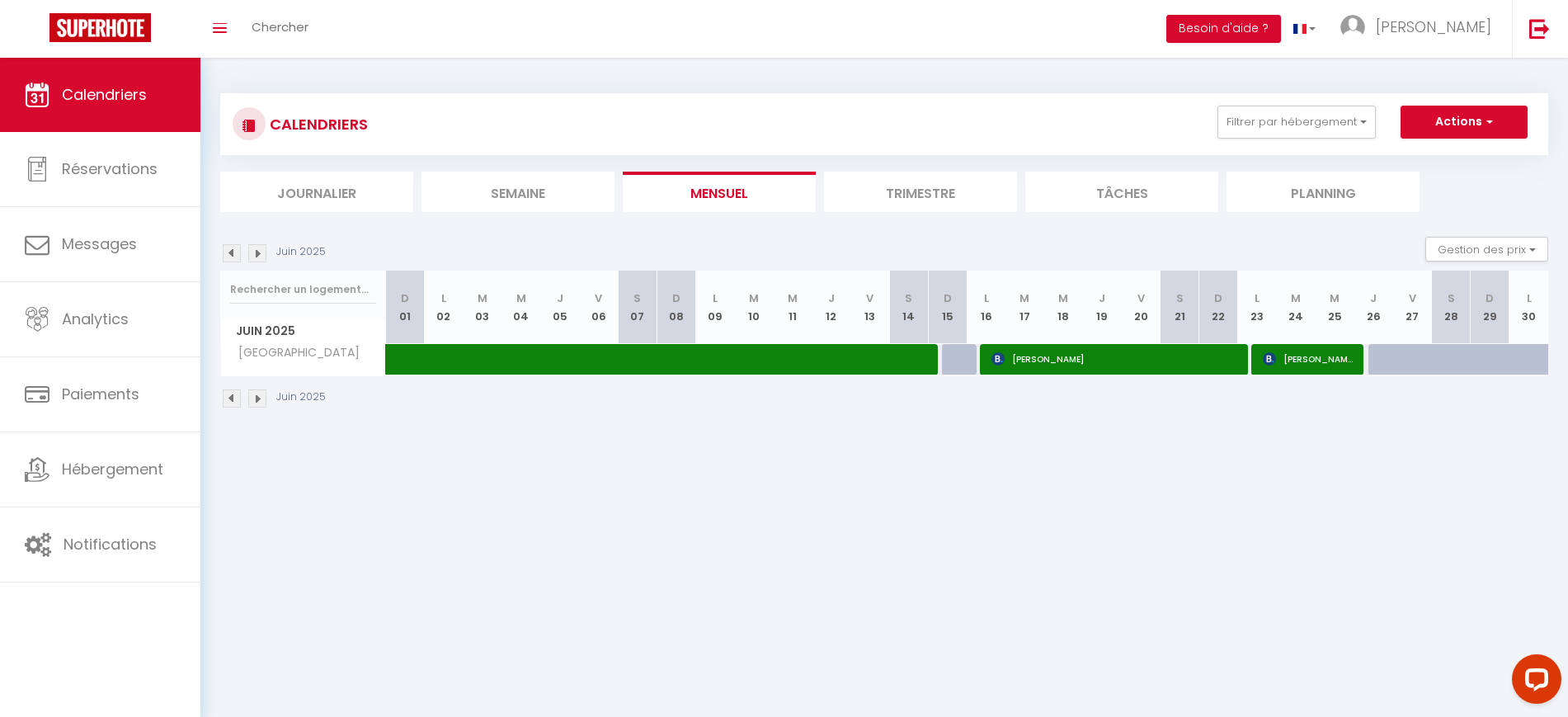
click at [262, 254] on img at bounding box center [257, 253] width 18 height 18
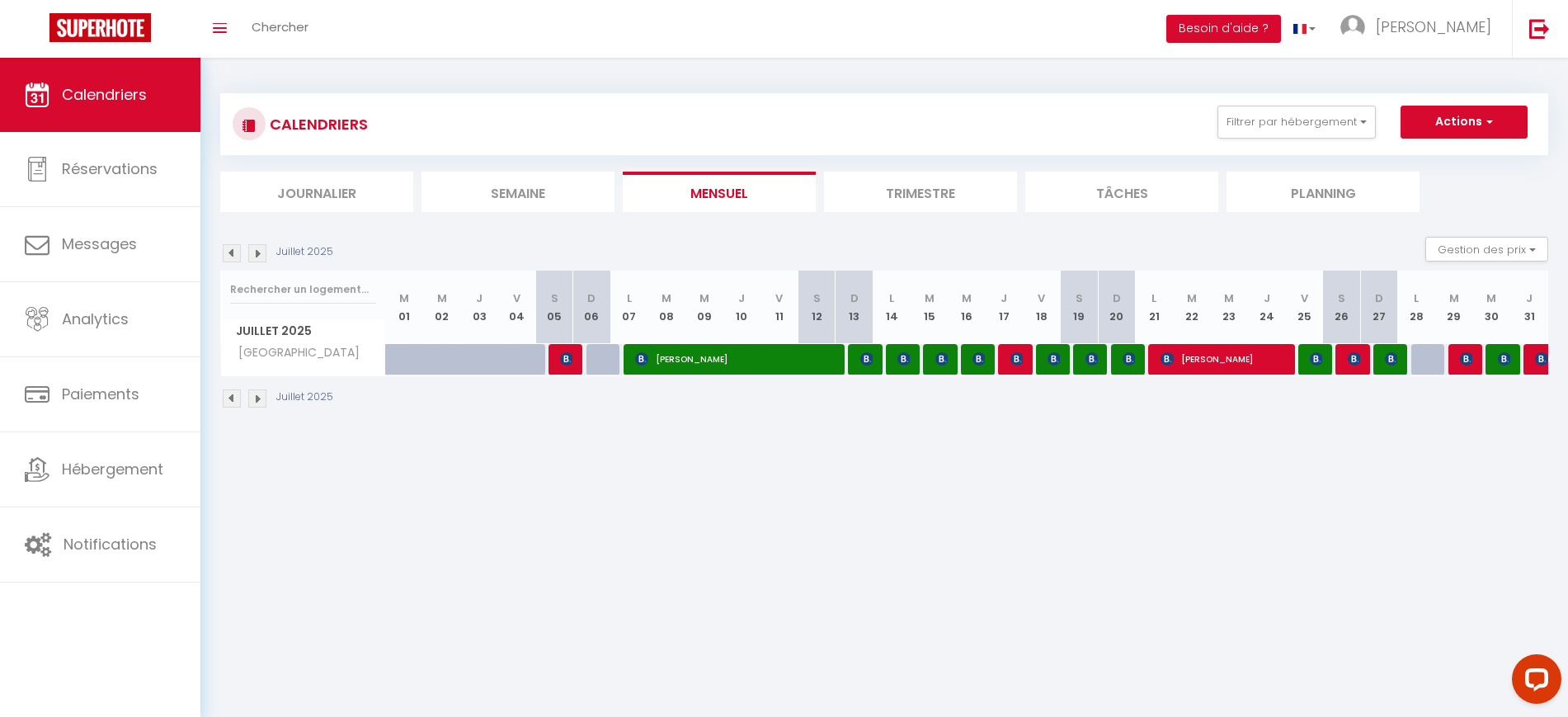
click at [262, 254] on img at bounding box center [257, 253] width 18 height 18
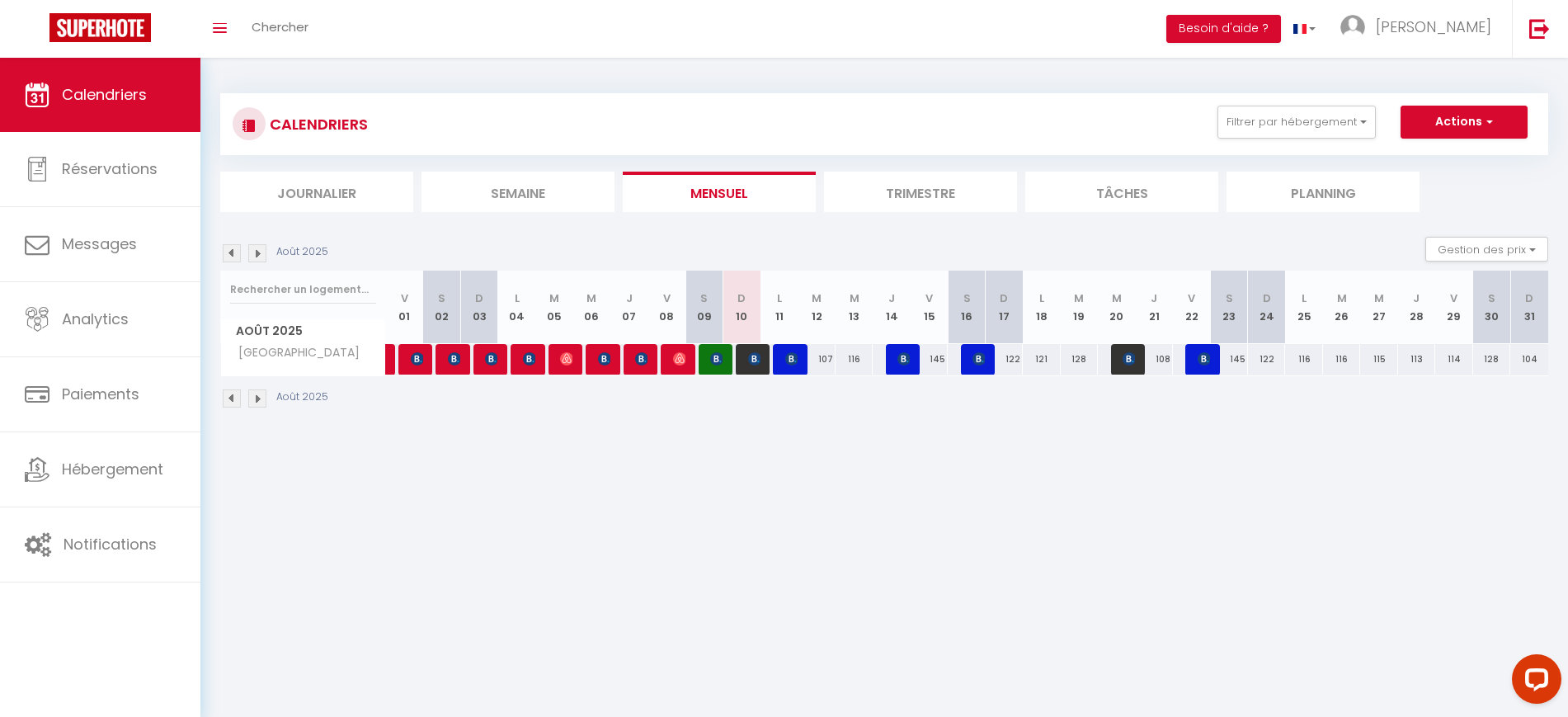
click at [594, 354] on div at bounding box center [604, 359] width 37 height 32
click at [597, 358] on img at bounding box center [603, 358] width 13 height 13
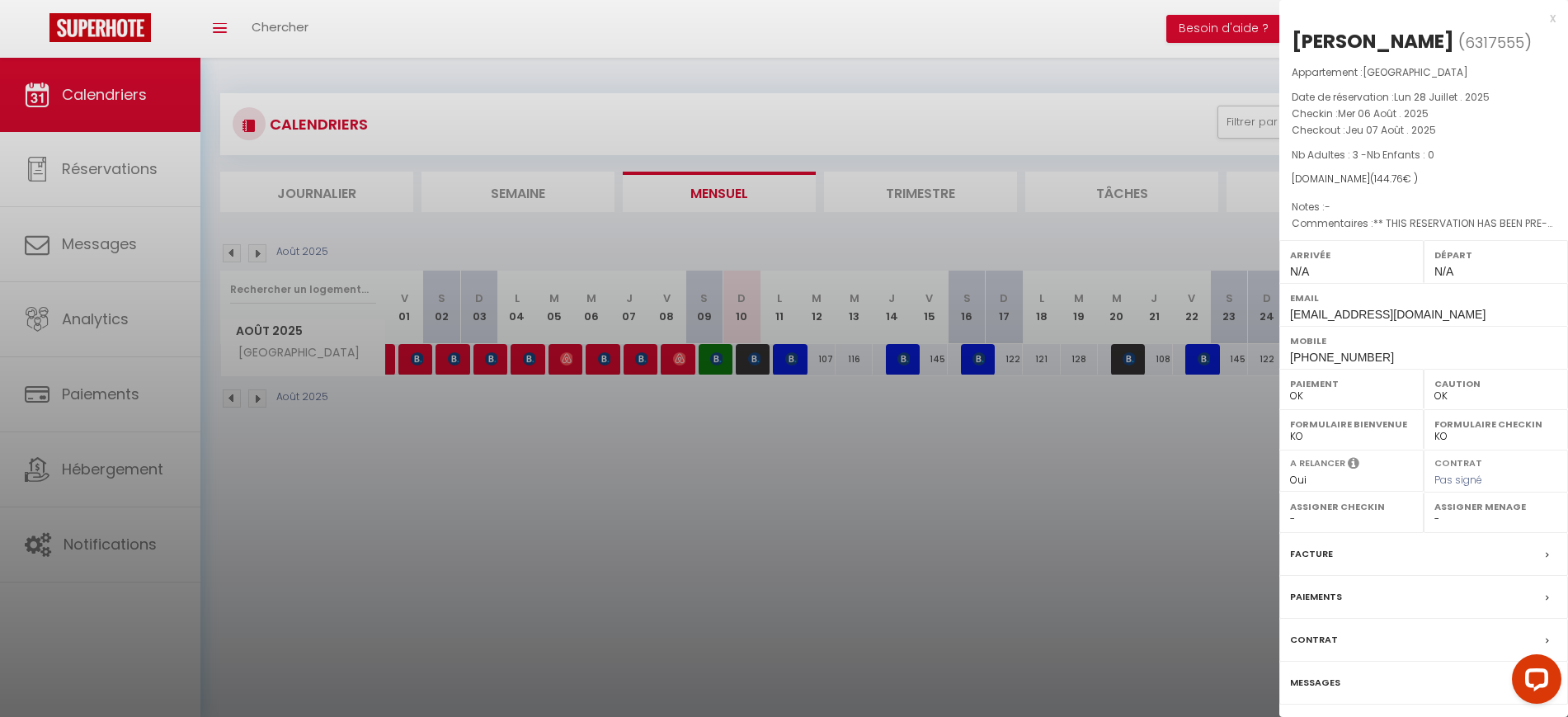
click at [684, 493] on div at bounding box center [784, 358] width 1568 height 717
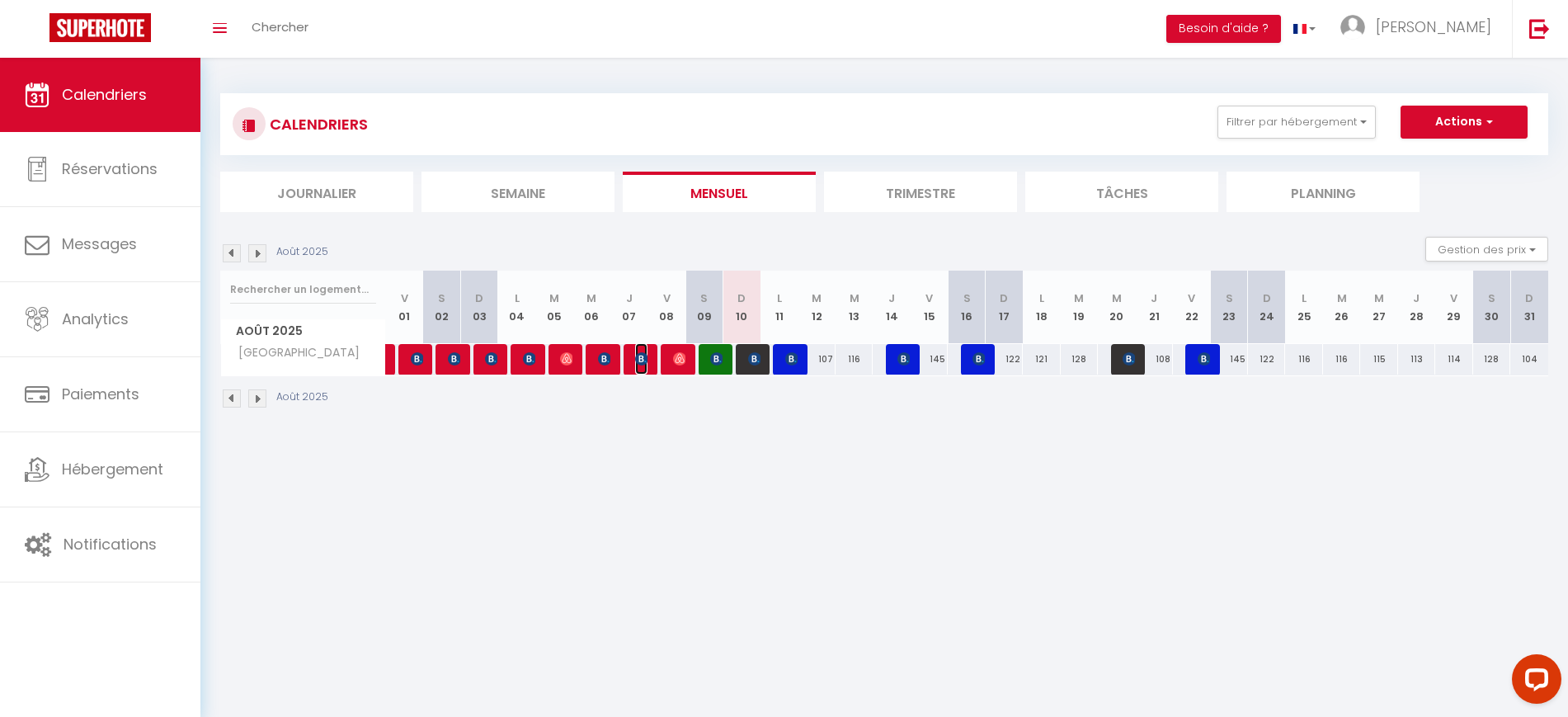
click at [647, 362] on img at bounding box center [641, 358] width 13 height 13
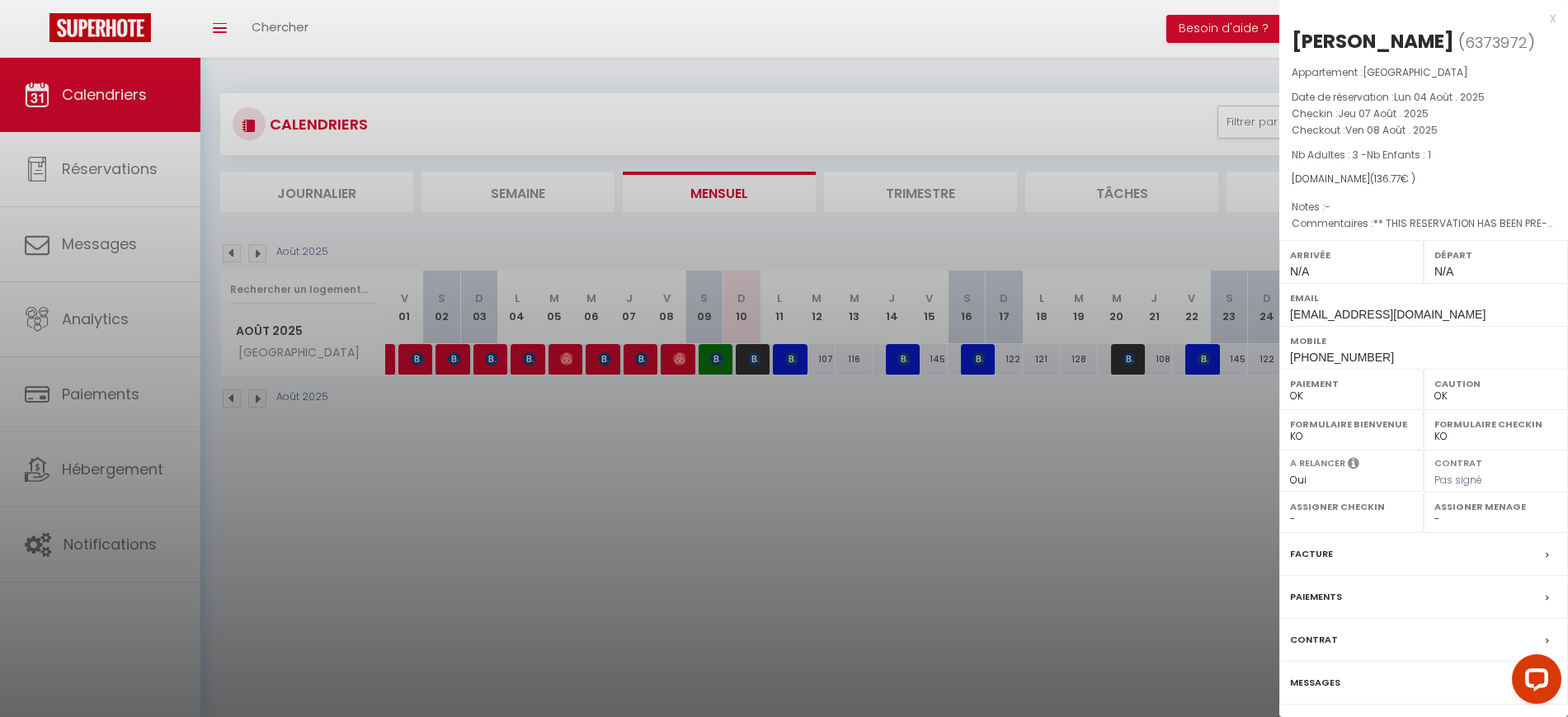
click at [750, 465] on div at bounding box center [784, 358] width 1568 height 717
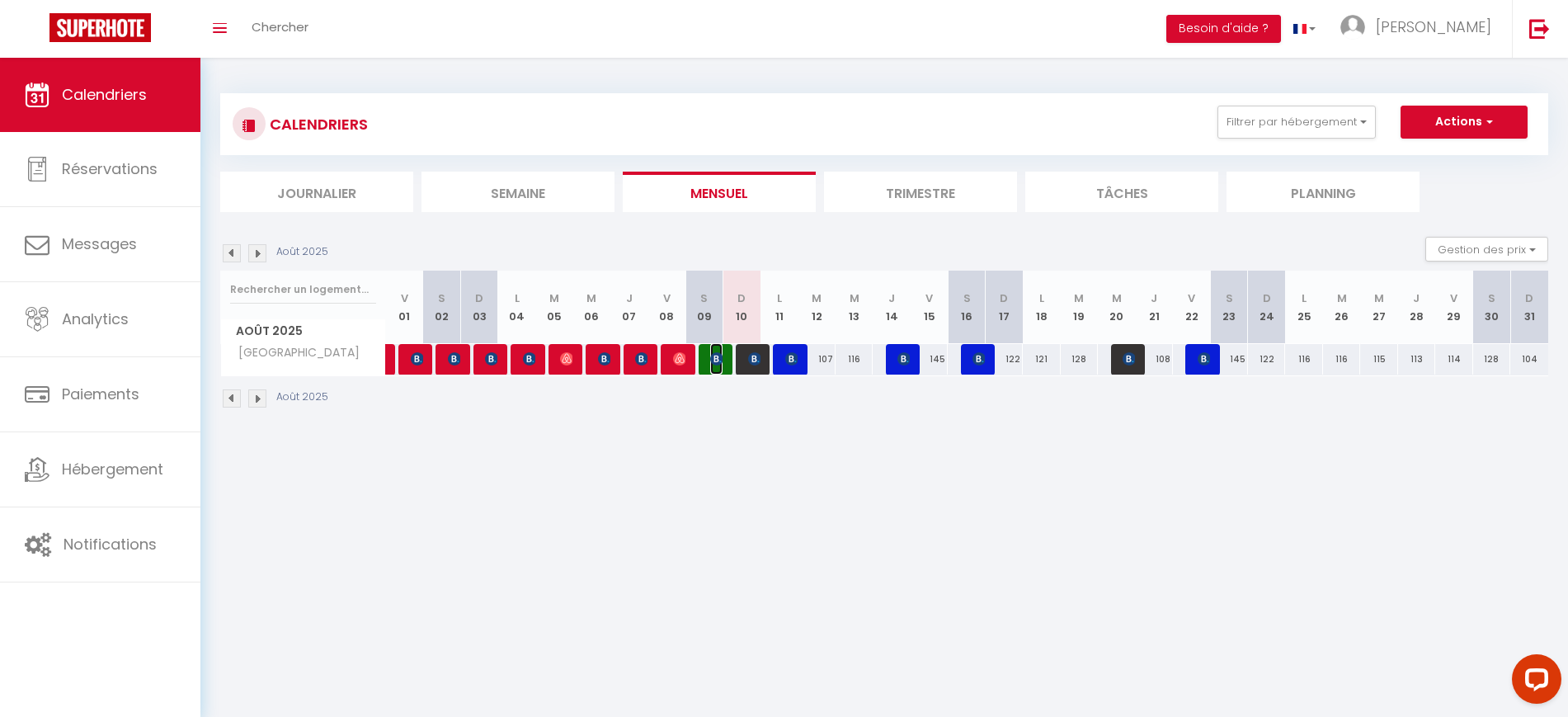
click at [716, 356] on img at bounding box center [716, 358] width 13 height 13
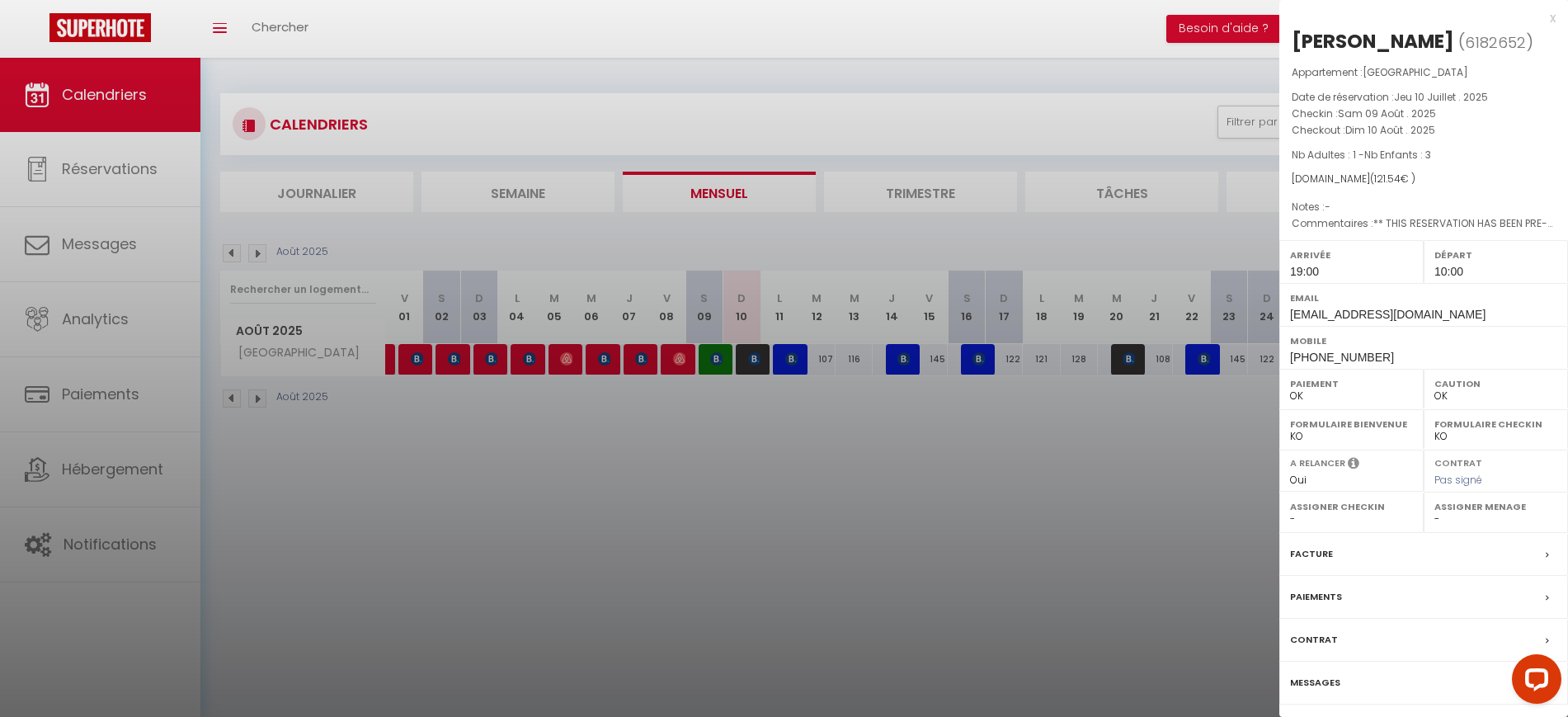
click at [841, 480] on div at bounding box center [784, 358] width 1568 height 717
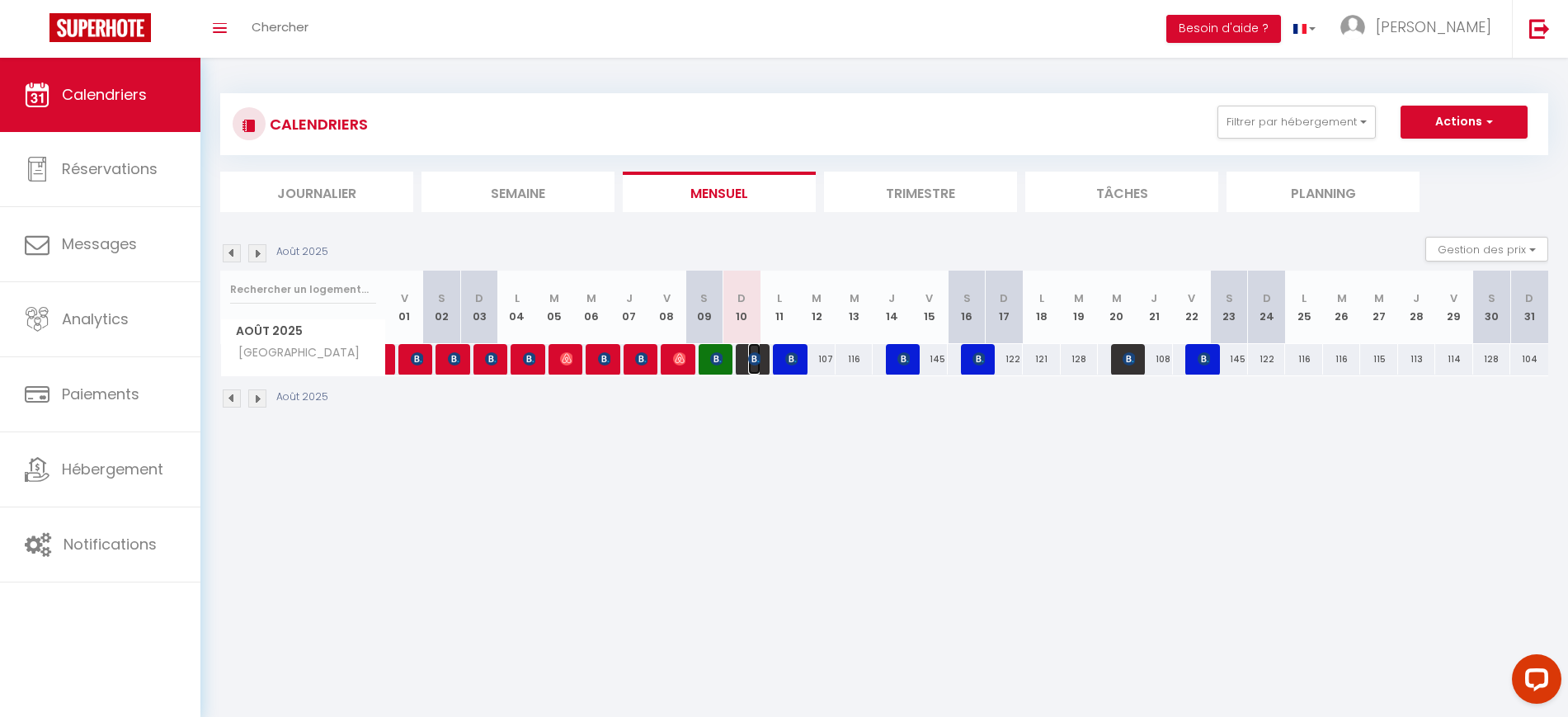
click at [748, 359] on img at bounding box center [754, 358] width 13 height 13
select select "0"
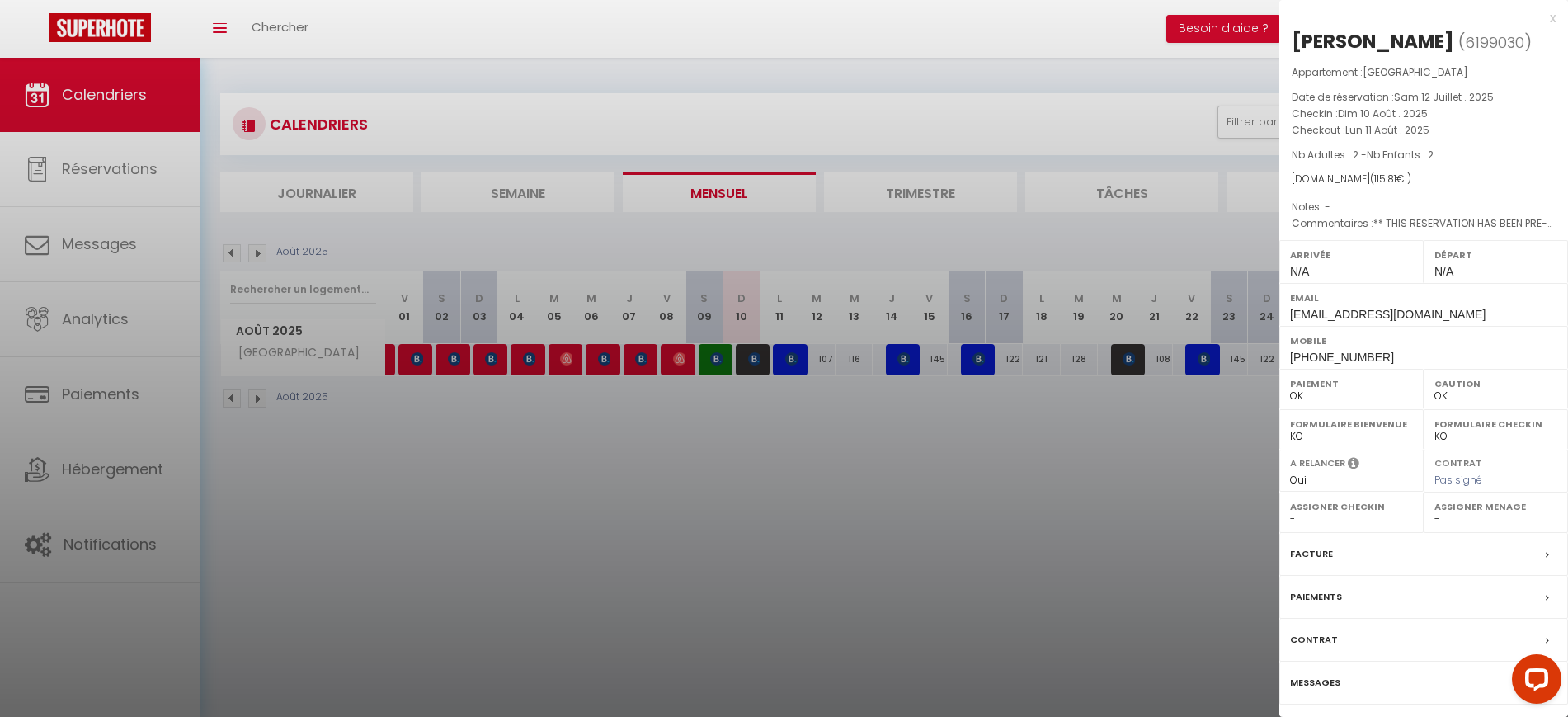
click at [810, 501] on div at bounding box center [784, 358] width 1568 height 717
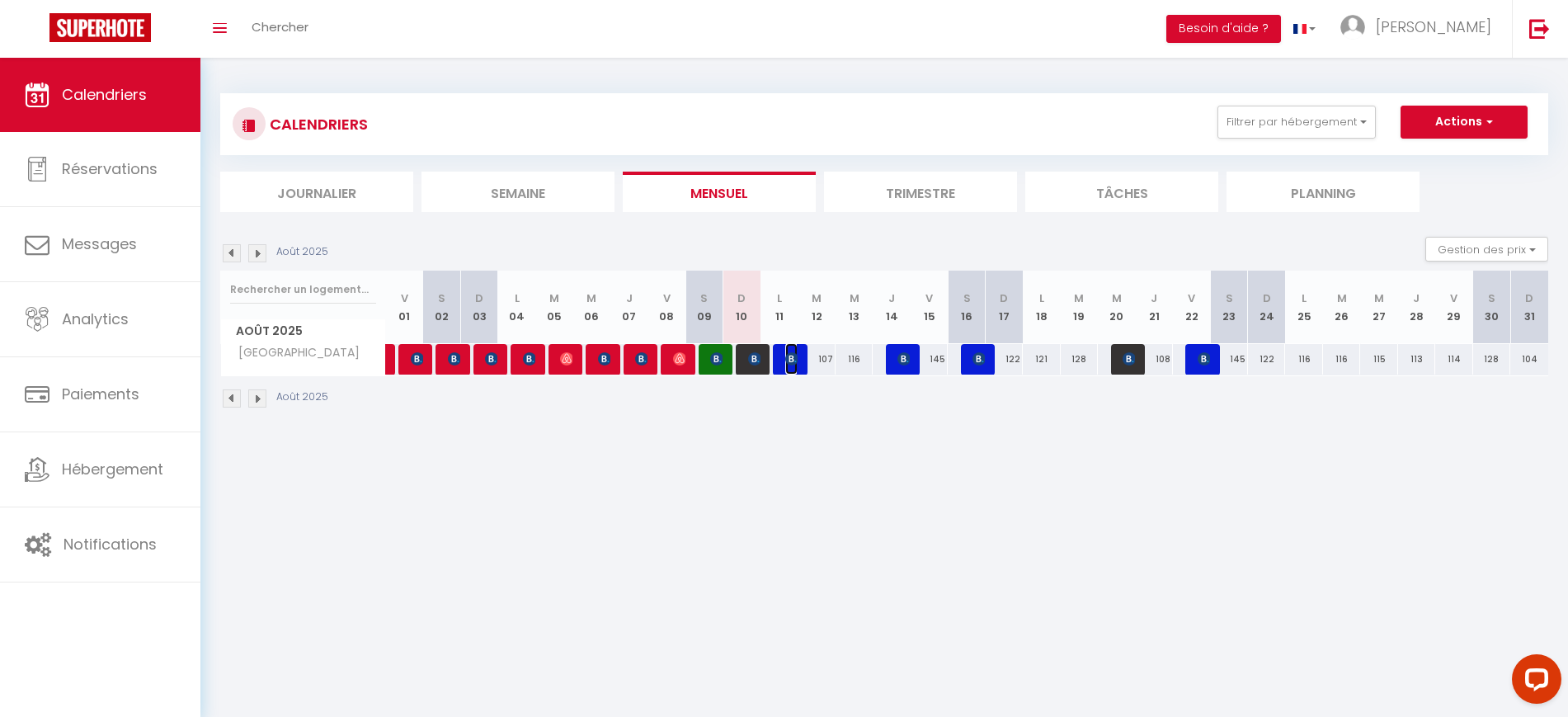
click at [791, 364] on img at bounding box center [791, 358] width 13 height 13
select select "KO"
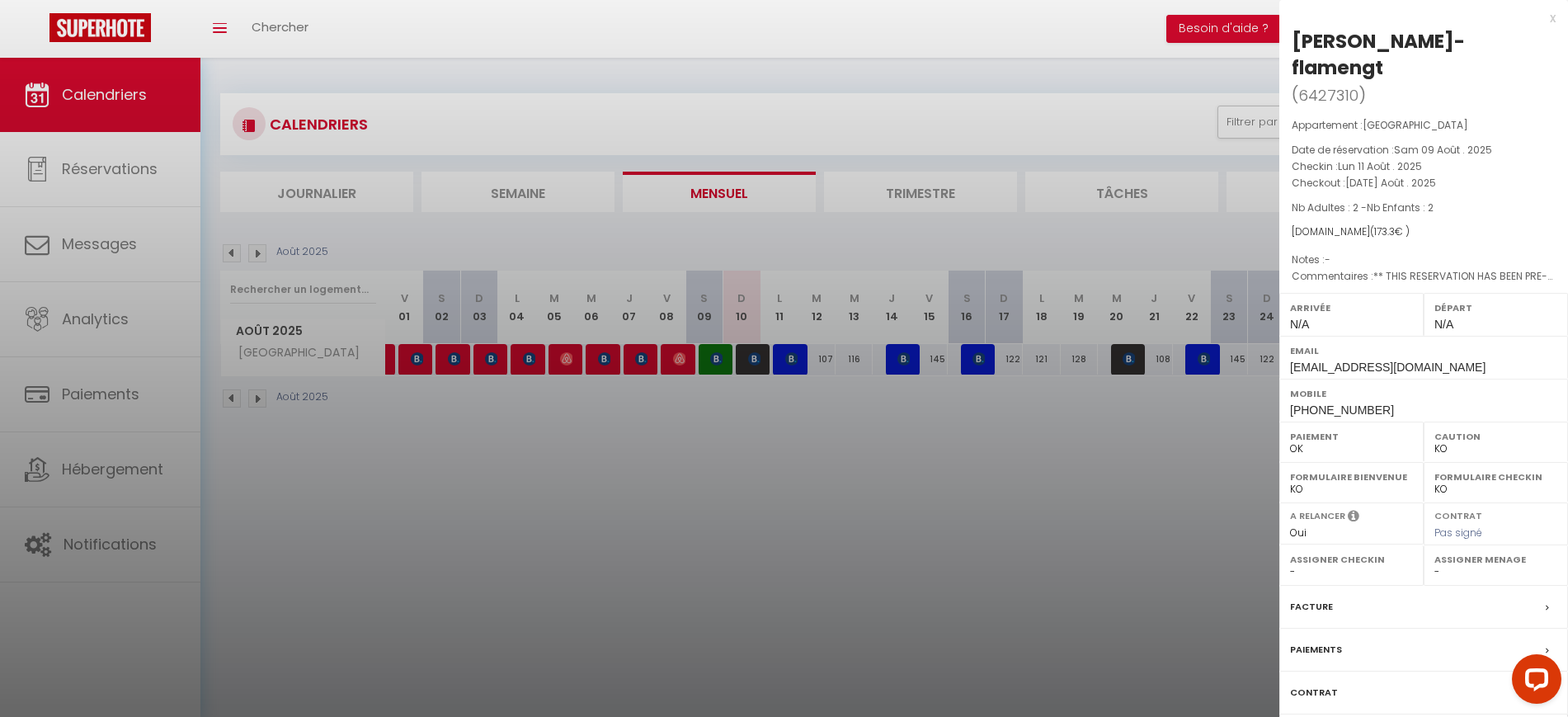
click at [867, 484] on div at bounding box center [784, 358] width 1568 height 717
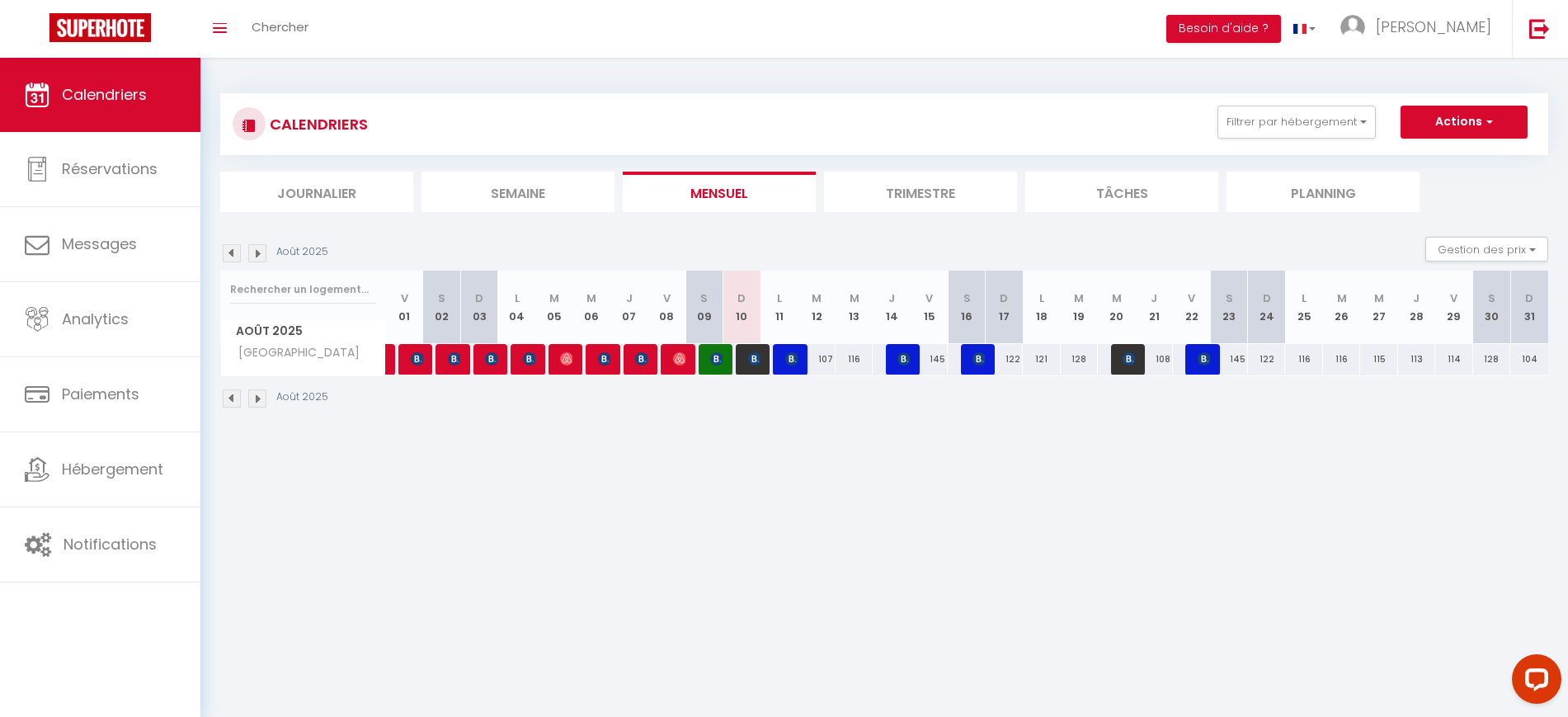
click at [262, 248] on img at bounding box center [257, 253] width 18 height 18
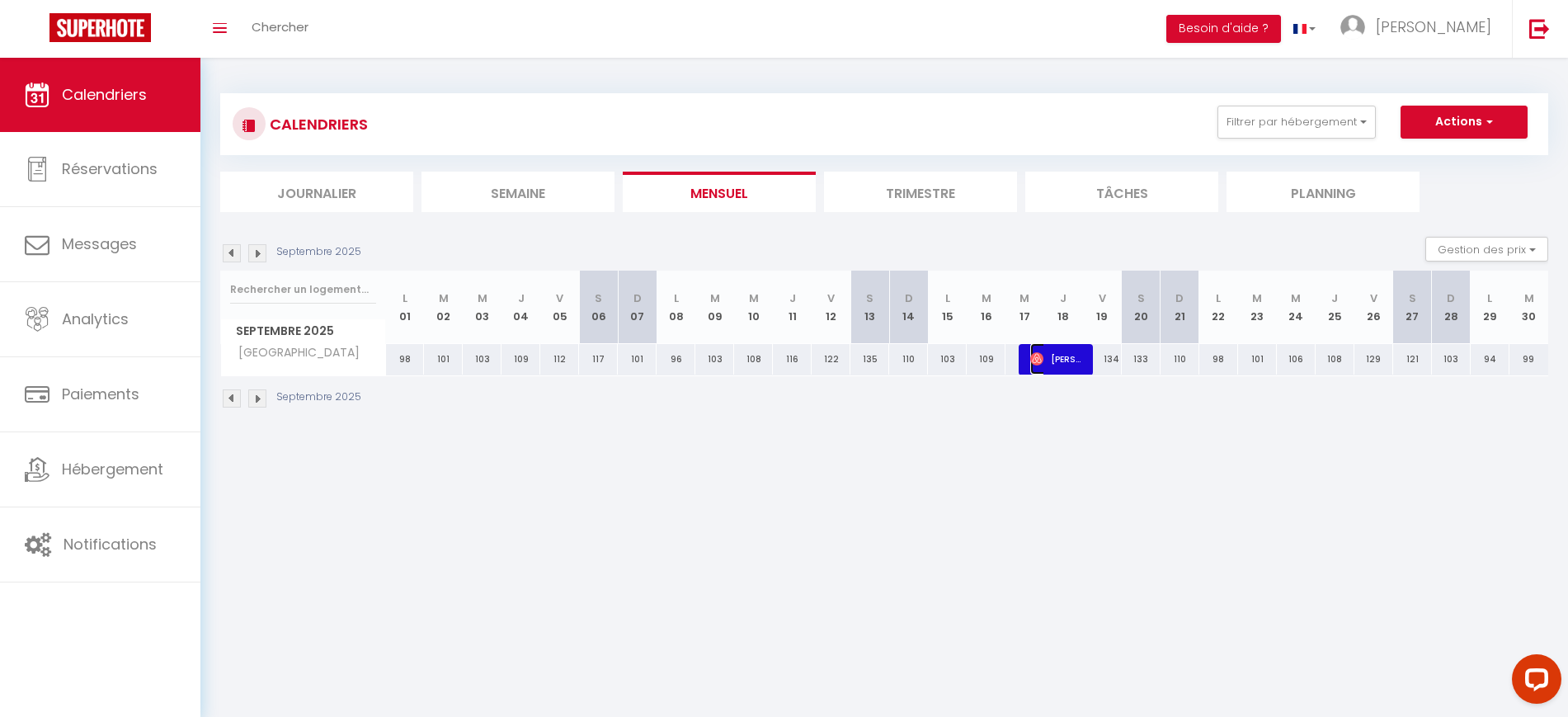
click at [1044, 360] on span "[PERSON_NAME]" at bounding box center [1055, 359] width 52 height 32
select select "OK"
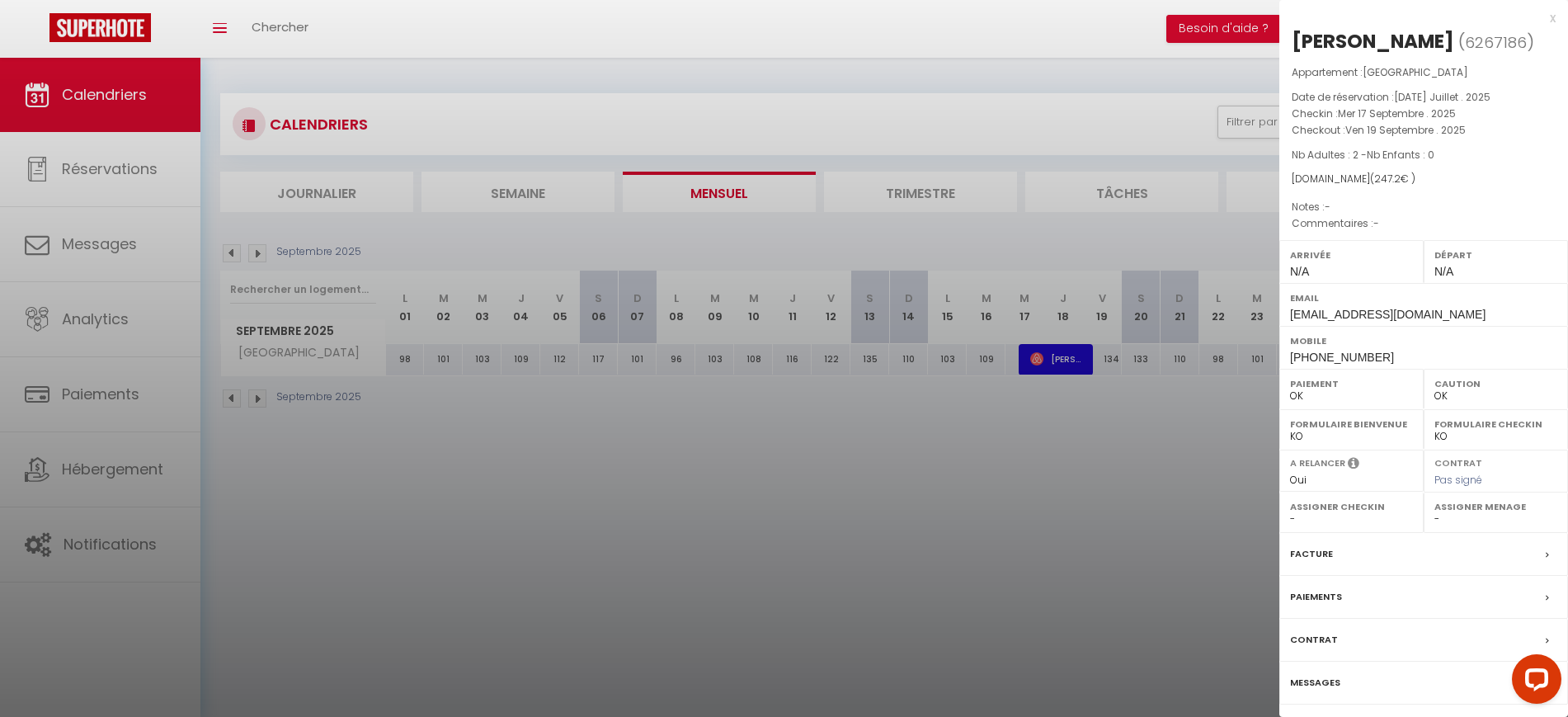
click at [886, 510] on div at bounding box center [784, 358] width 1568 height 717
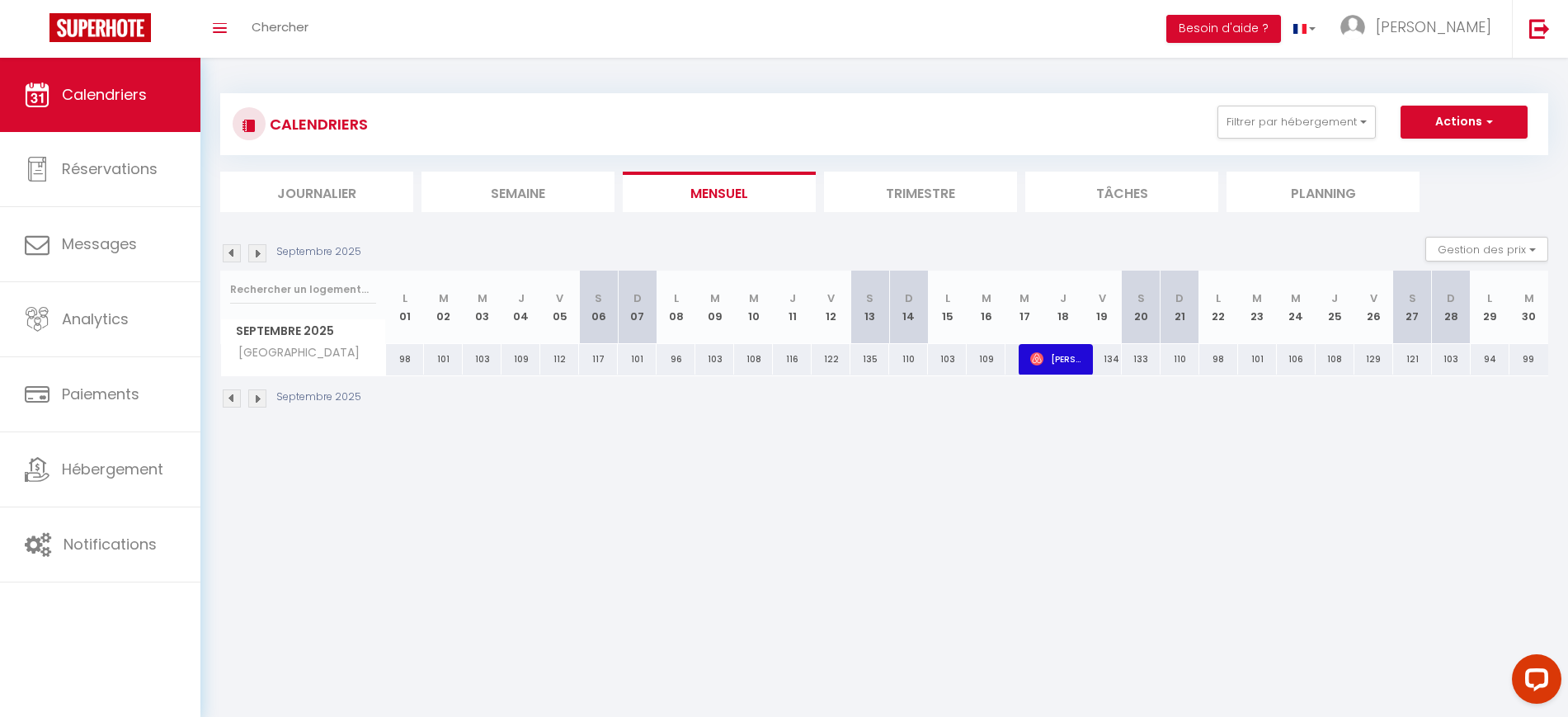
click at [264, 248] on img at bounding box center [257, 253] width 18 height 18
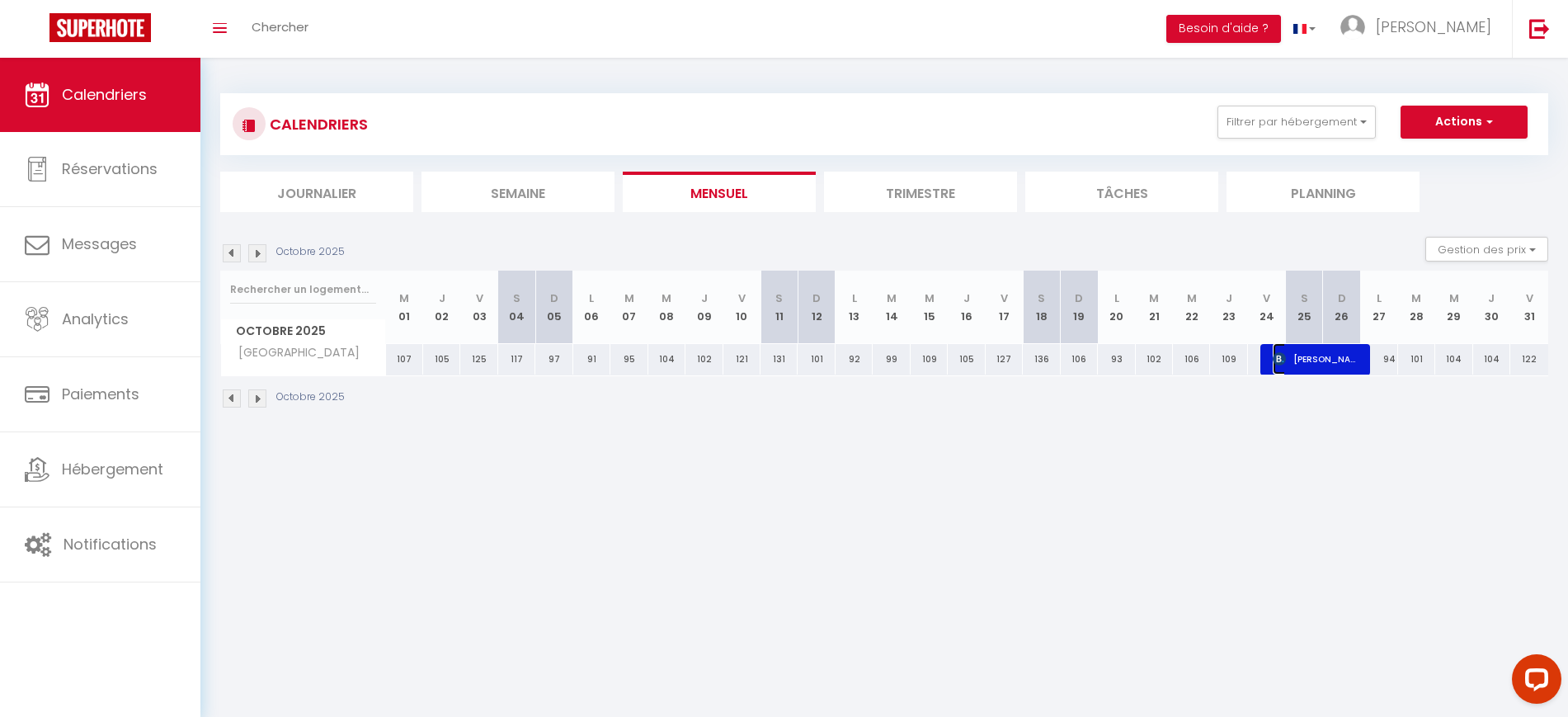
click at [1319, 365] on span "[PERSON_NAME]" at bounding box center [1316, 359] width 87 height 32
select select "KO"
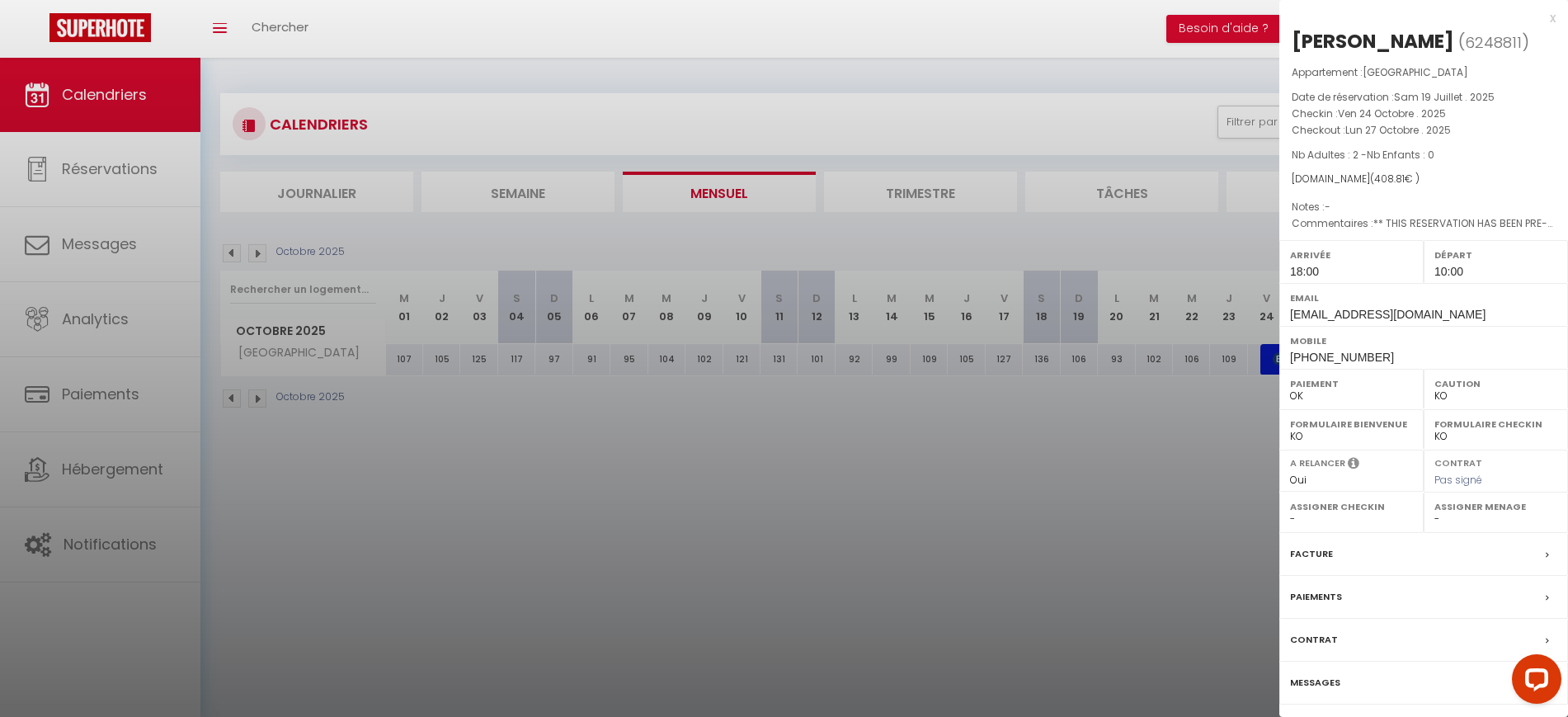
click at [932, 495] on div at bounding box center [784, 358] width 1568 height 717
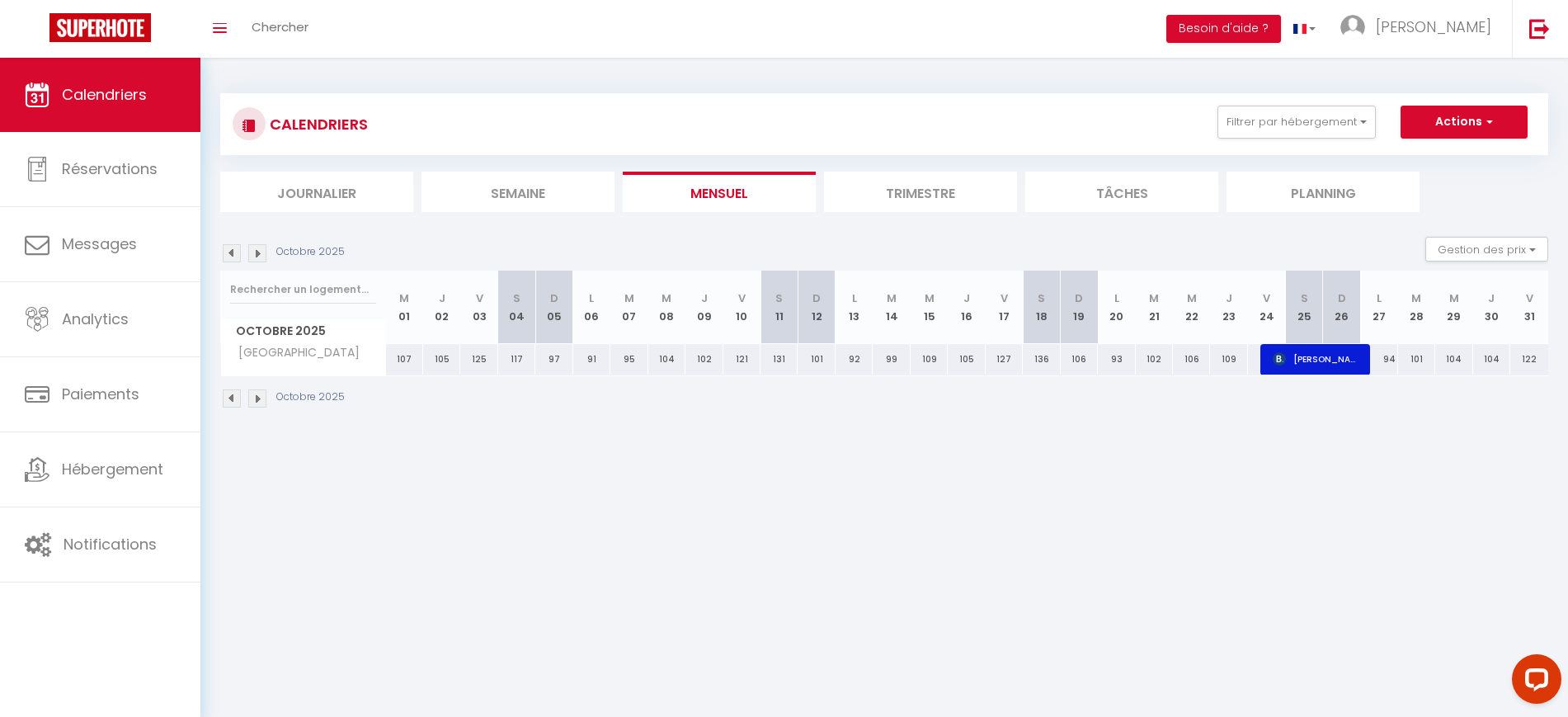
click at [259, 248] on img at bounding box center [257, 253] width 18 height 18
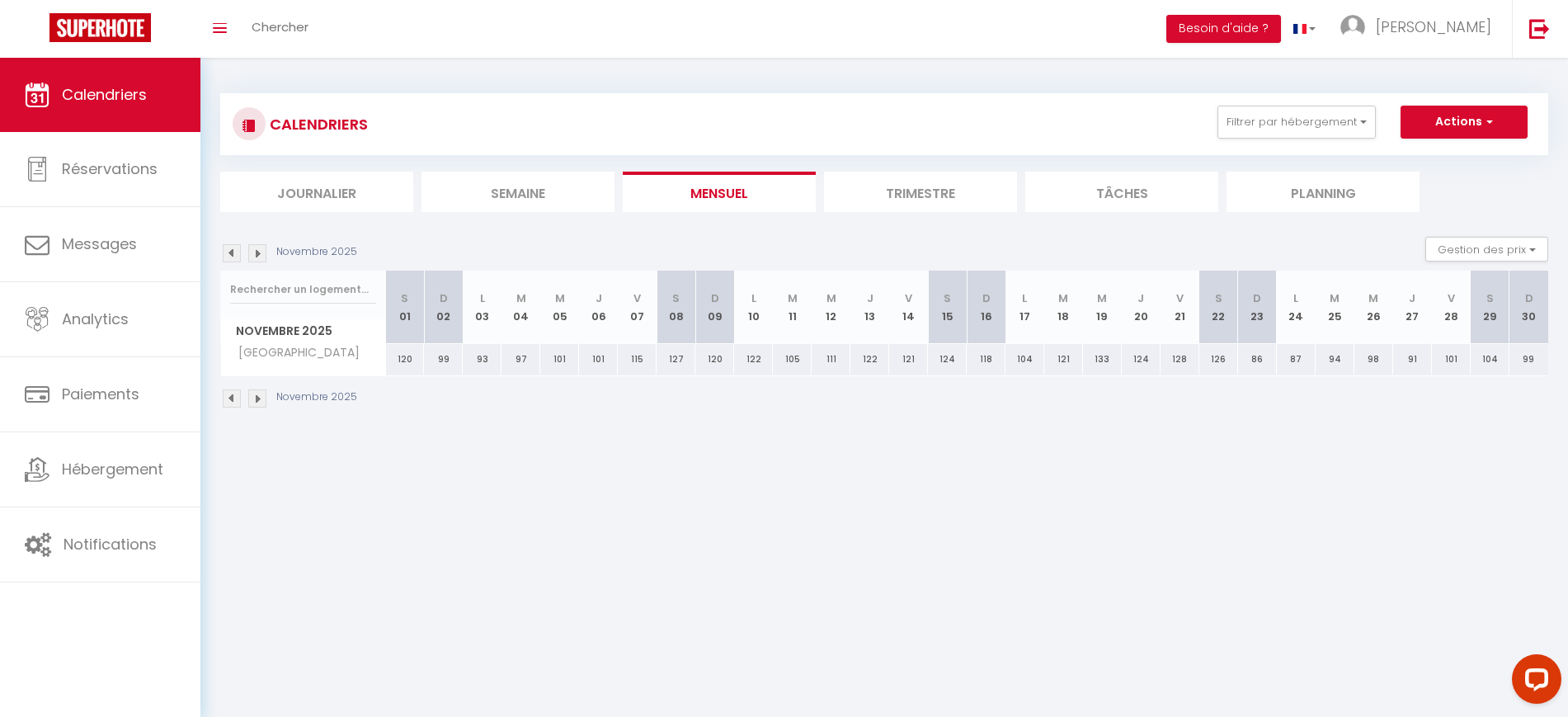
click at [259, 248] on img at bounding box center [257, 253] width 18 height 18
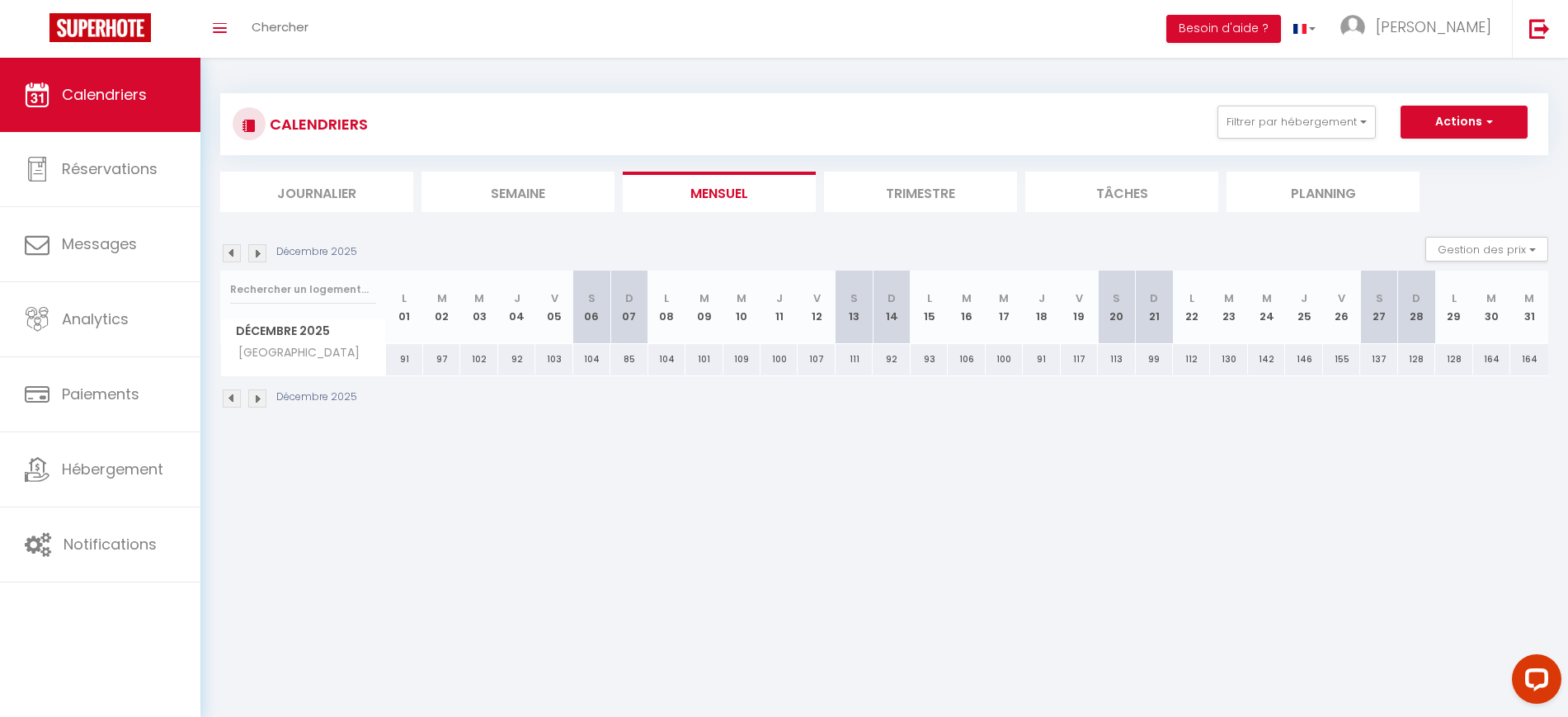
click at [259, 248] on img at bounding box center [257, 253] width 18 height 18
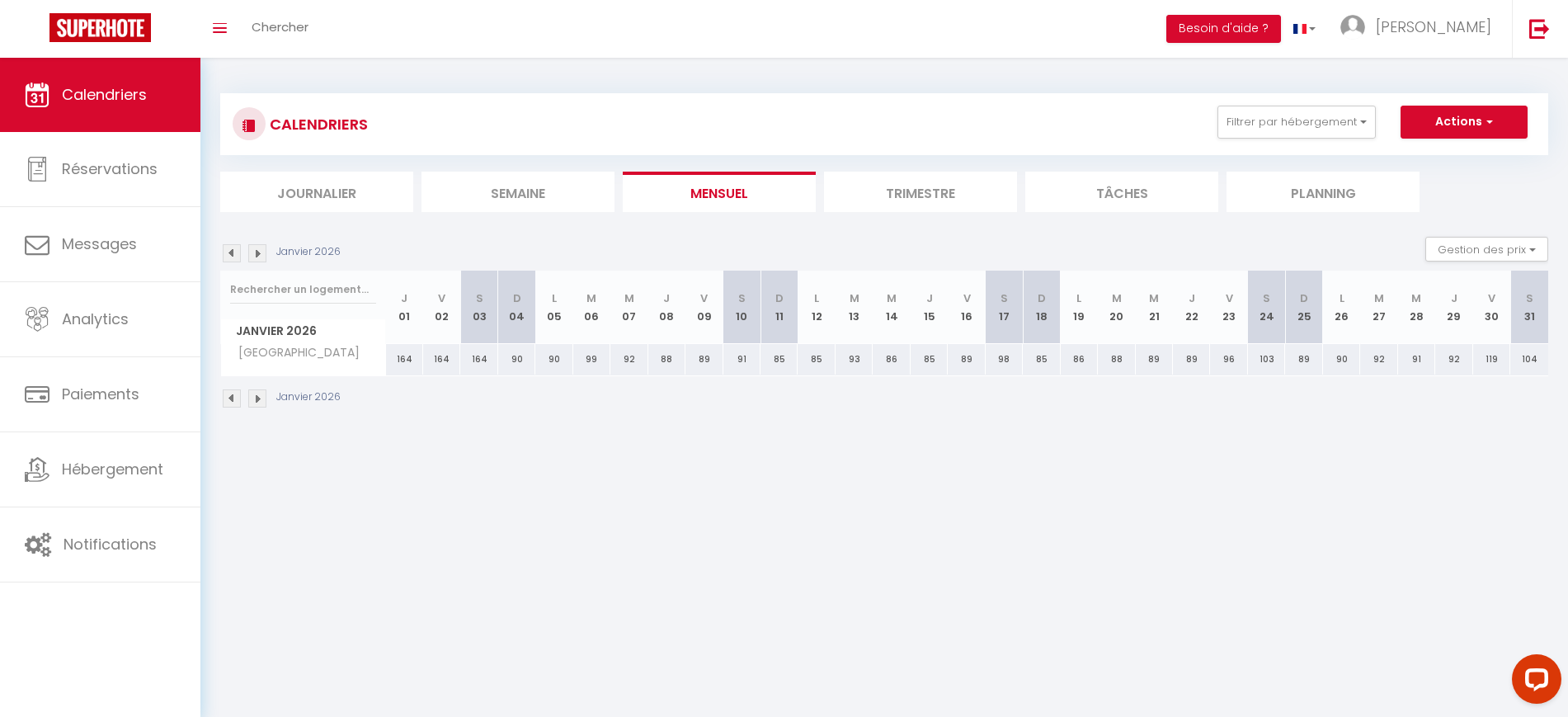
click at [259, 248] on img at bounding box center [257, 253] width 18 height 18
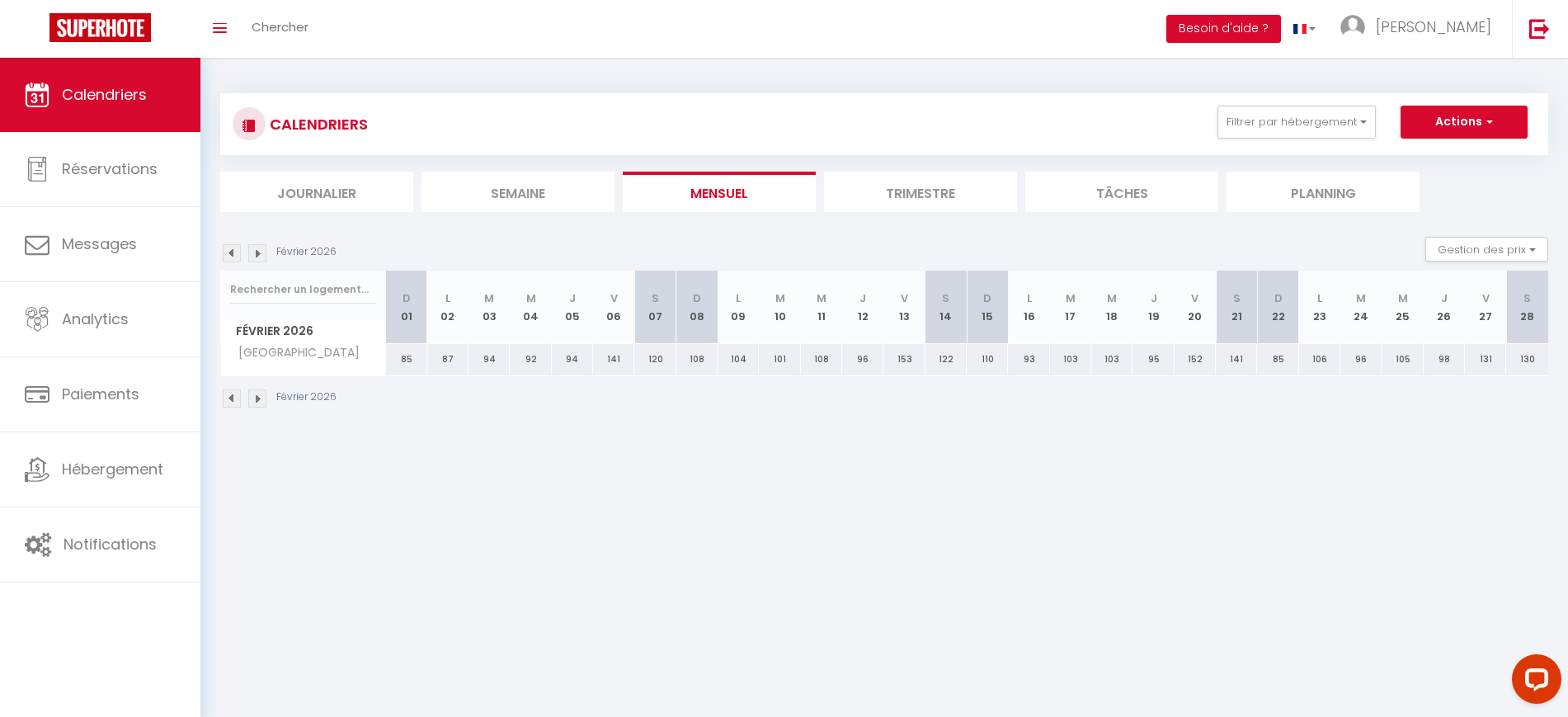
click at [259, 248] on img at bounding box center [257, 253] width 18 height 18
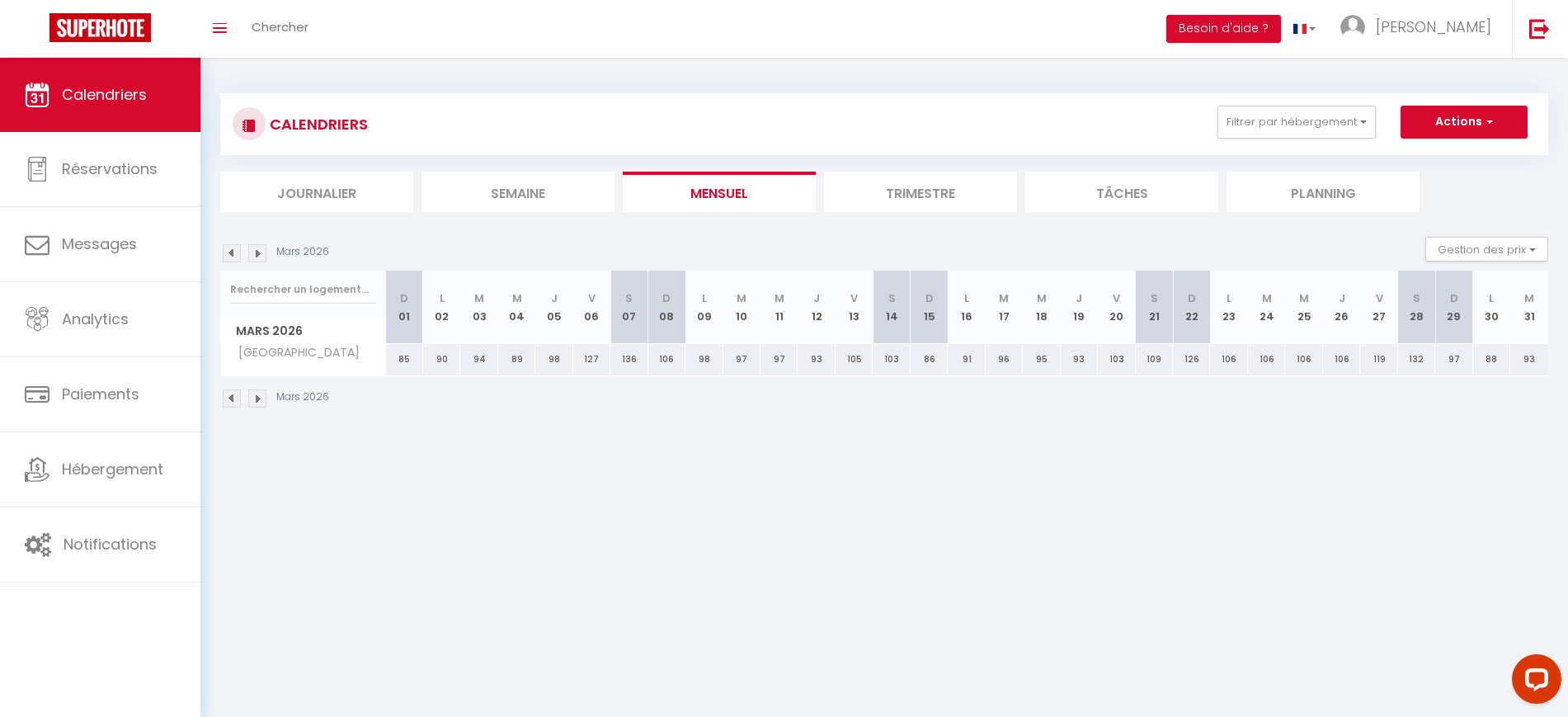
click at [259, 248] on img at bounding box center [257, 253] width 18 height 18
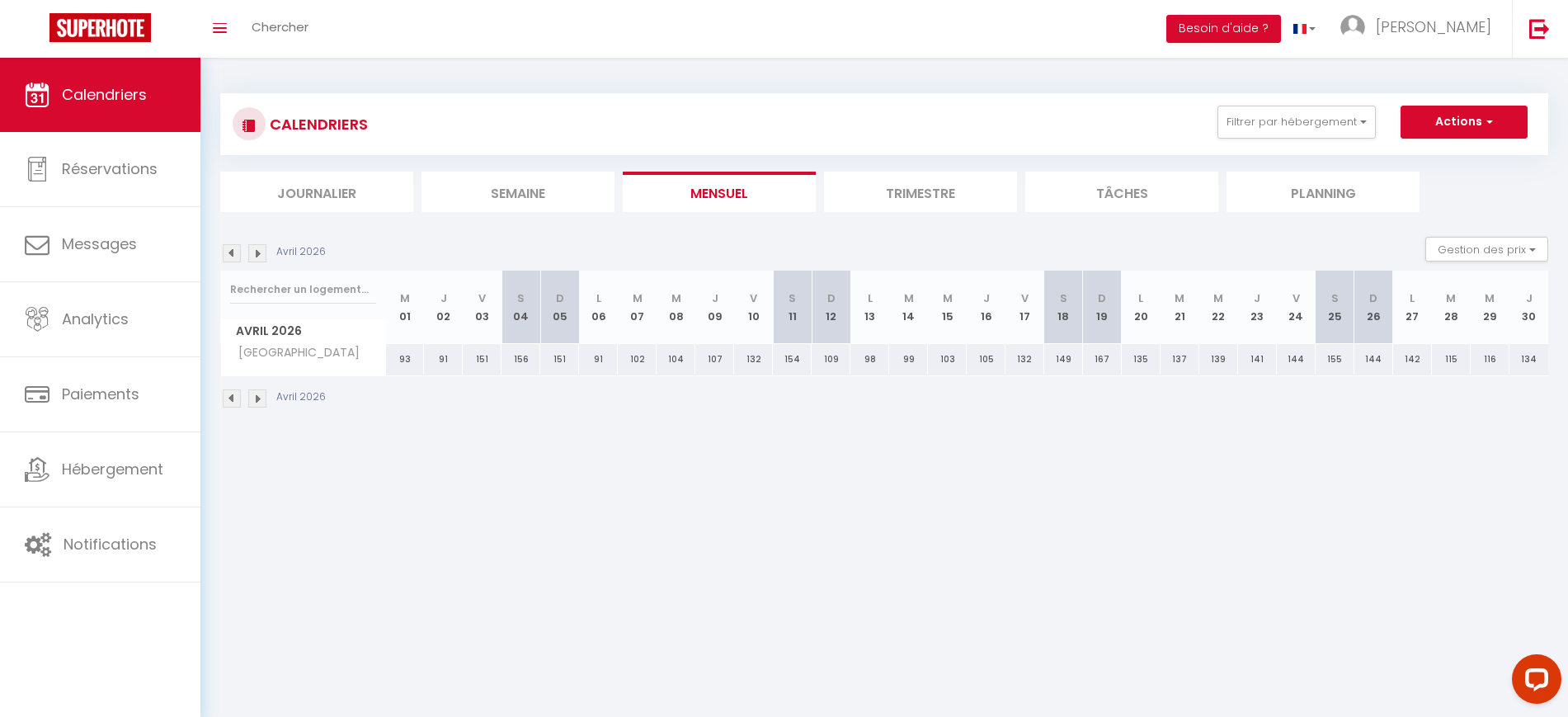
click at [259, 248] on img at bounding box center [257, 253] width 18 height 18
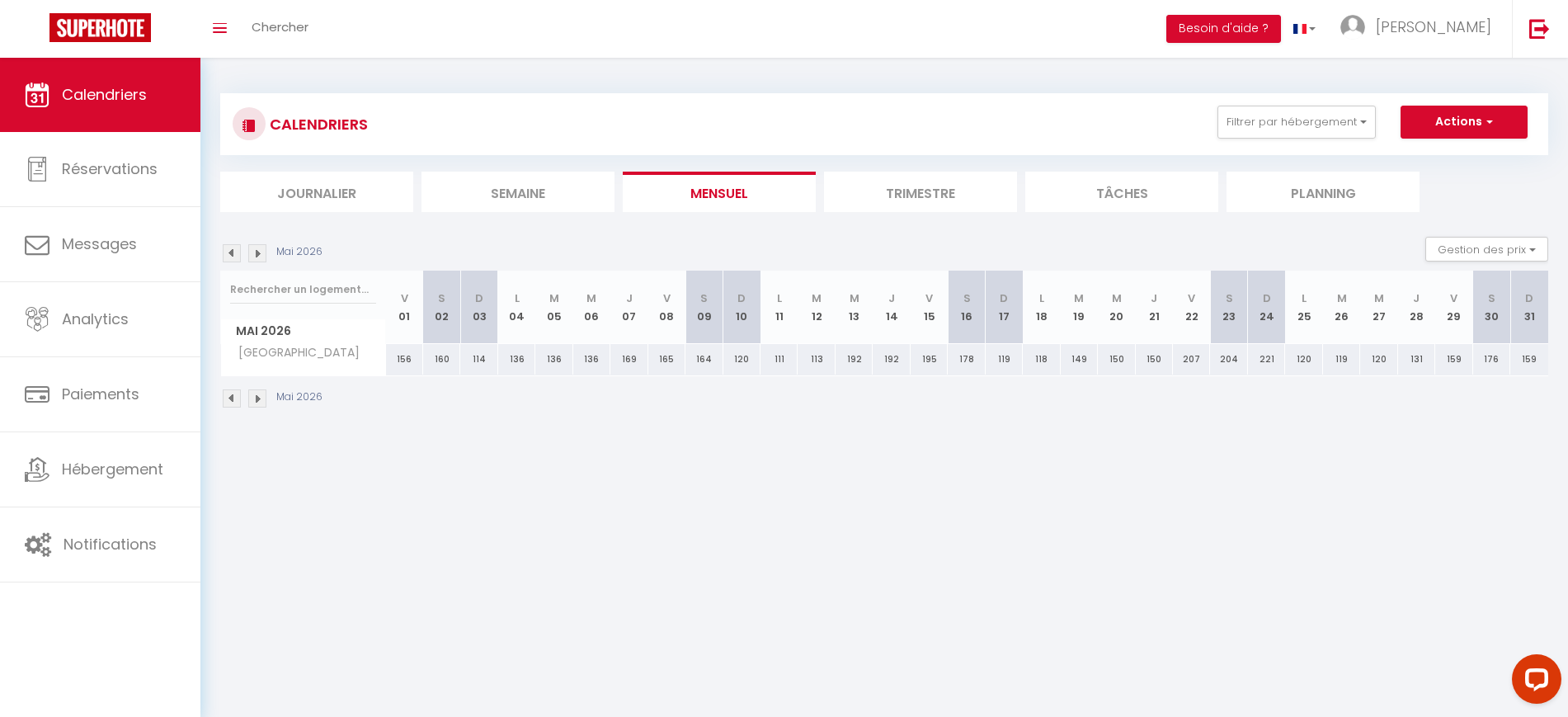
click at [259, 248] on img at bounding box center [257, 253] width 18 height 18
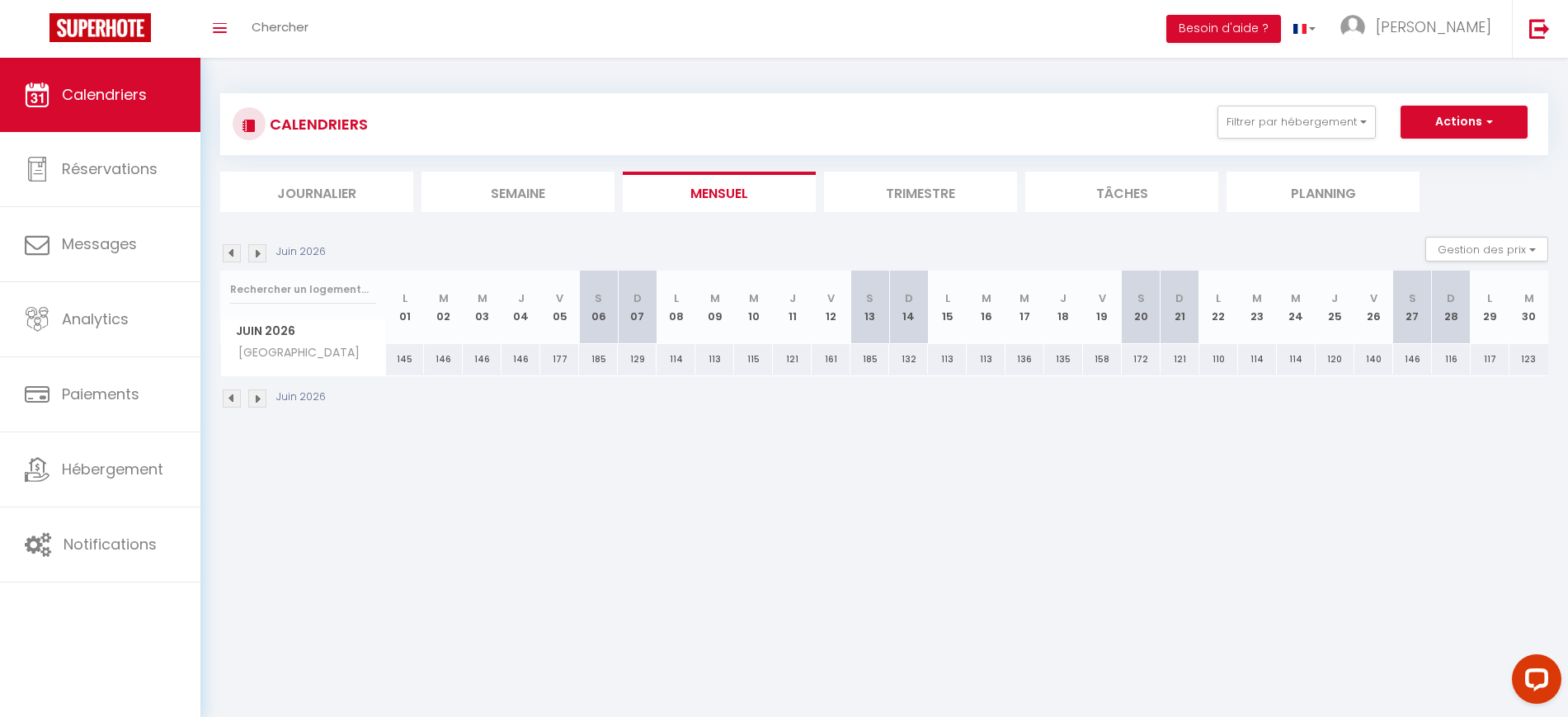
click at [259, 248] on img at bounding box center [257, 253] width 18 height 18
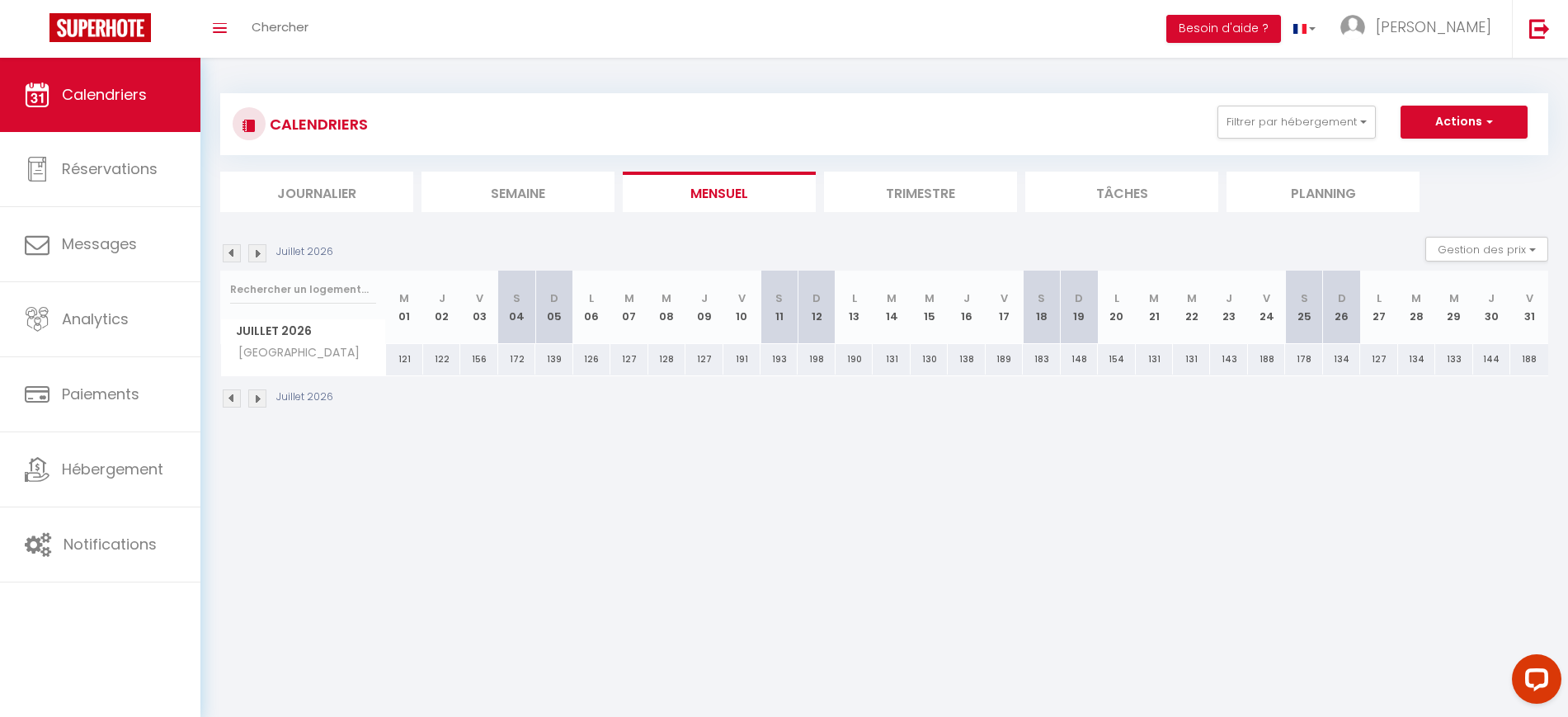
click at [259, 248] on img at bounding box center [257, 253] width 18 height 18
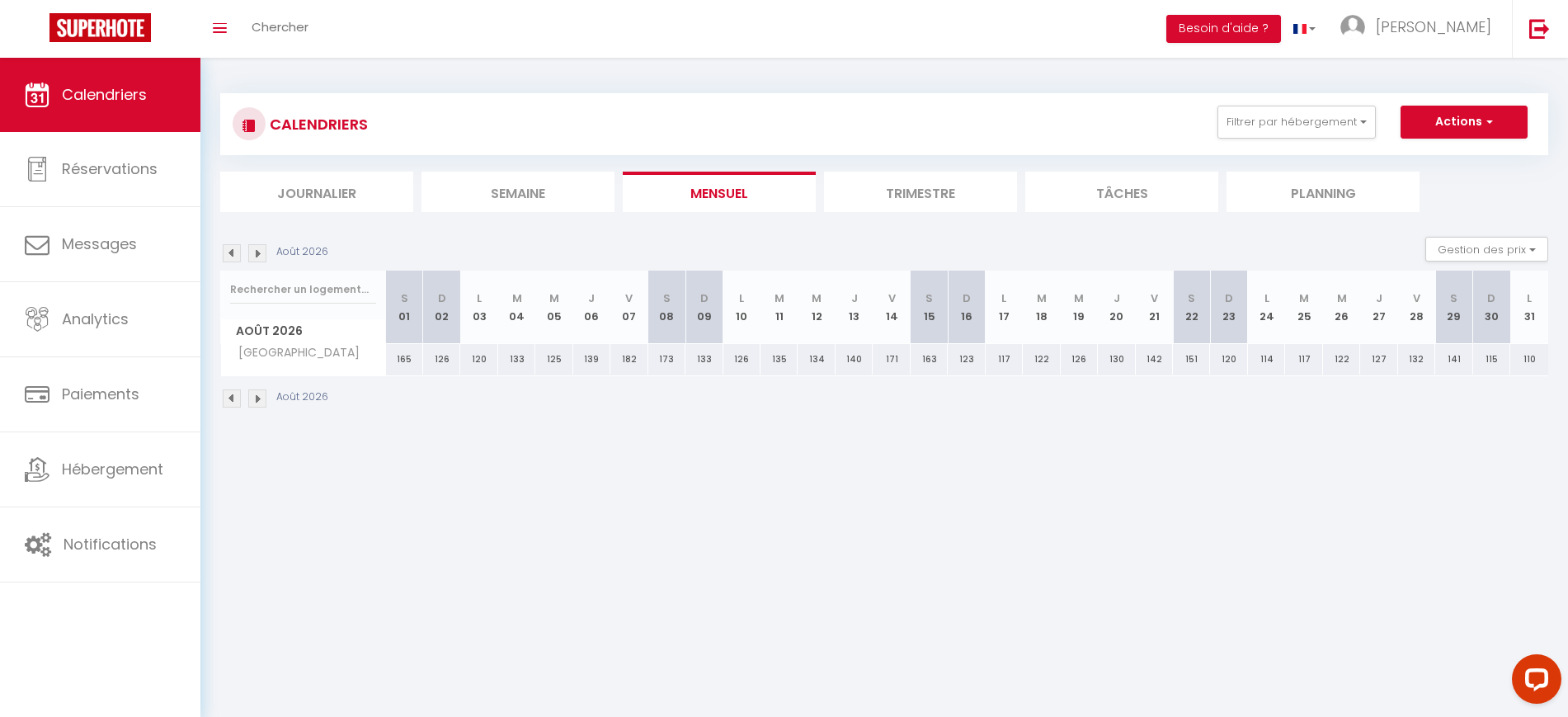
click at [259, 248] on img at bounding box center [257, 253] width 18 height 18
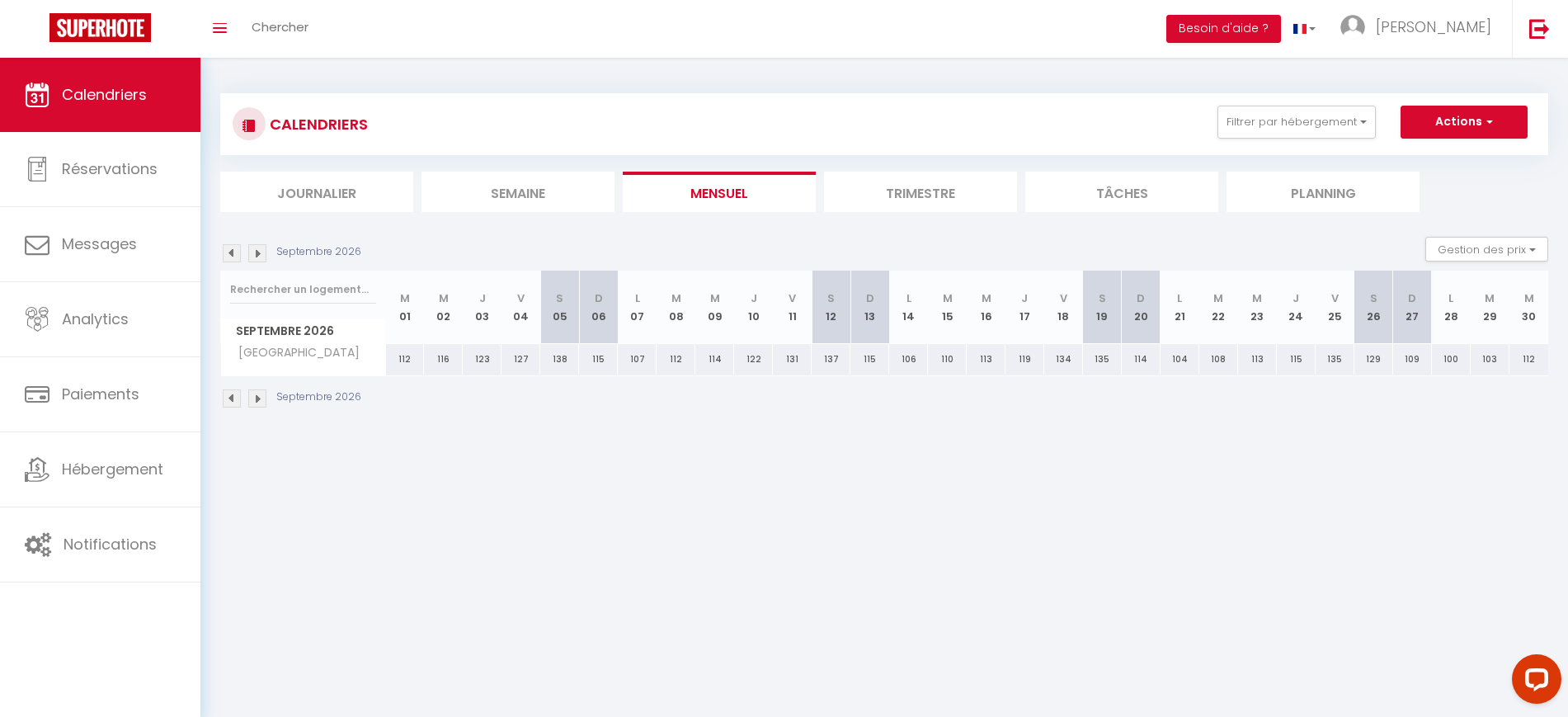
click at [227, 252] on img at bounding box center [231, 253] width 18 height 18
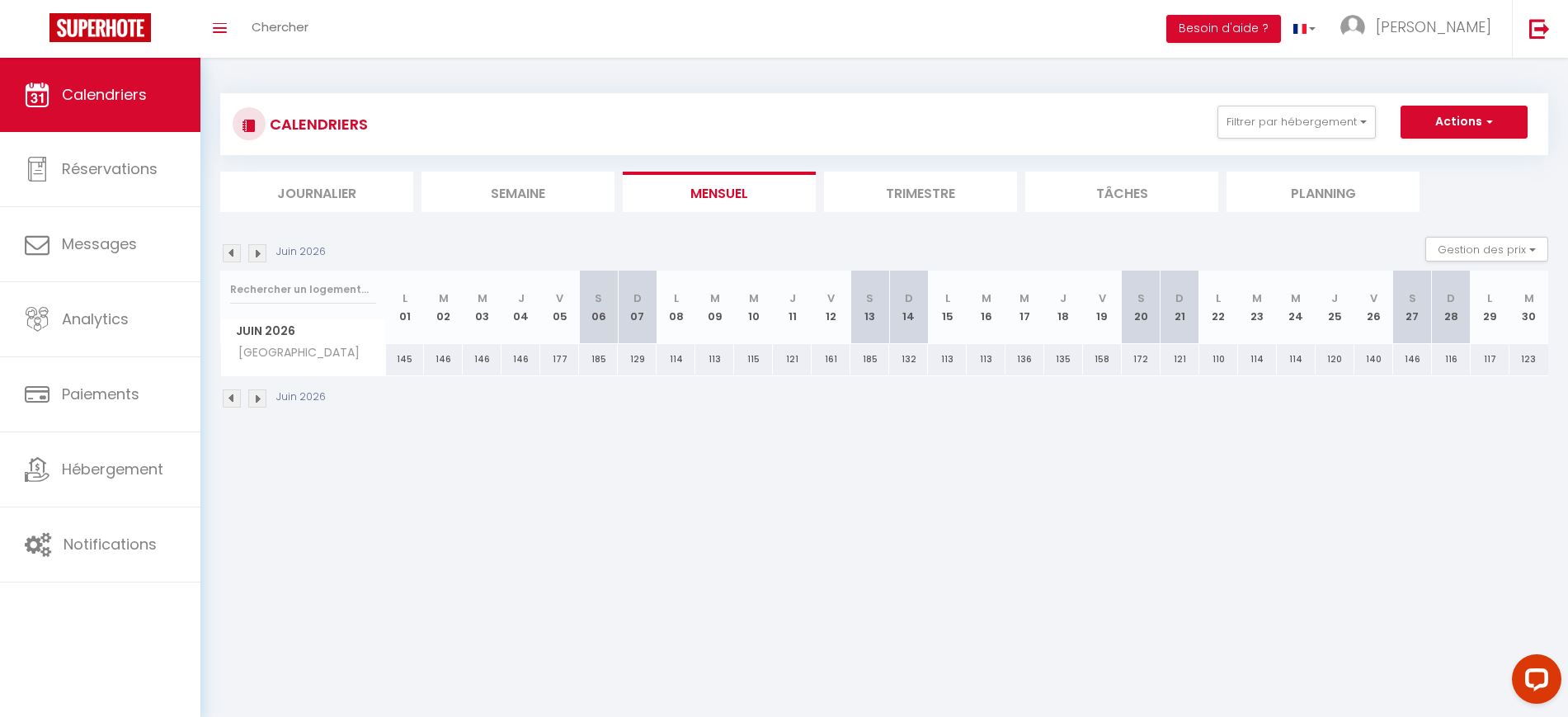
click at [227, 252] on img at bounding box center [231, 253] width 18 height 18
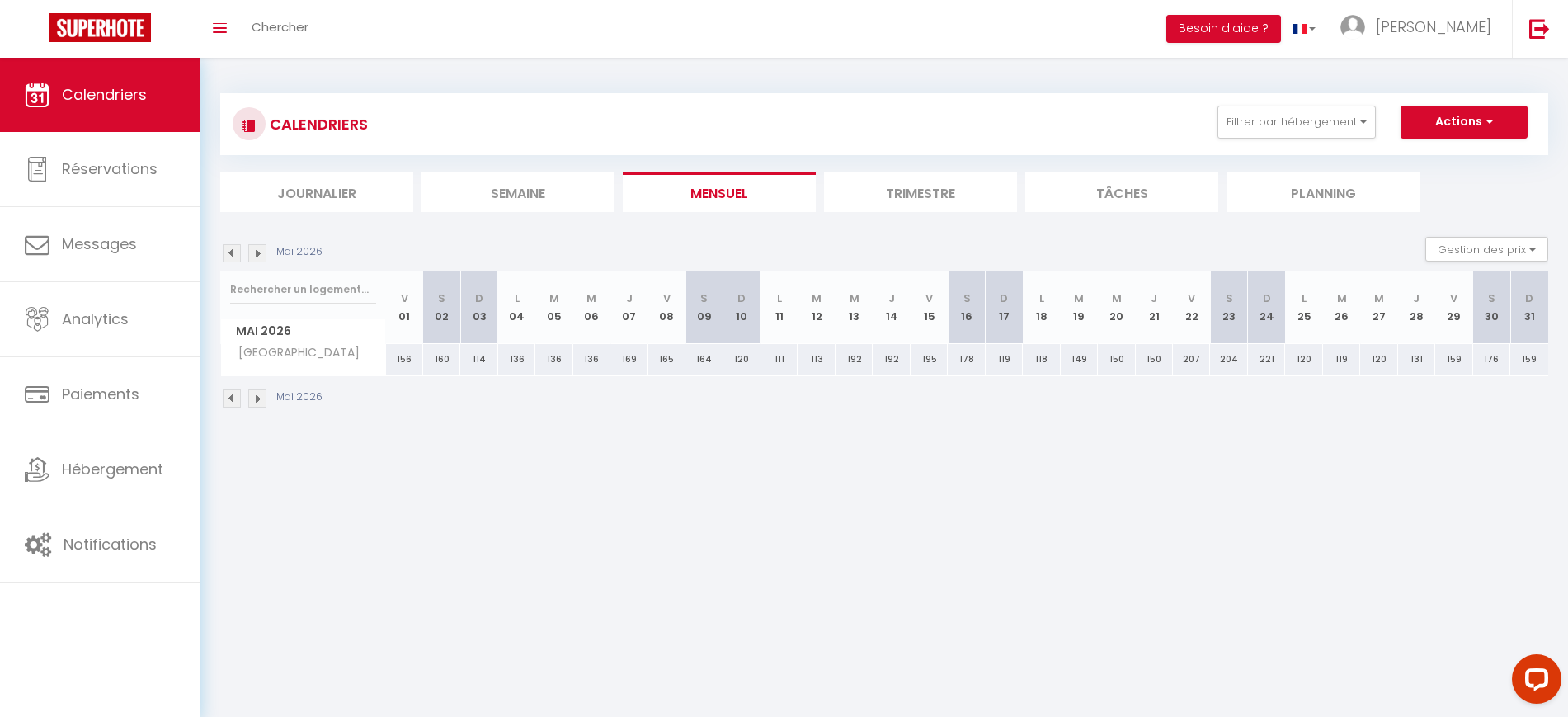
click at [227, 252] on img at bounding box center [231, 253] width 18 height 18
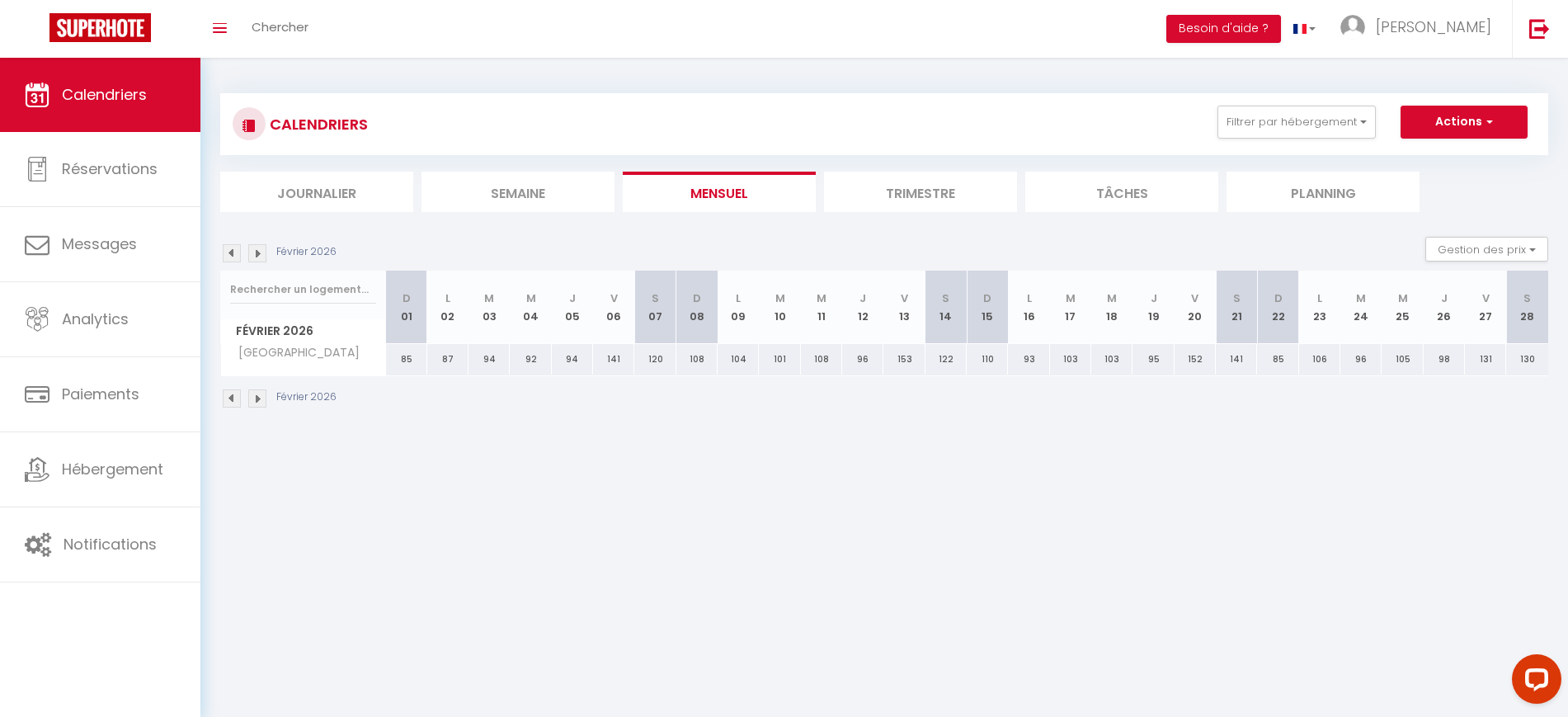
click at [227, 252] on img at bounding box center [231, 253] width 18 height 18
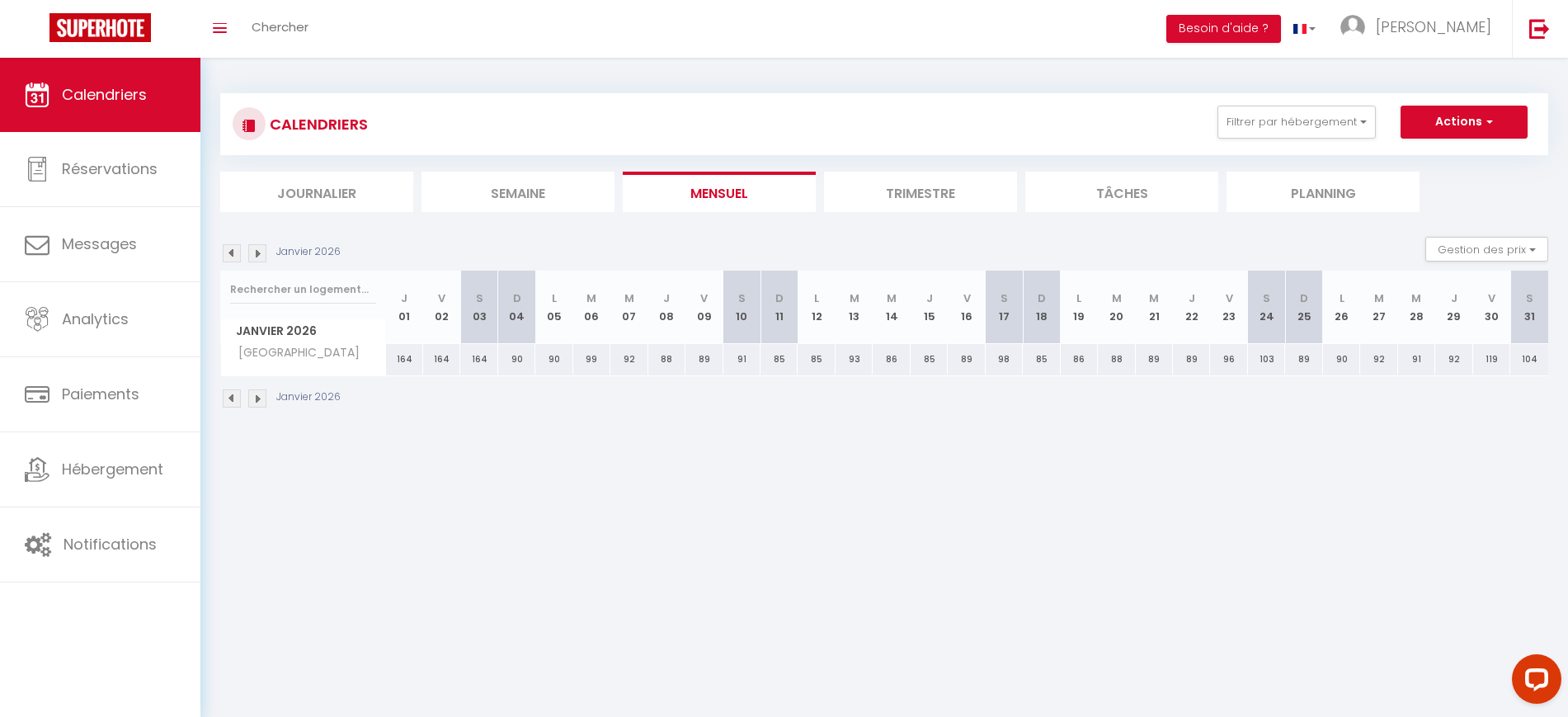
click at [227, 252] on img at bounding box center [231, 253] width 18 height 18
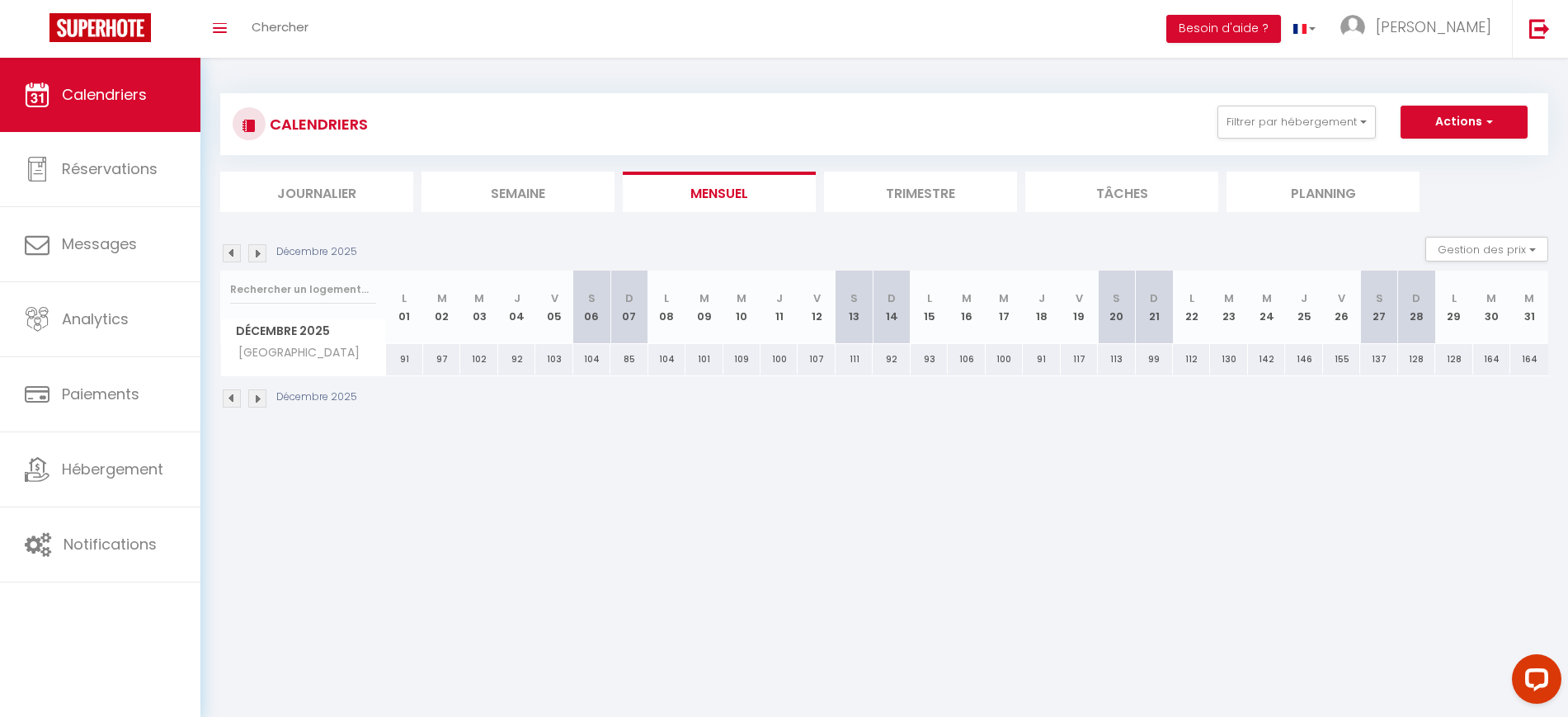
click at [227, 252] on img at bounding box center [231, 253] width 18 height 18
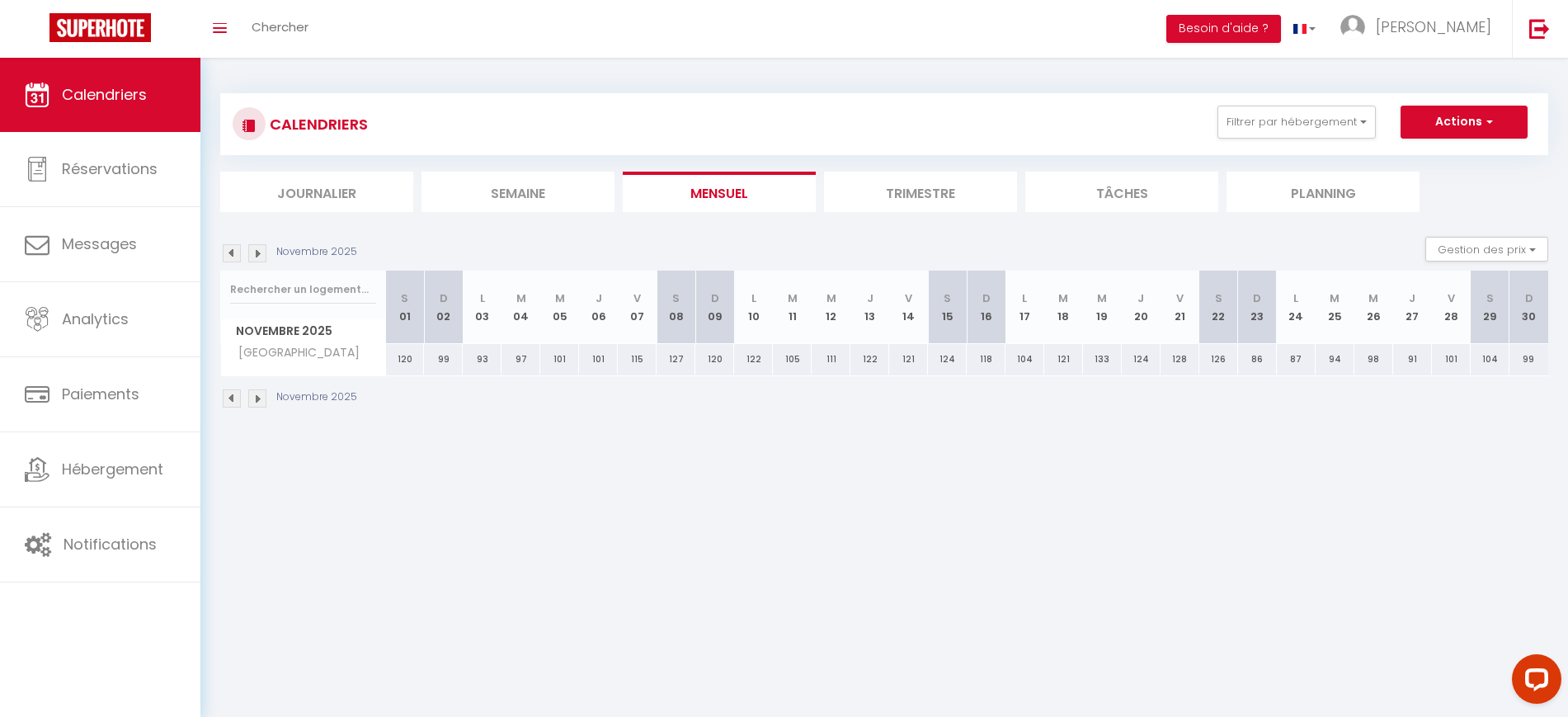
click at [227, 252] on img at bounding box center [231, 253] width 18 height 18
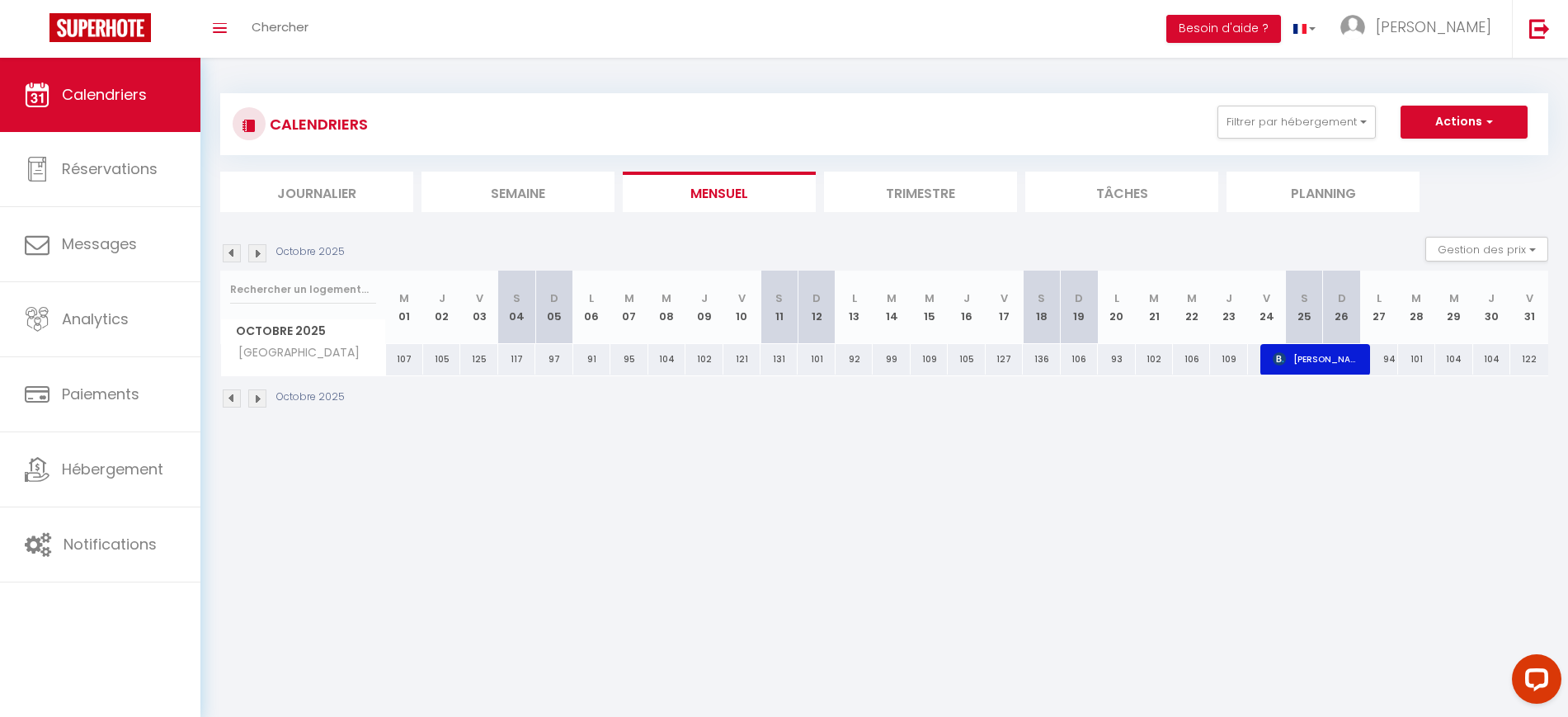
click at [227, 252] on img at bounding box center [231, 253] width 18 height 18
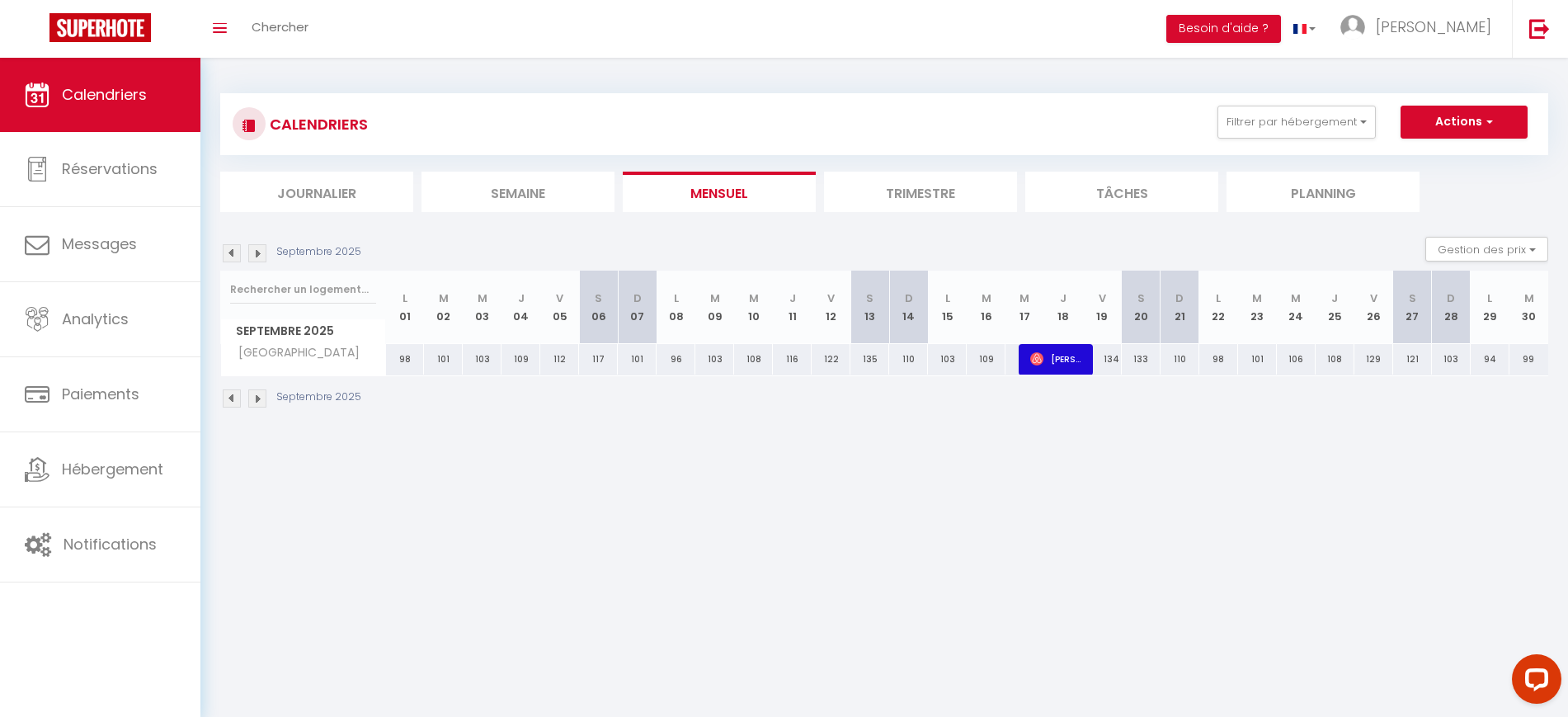
click at [227, 252] on img at bounding box center [231, 253] width 18 height 18
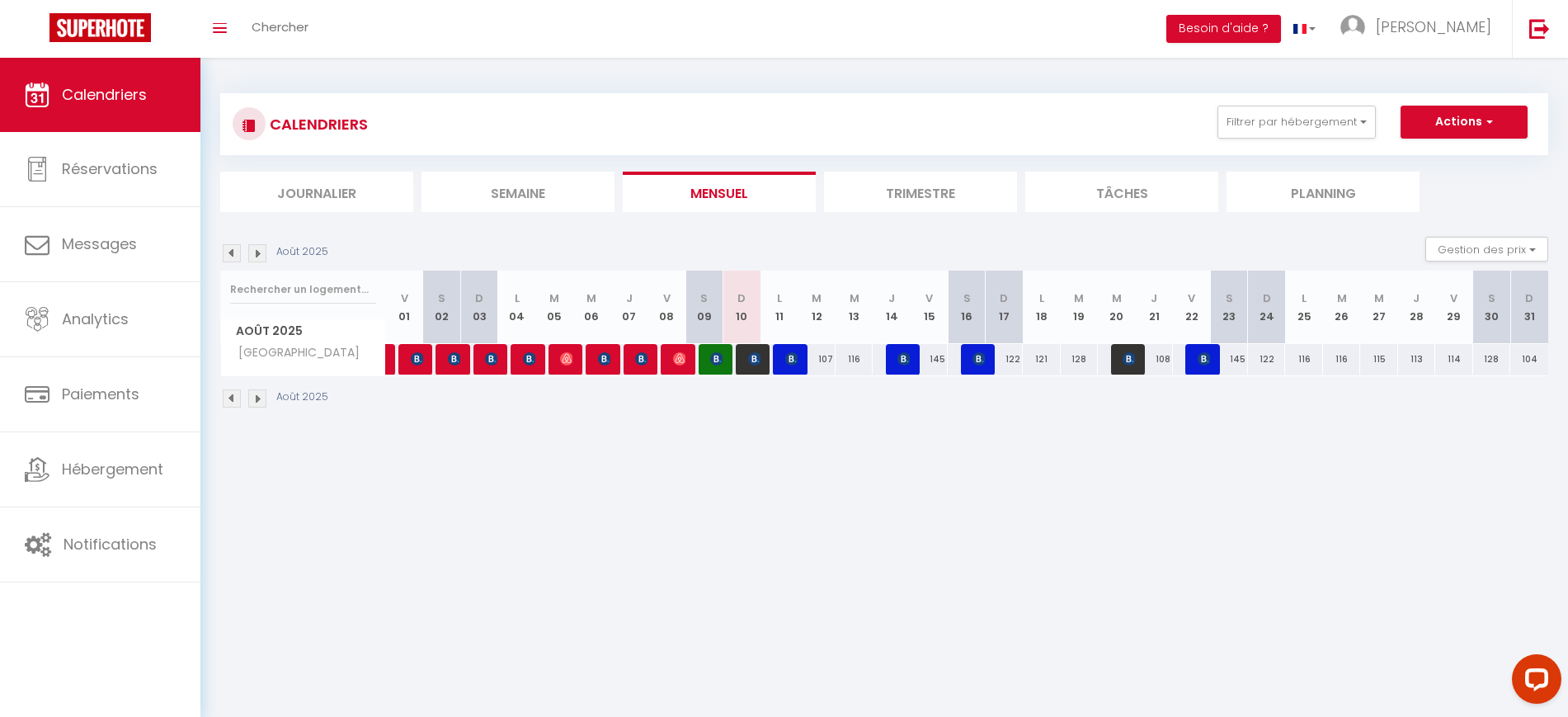
click at [227, 252] on img at bounding box center [231, 253] width 18 height 18
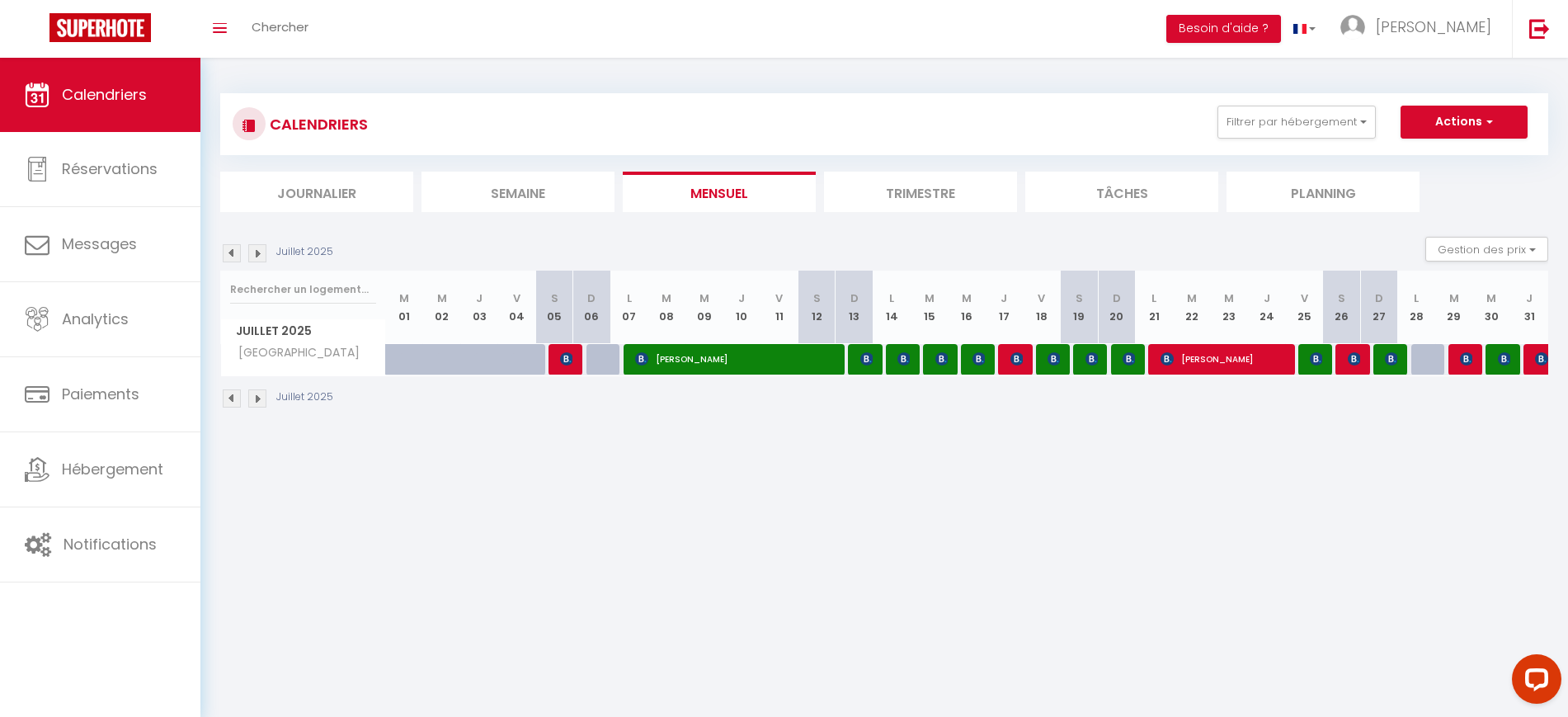
click at [259, 254] on img at bounding box center [257, 253] width 18 height 18
